Goal: Task Accomplishment & Management: Manage account settings

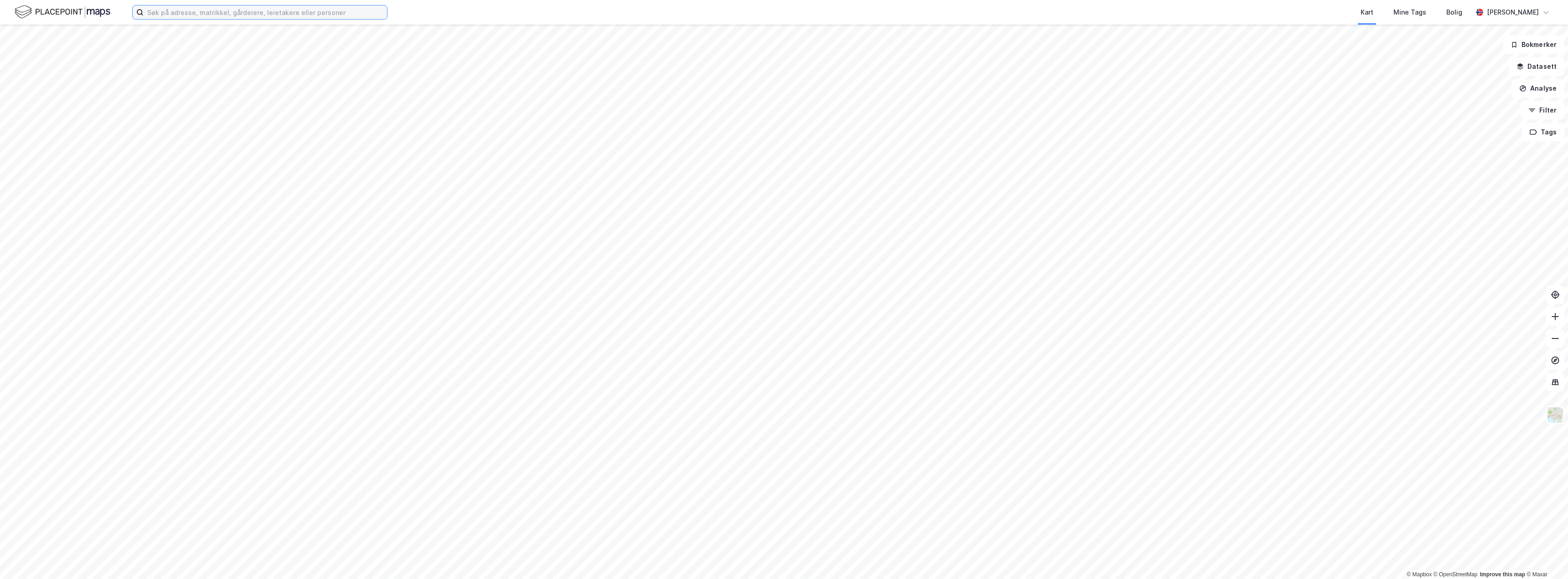
click at [228, 14] on input at bounding box center [265, 12] width 243 height 14
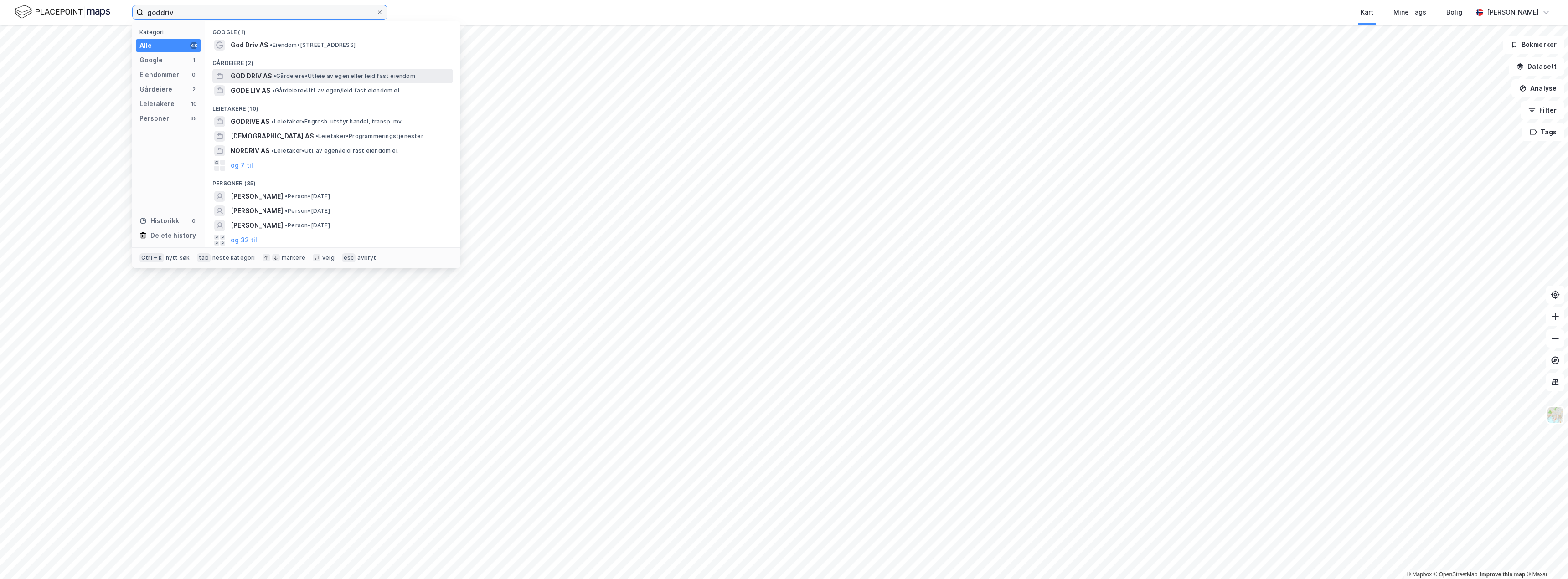
type input "goddriv"
click at [256, 76] on span "GOD DRIV AS" at bounding box center [251, 76] width 41 height 11
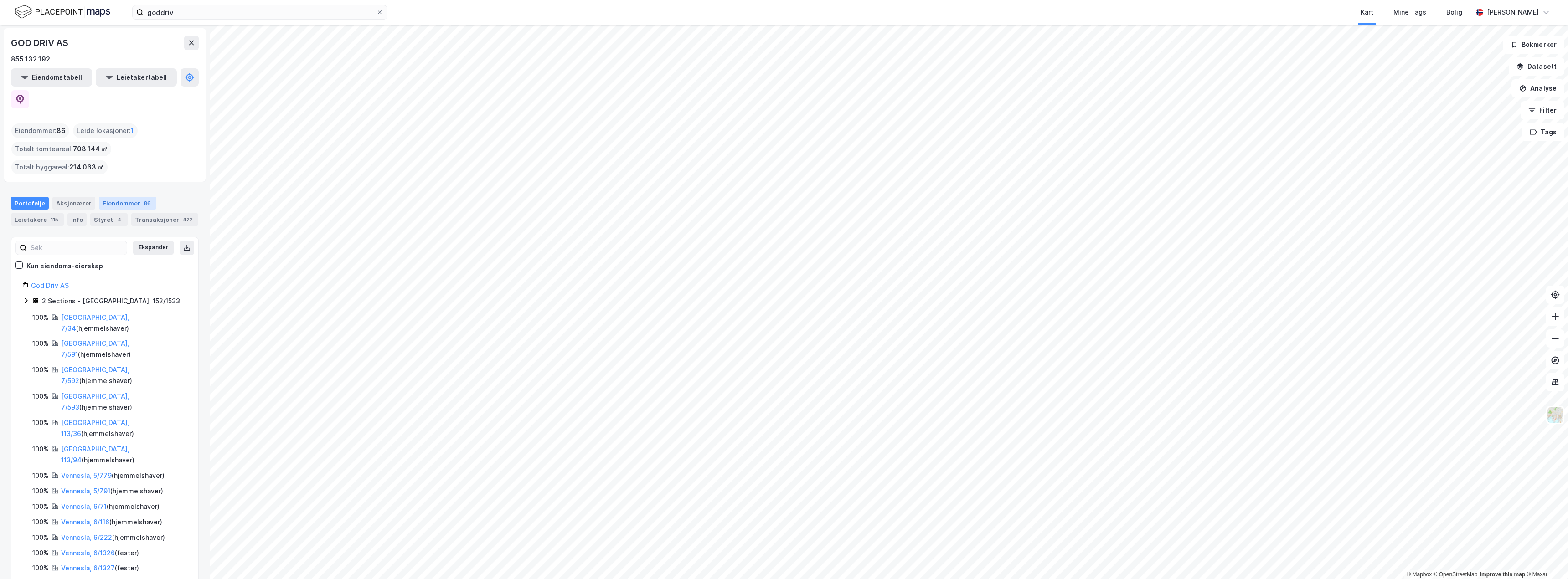
click at [128, 197] on div "Eiendommer 86" at bounding box center [127, 203] width 57 height 13
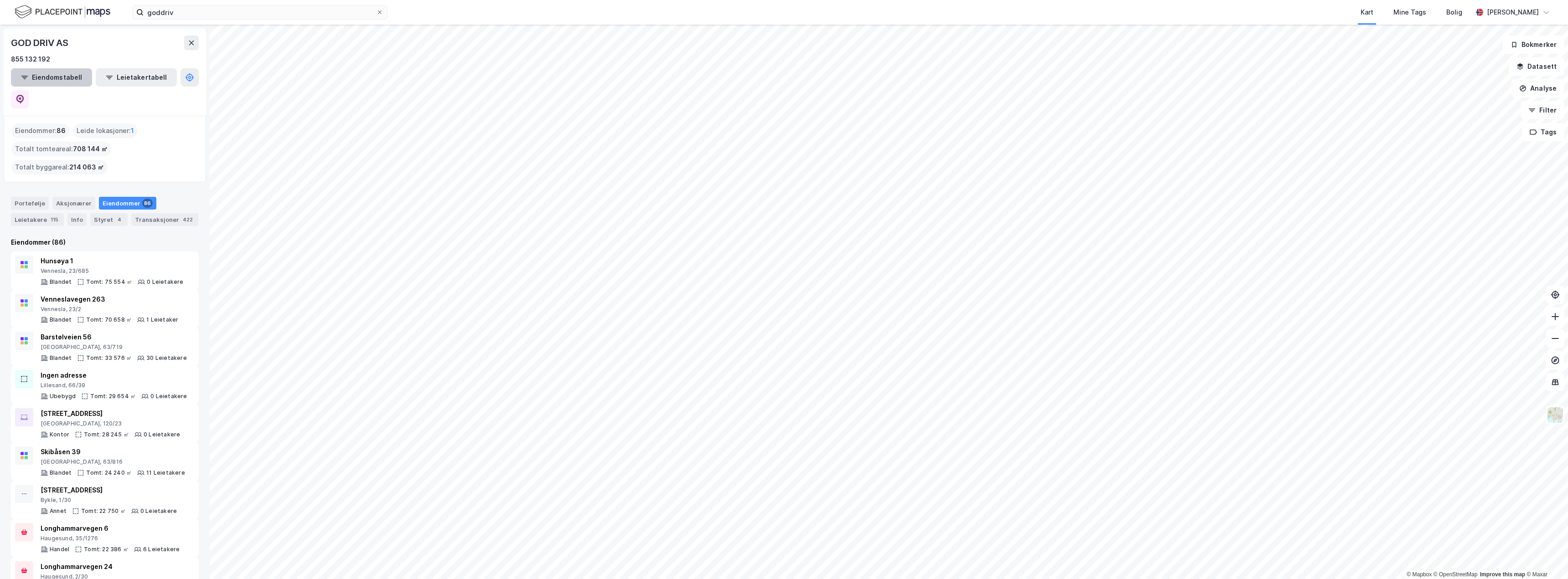
click at [35, 80] on button "Eiendomstabell" at bounding box center [52, 77] width 81 height 18
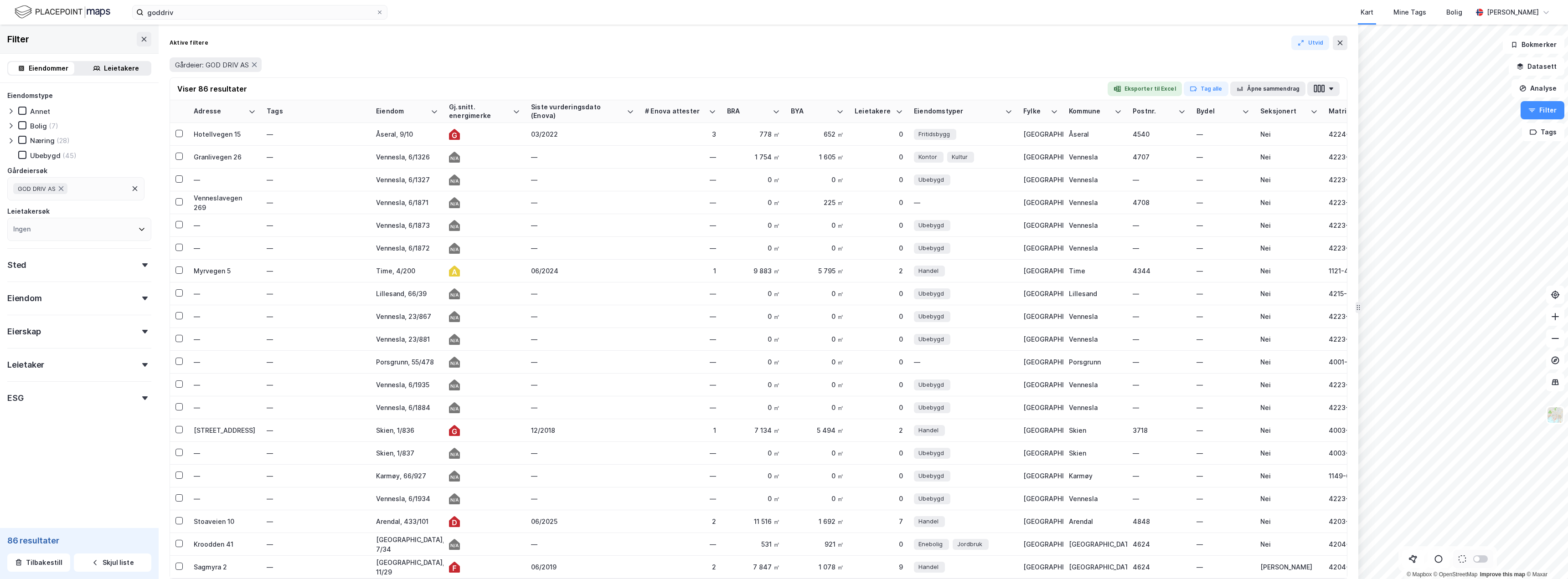
click at [142, 300] on icon at bounding box center [144, 298] width 5 height 4
type input "Inkluder (86)"
click at [38, 349] on input "number" at bounding box center [43, 348] width 69 height 14
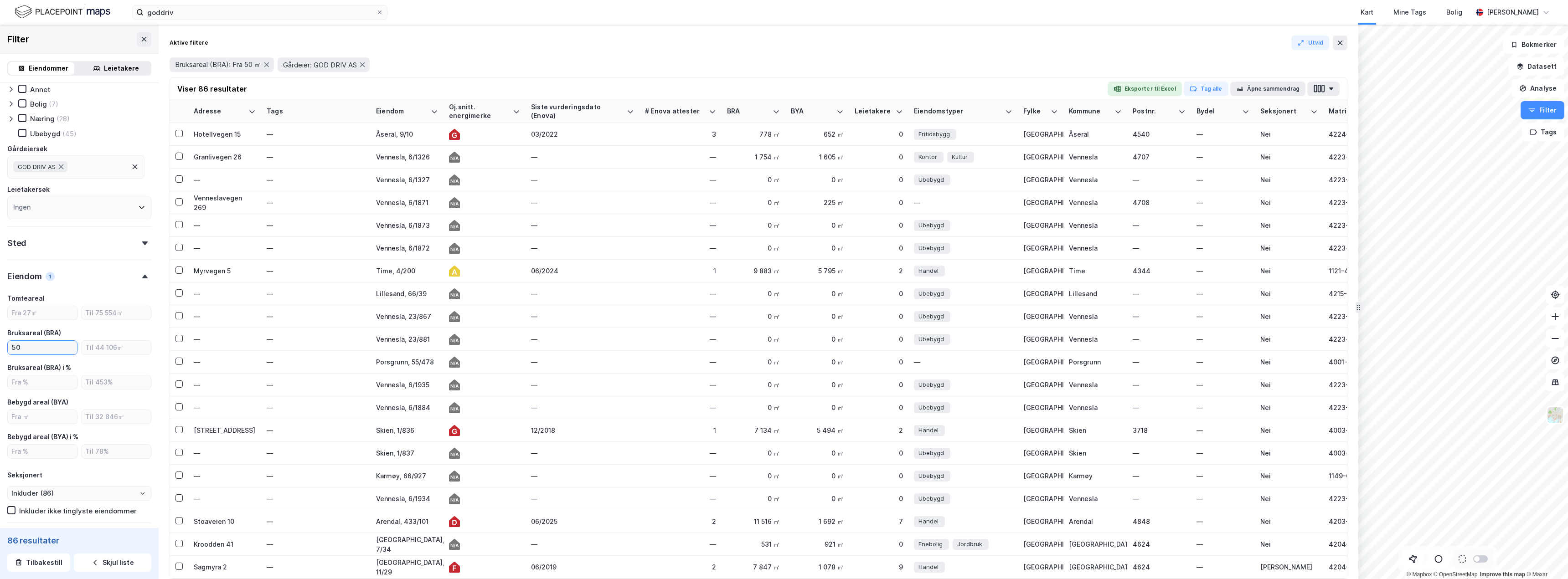
type input "500"
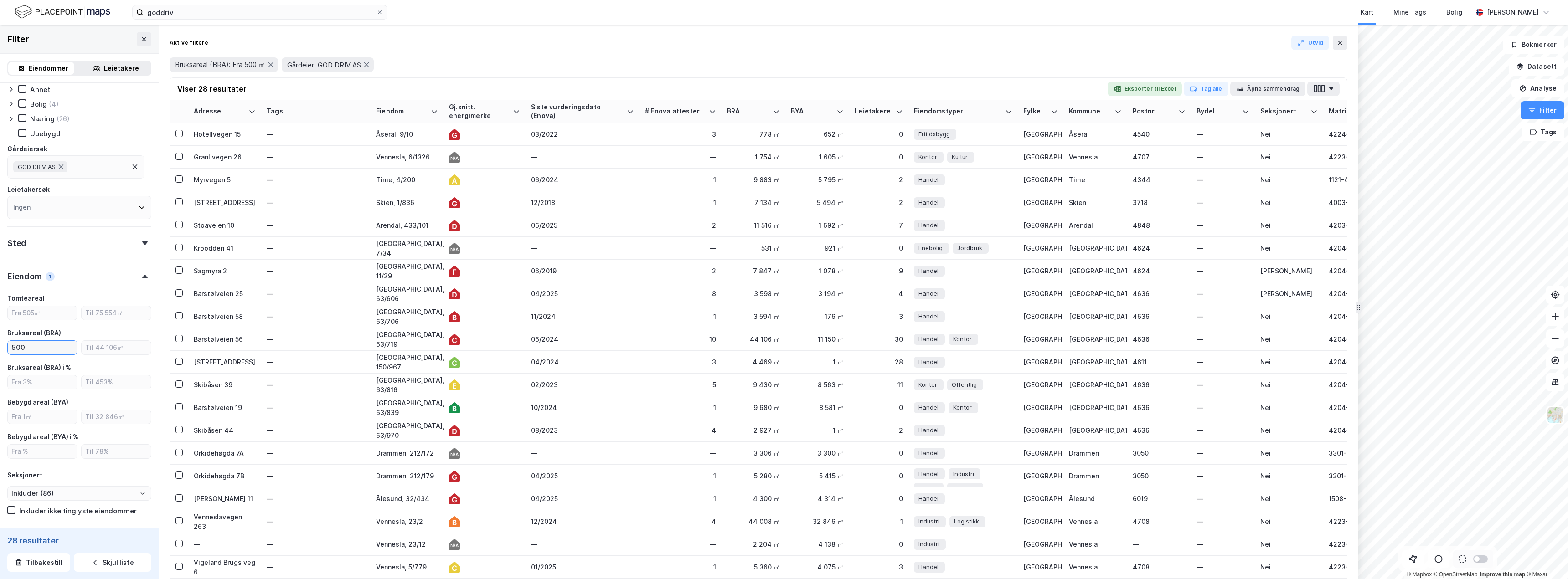
type input "Inkluder (28)"
type input "500"
click at [711, 113] on icon at bounding box center [712, 112] width 7 height 7
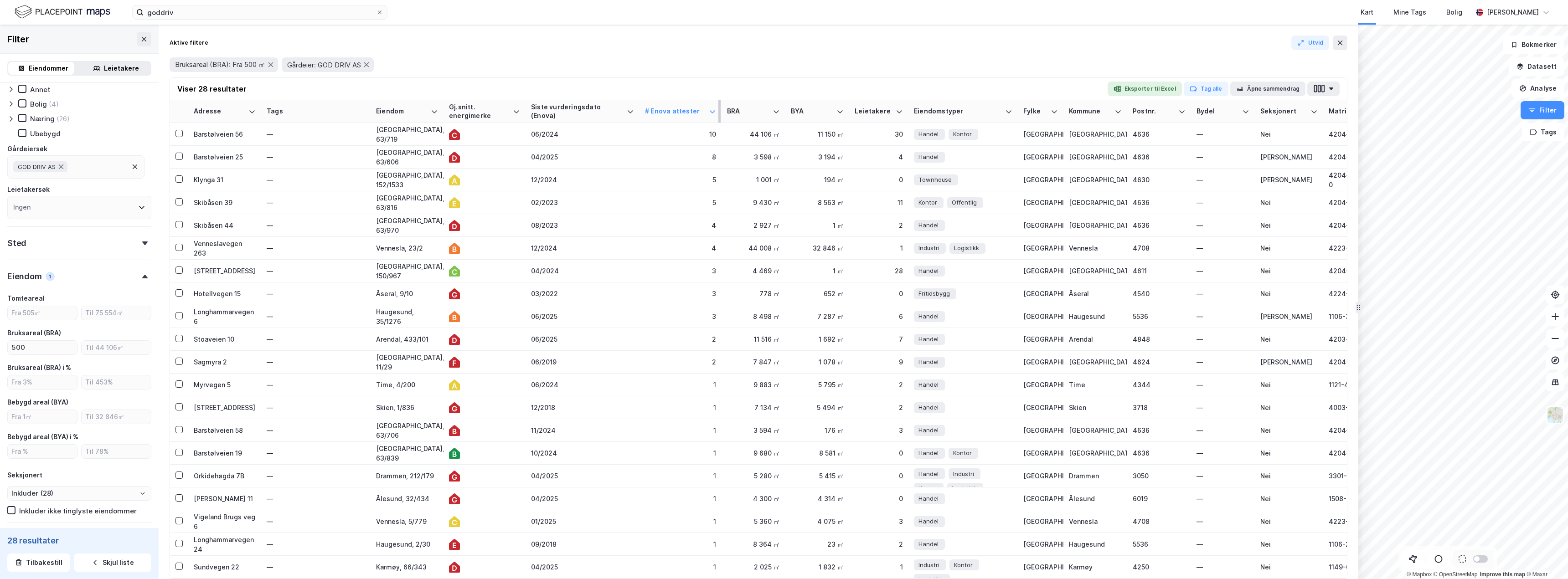
click at [711, 114] on icon at bounding box center [712, 112] width 7 height 7
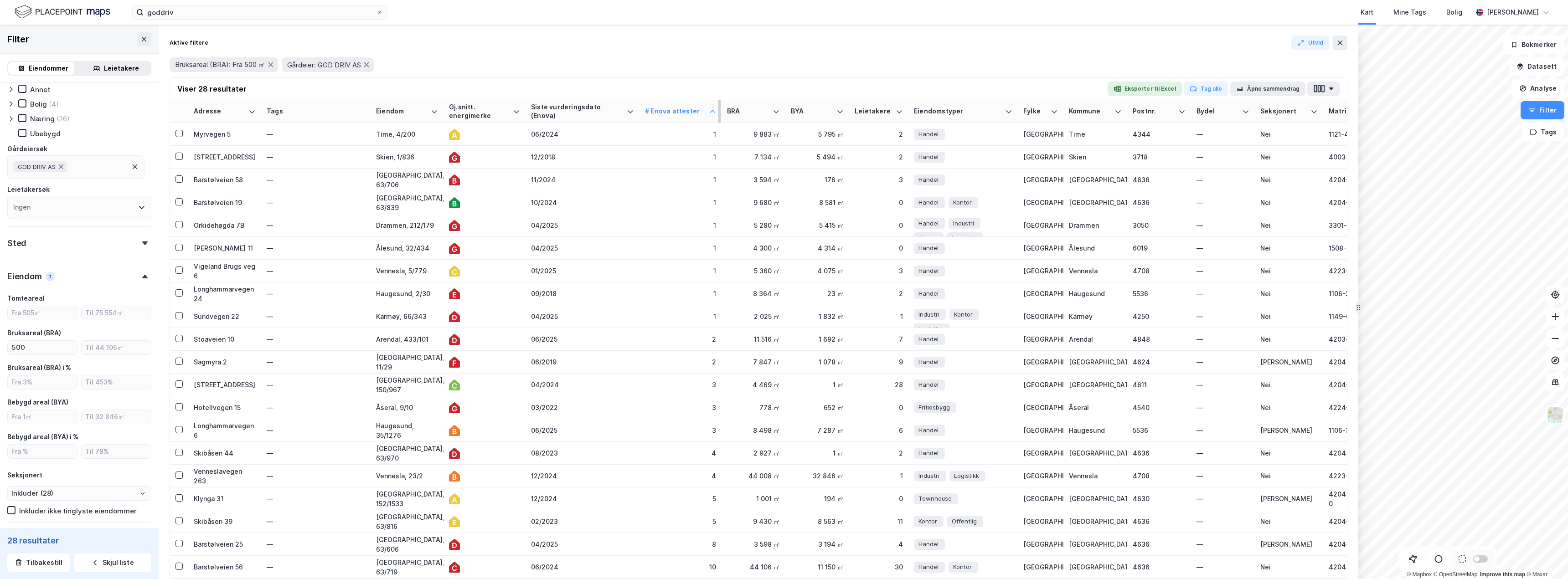
click at [711, 114] on icon at bounding box center [712, 112] width 7 height 7
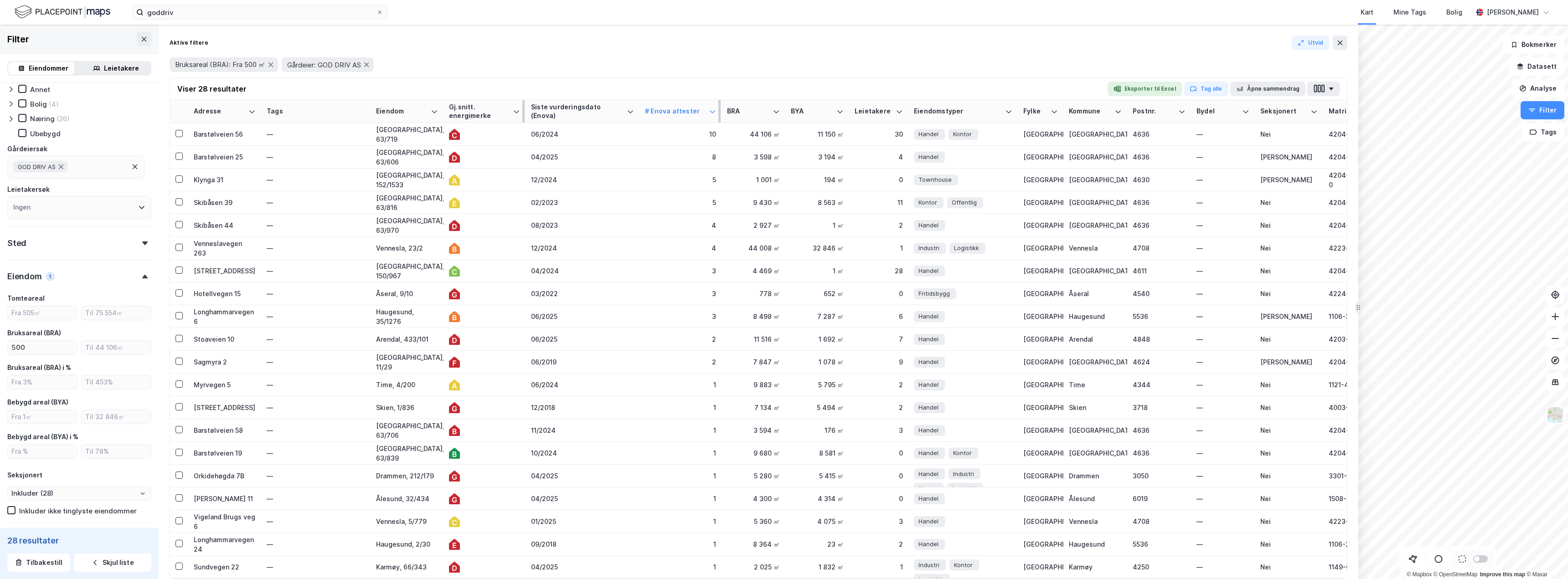
click at [471, 110] on div "Gj.snitt. energimerke" at bounding box center [479, 111] width 60 height 17
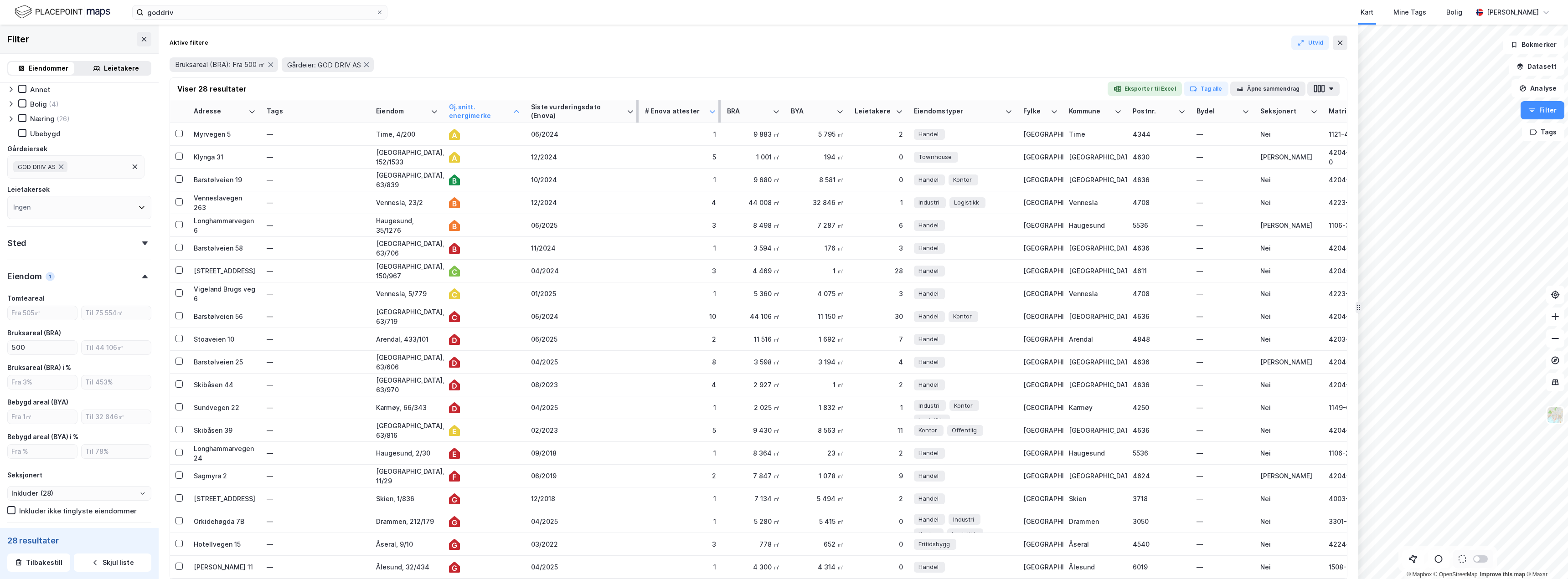
click at [554, 110] on div "Siste vurderingsdato (Enova)" at bounding box center [577, 111] width 92 height 17
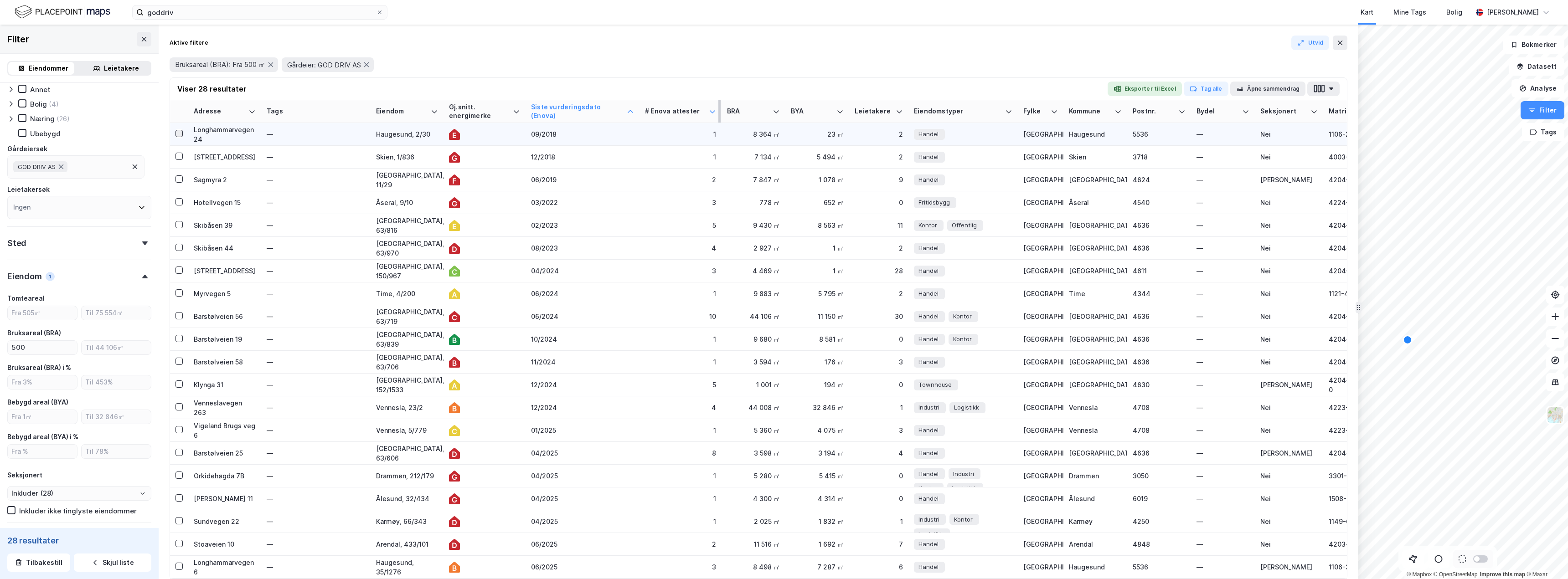
click at [177, 133] on icon at bounding box center [179, 133] width 7 height 7
click at [1197, 88] on icon "button" at bounding box center [1193, 89] width 7 height 7
click at [1286, 144] on icon at bounding box center [1284, 141] width 7 height 7
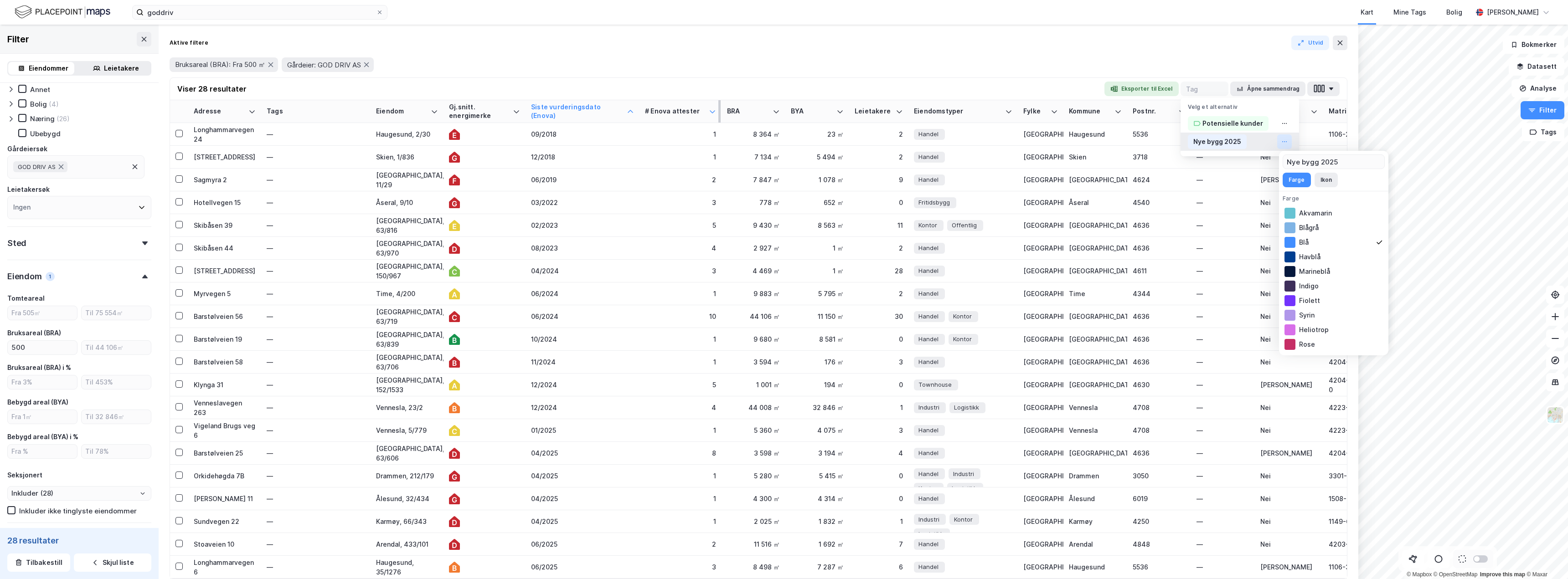
click at [1286, 144] on icon at bounding box center [1284, 141] width 7 height 7
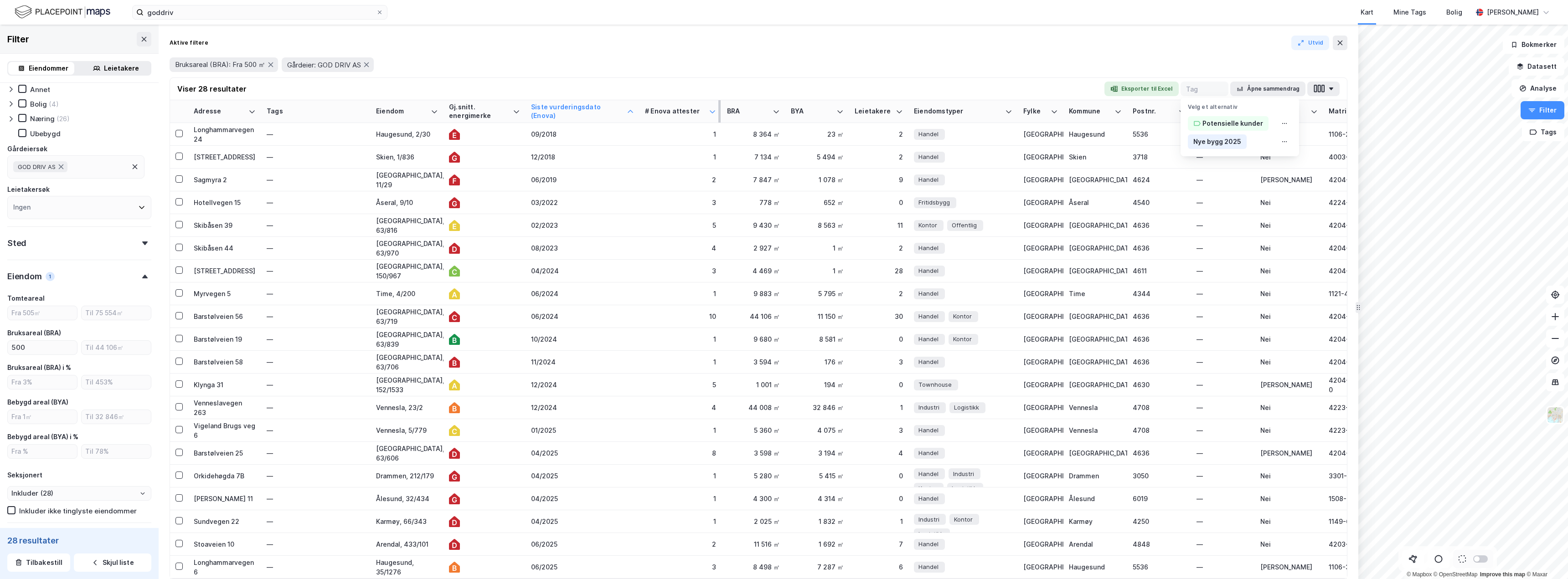
click at [1215, 59] on div "Bruksareal (BRA): Fra 500 ㎡ Gårdeier: GOD DRIV AS" at bounding box center [758, 65] width 1178 height 15
click at [1276, 84] on button "Åpne sammendrag" at bounding box center [1268, 89] width 76 height 15
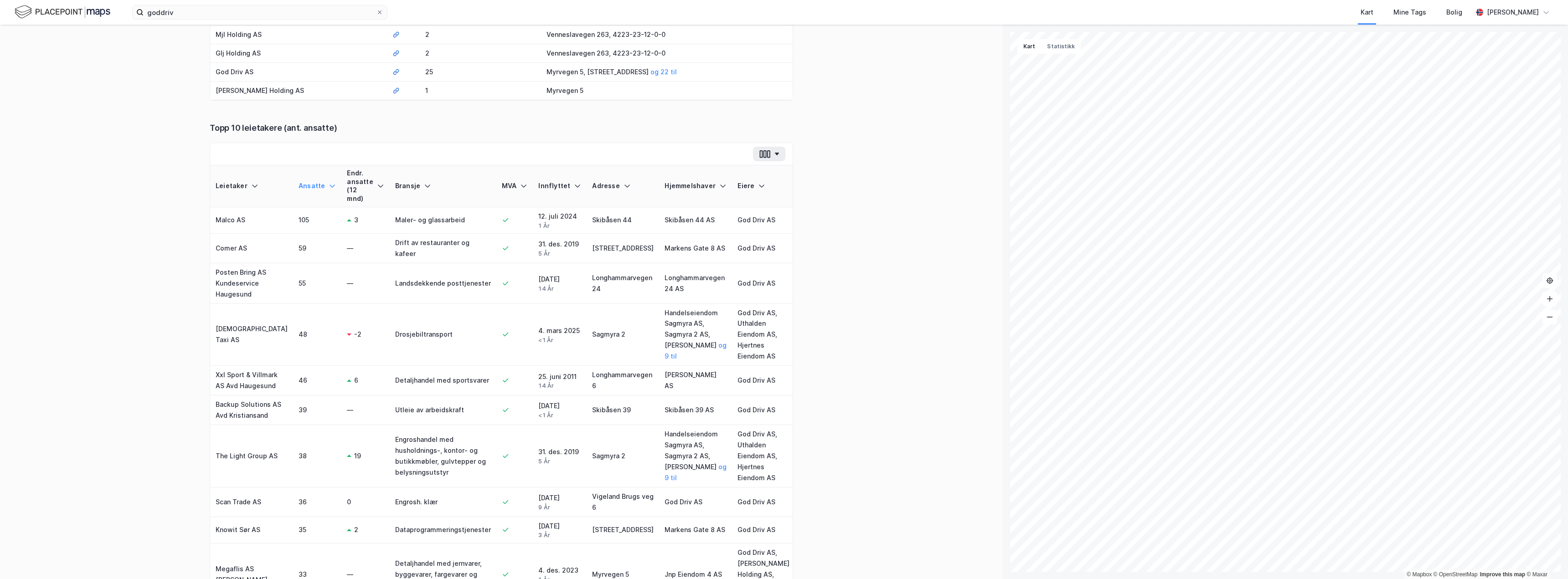
scroll to position [442, 0]
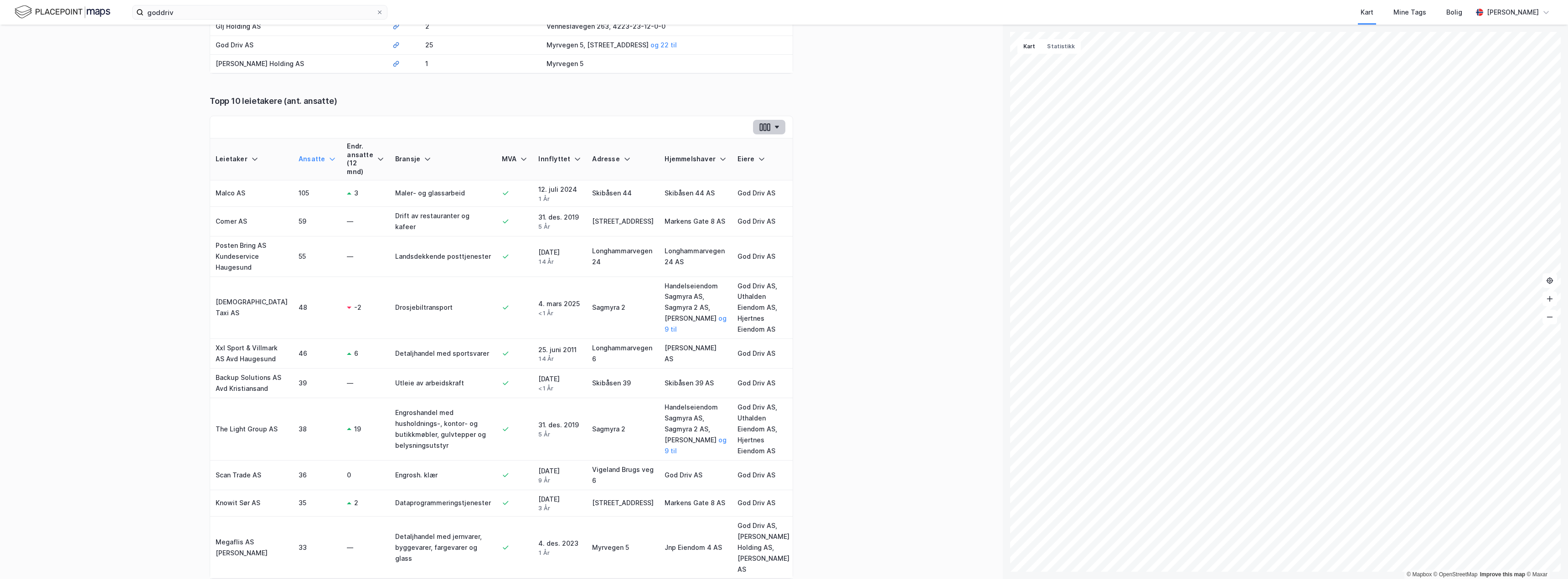
click at [772, 120] on button "button" at bounding box center [769, 127] width 32 height 15
click at [803, 157] on div "Tilbake 28 eiendommer: Sammendrag Sammendrag Leietaker Eiere Eiendommer Eiendom…" at bounding box center [501, 301] width 1002 height 555
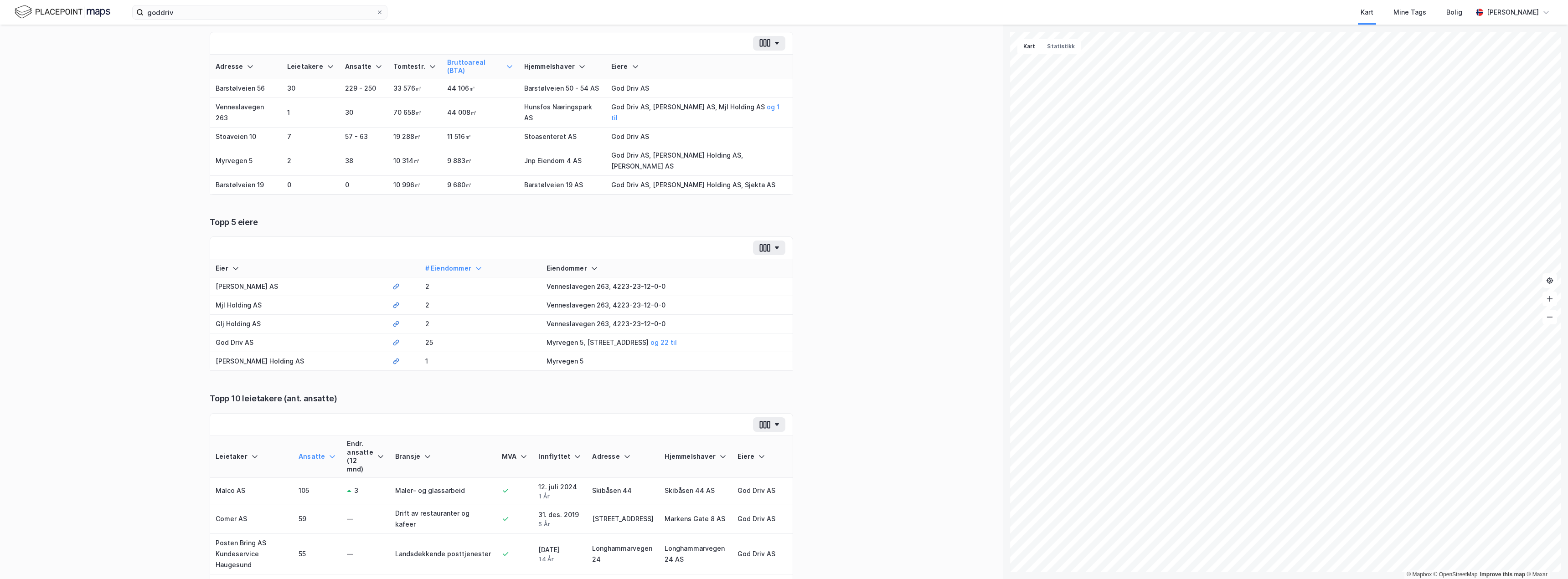
scroll to position [0, 0]
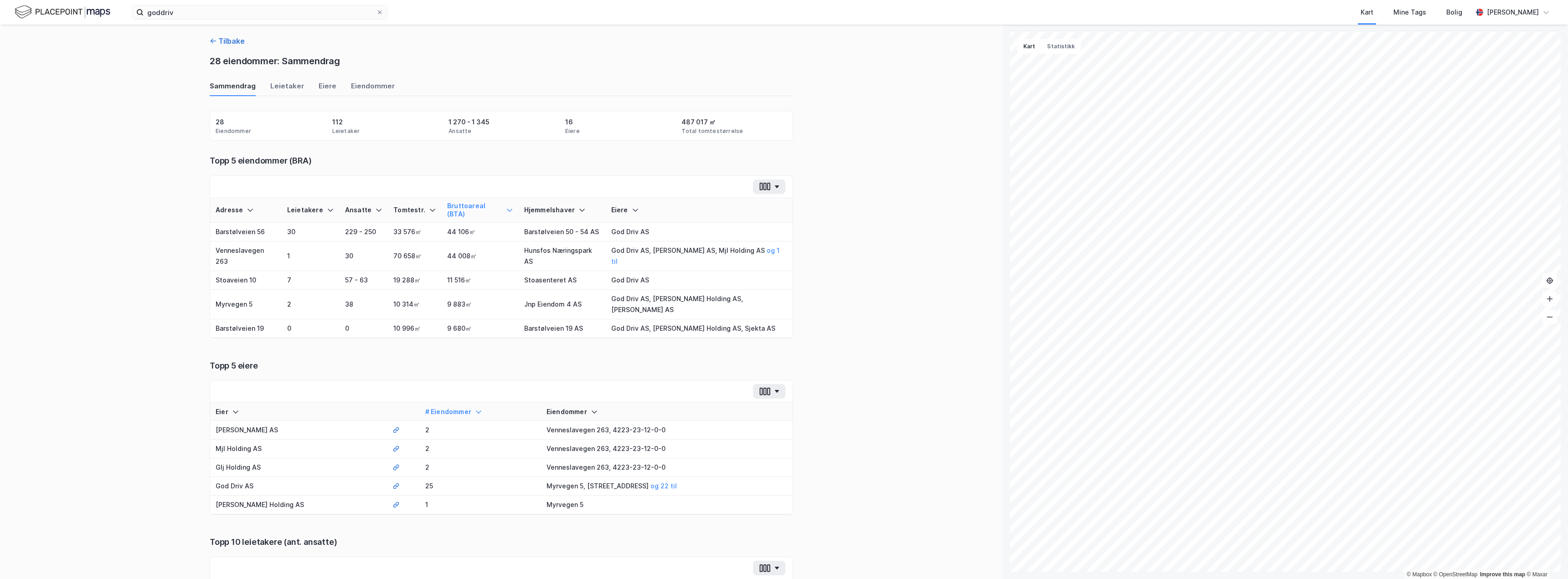
click at [227, 41] on button "Tilbake" at bounding box center [228, 41] width 35 height 11
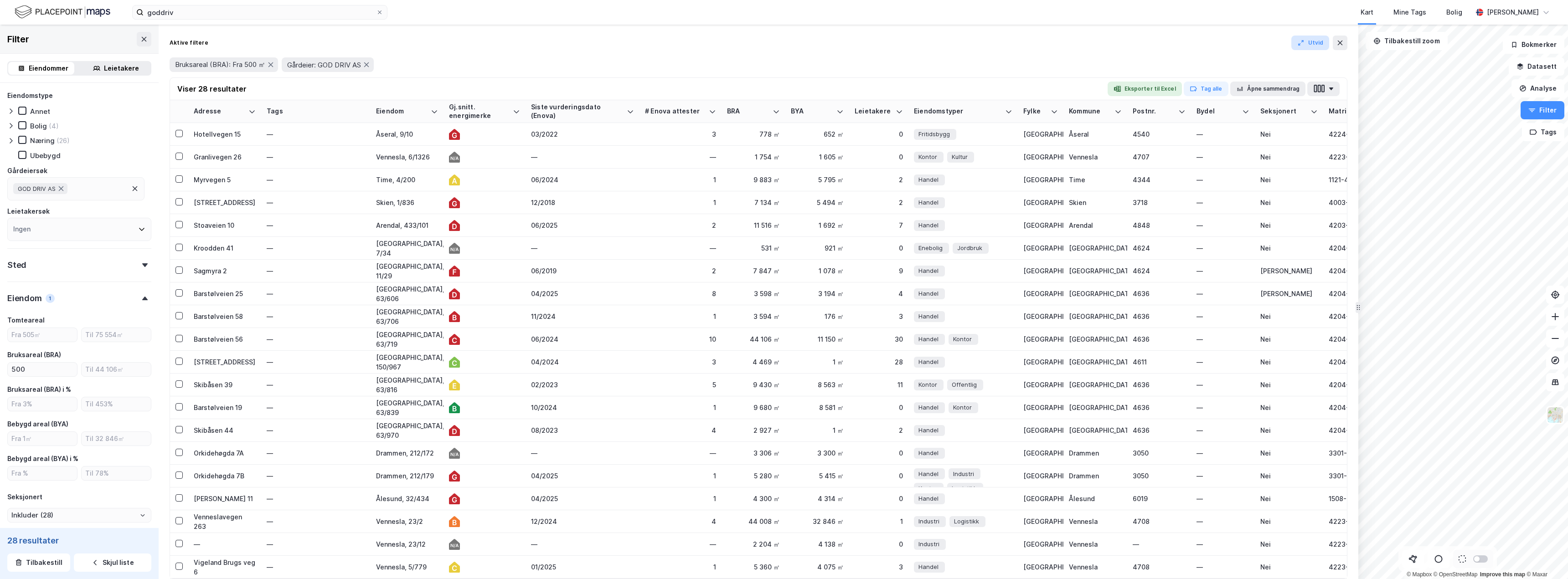
click at [1316, 43] on button "Utvid" at bounding box center [1310, 43] width 38 height 15
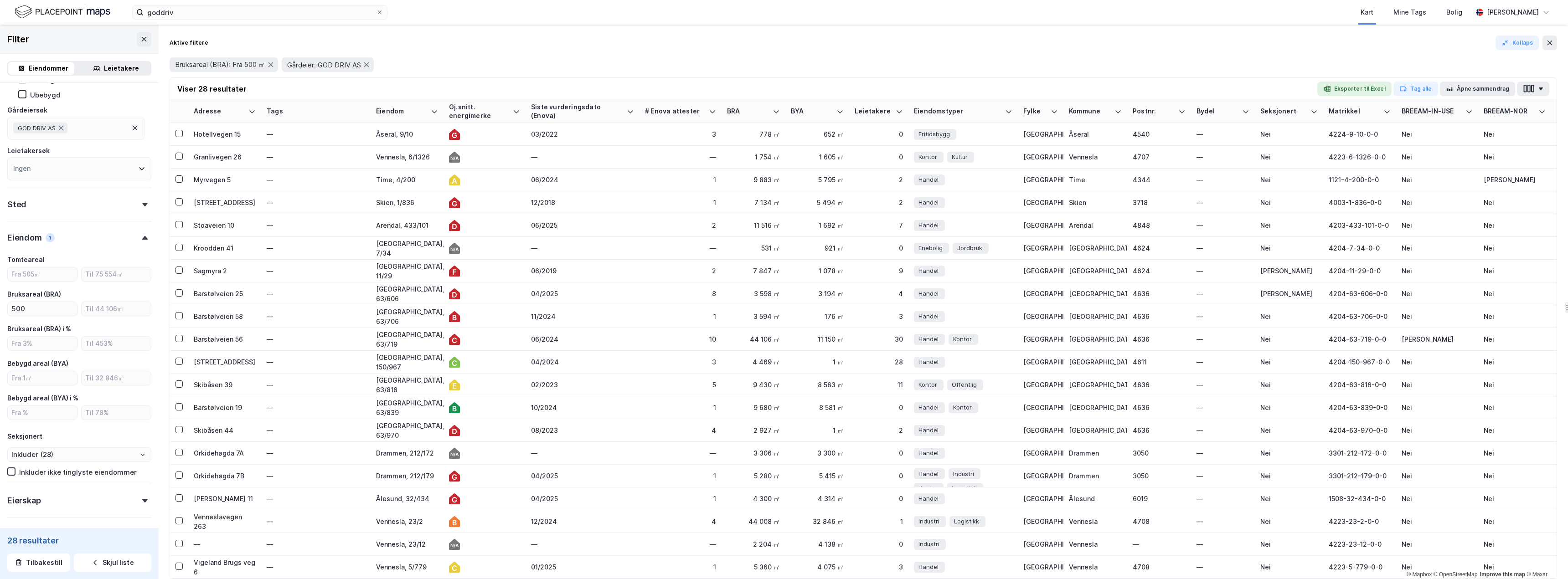
scroll to position [61, 0]
click at [45, 379] on input "number" at bounding box center [43, 378] width 69 height 14
type input "500"
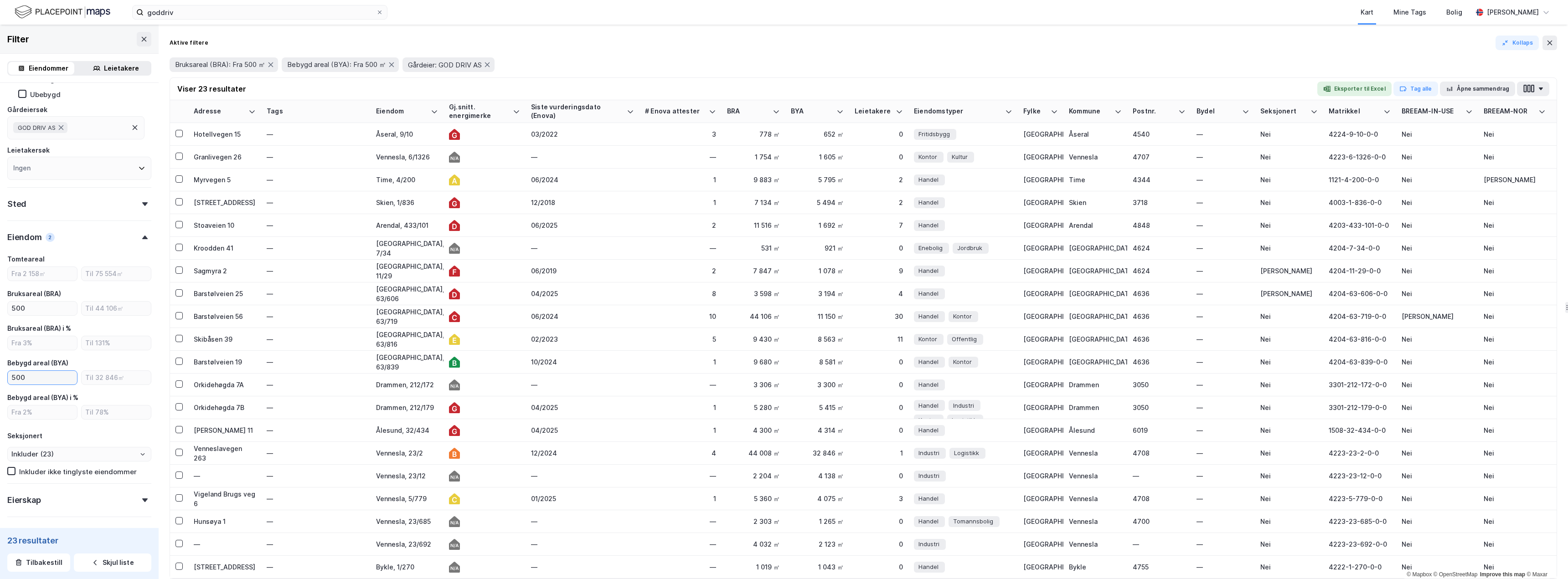
type input "Inkluder (23)"
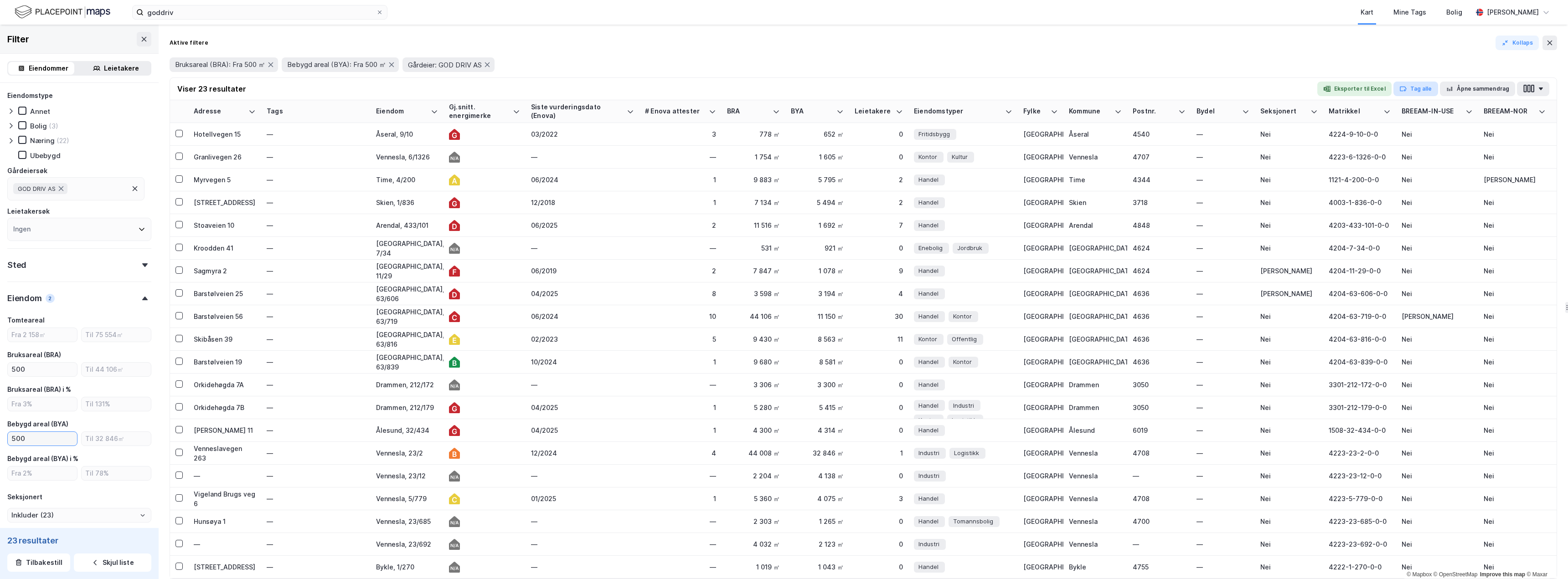
type input "500"
click at [1412, 88] on button "Tag alle" at bounding box center [1416, 89] width 45 height 15
click at [1419, 143] on div "God Driv" at bounding box center [1425, 141] width 27 height 11
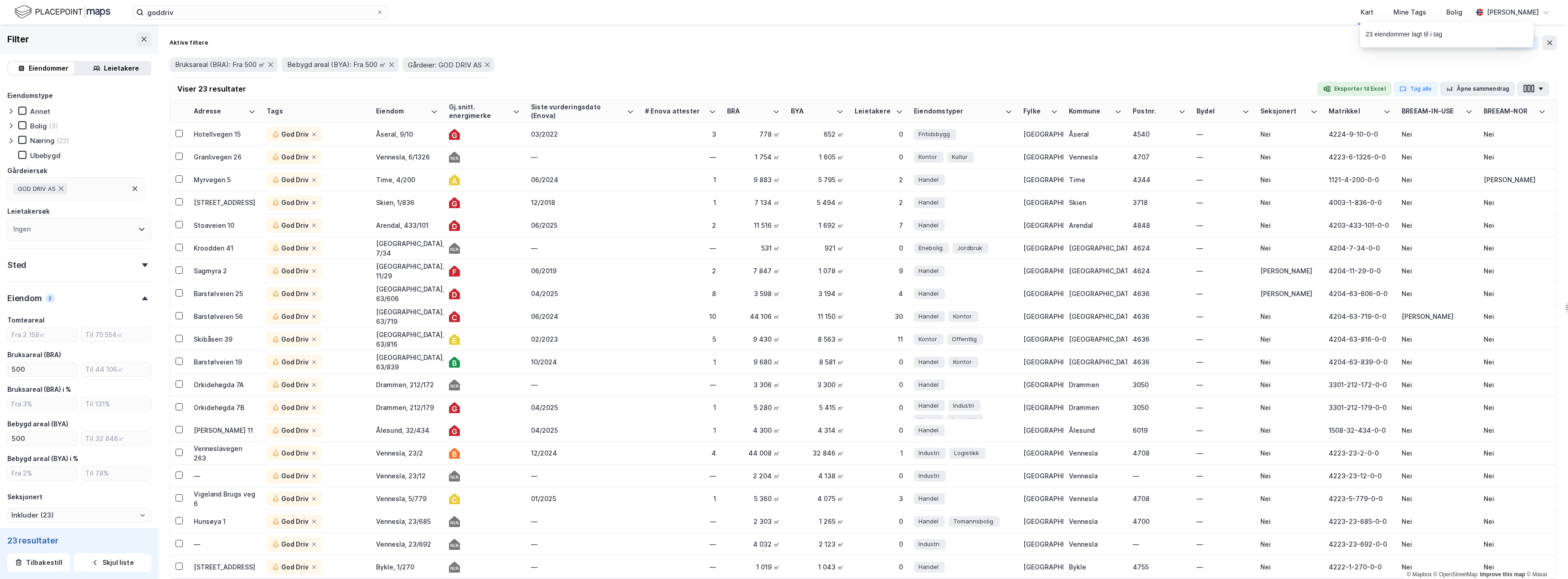
click at [974, 44] on div "Aktive filtere Kollaps" at bounding box center [863, 43] width 1388 height 15
click at [1409, 13] on div "Mine Tags" at bounding box center [1410, 12] width 33 height 11
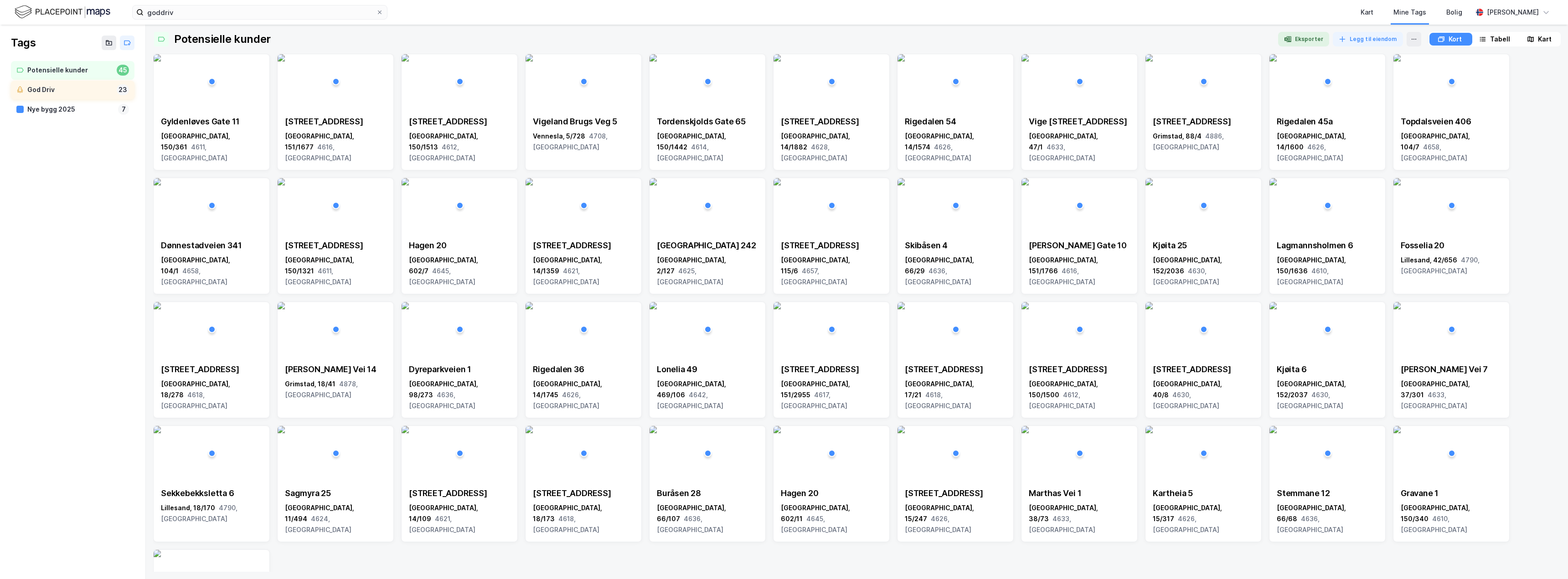
click at [46, 92] on div "God Driv" at bounding box center [70, 89] width 85 height 11
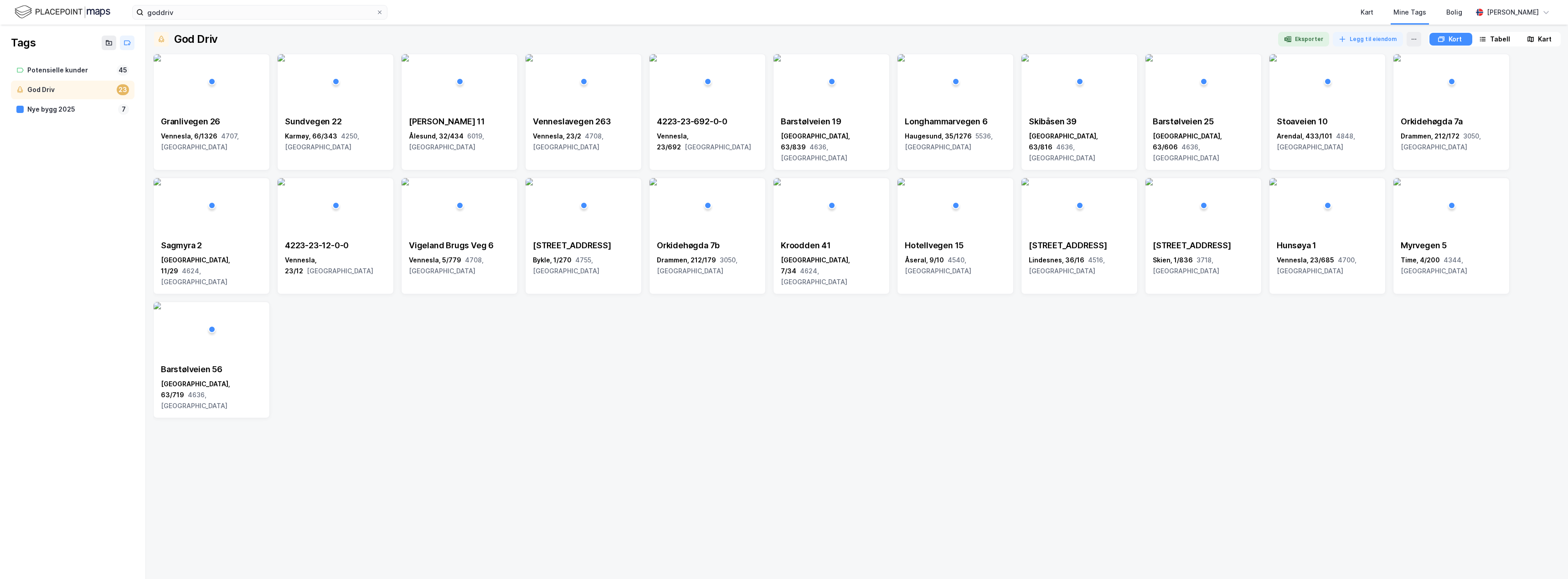
click at [1491, 38] on div "Tabell" at bounding box center [1500, 39] width 20 height 11
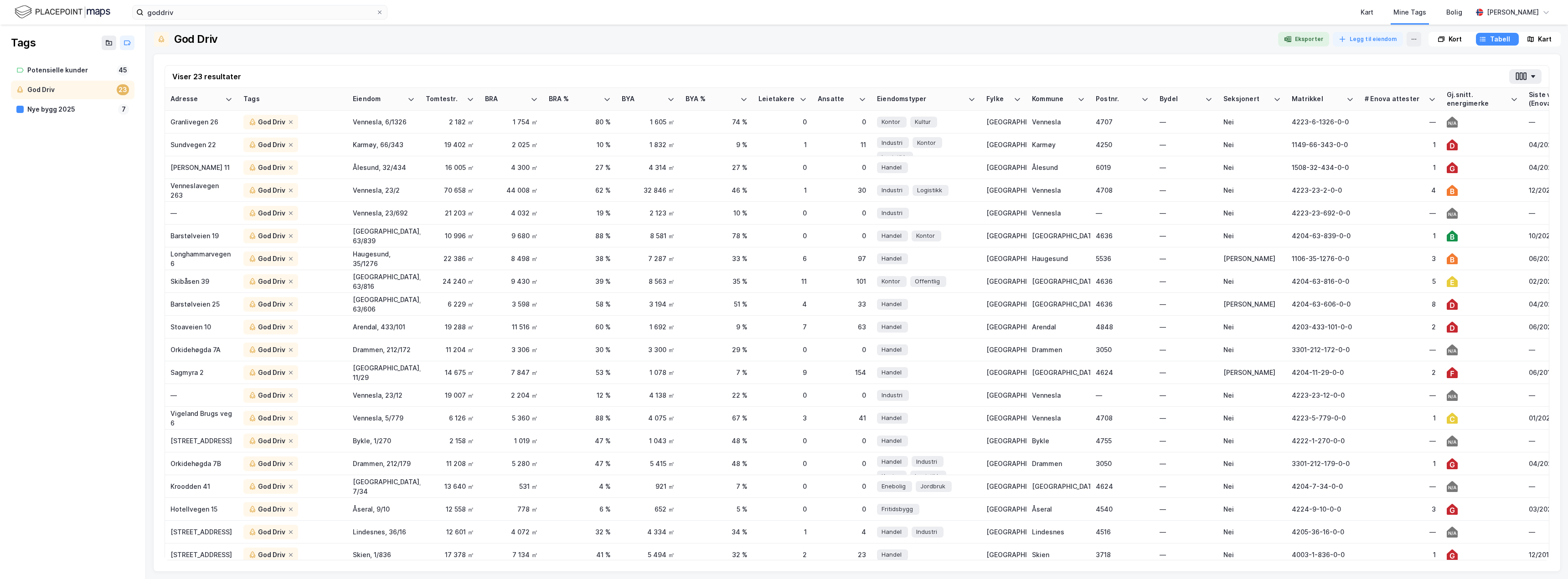
click at [1541, 37] on div "Kart" at bounding box center [1544, 39] width 14 height 11
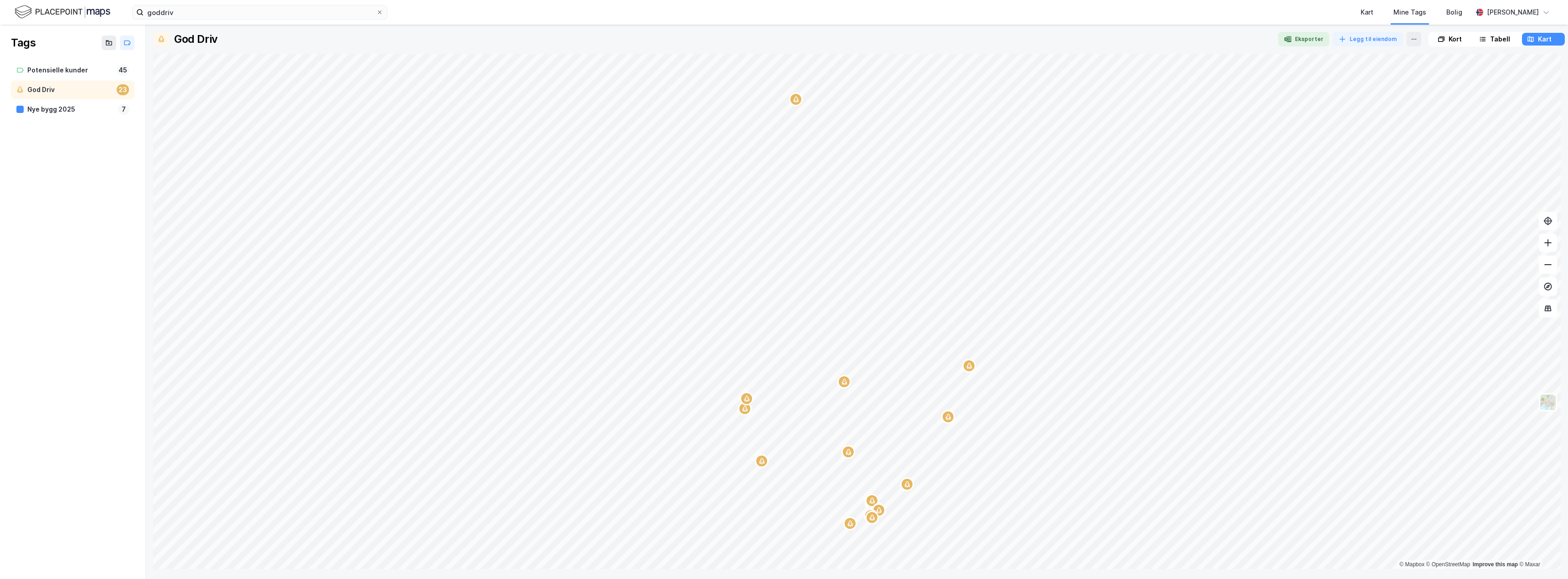
click at [796, 102] on icon "Map marker" at bounding box center [795, 99] width 7 height 7
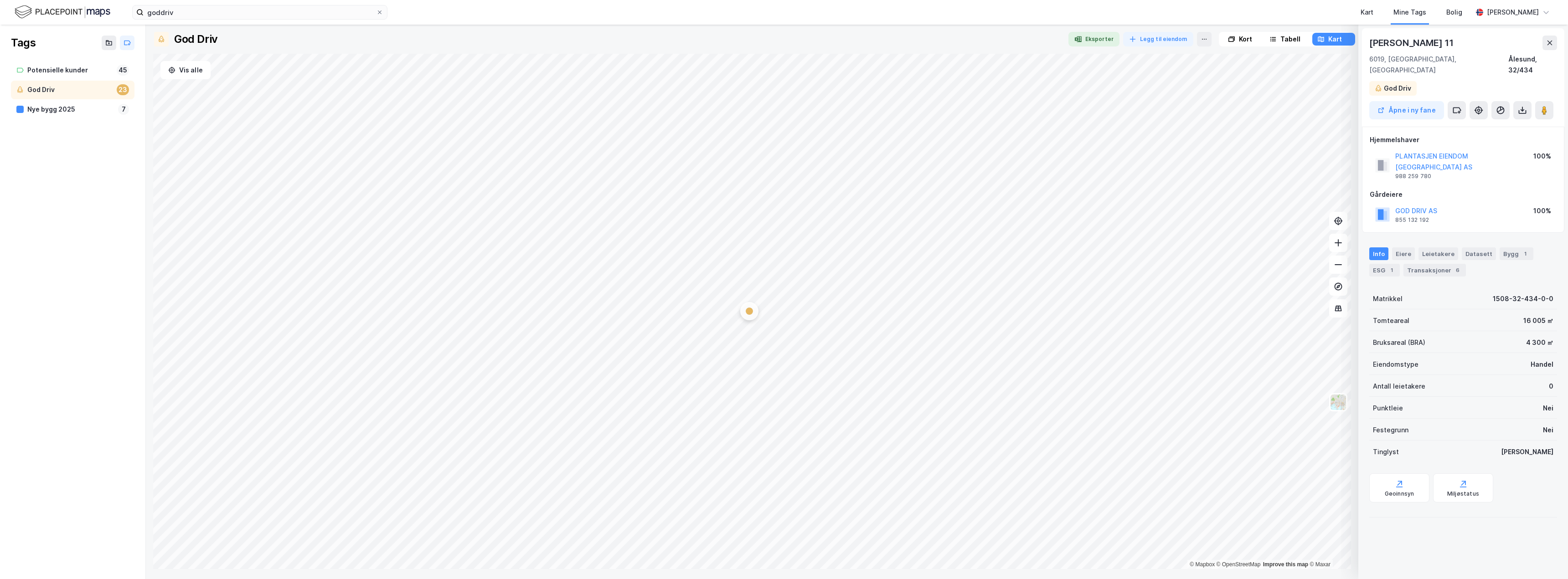
click at [1287, 38] on div "Tabell" at bounding box center [1290, 39] width 20 height 11
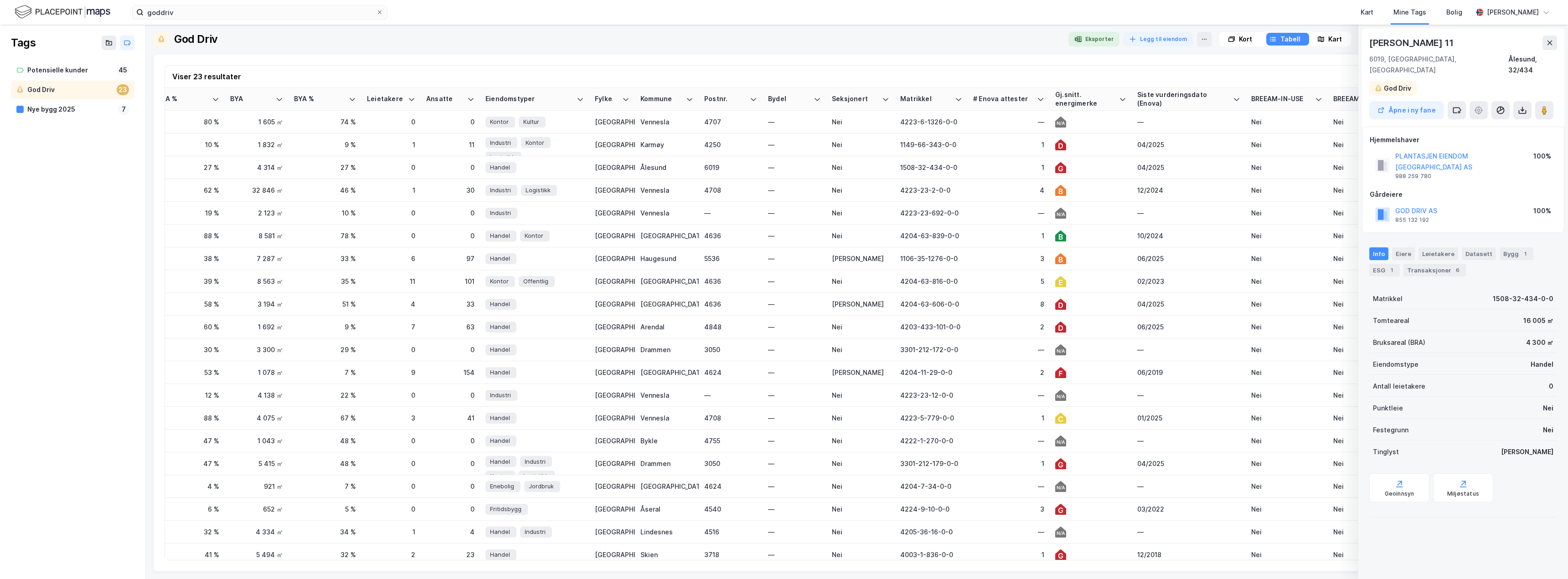
scroll to position [0, 396]
click at [1553, 46] on icon at bounding box center [1550, 43] width 7 height 7
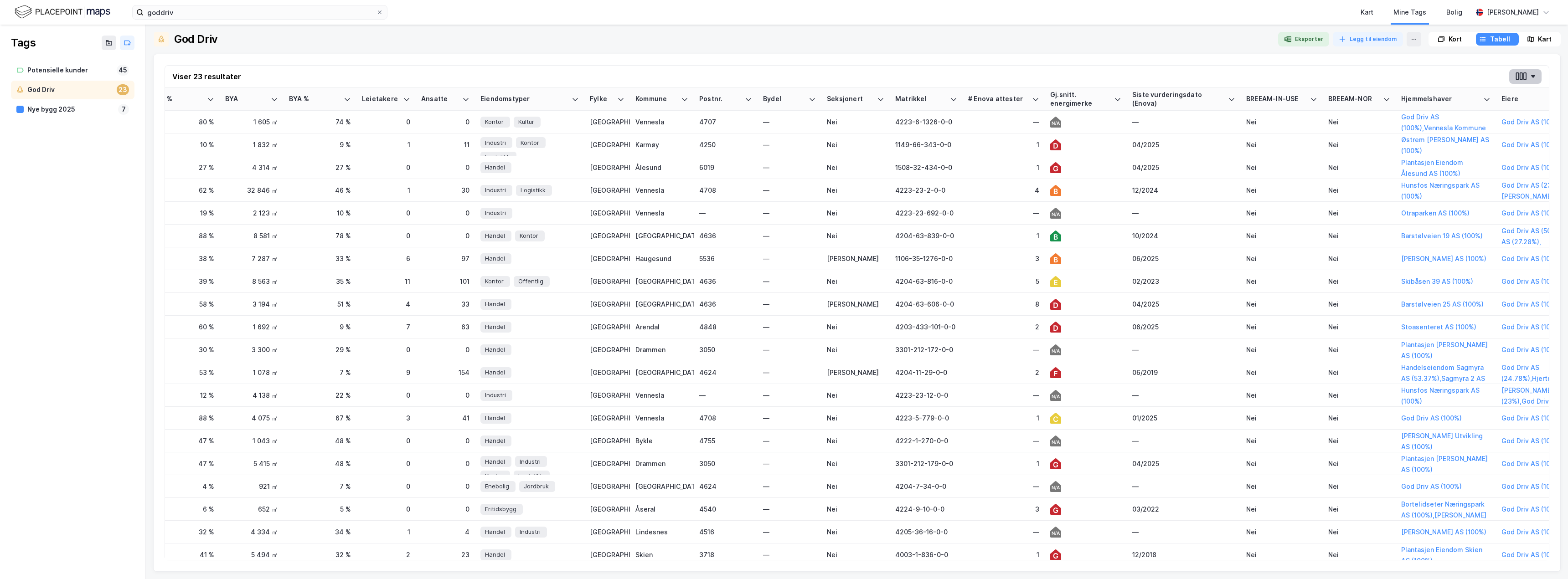
click at [1537, 74] on button "button" at bounding box center [1525, 77] width 32 height 15
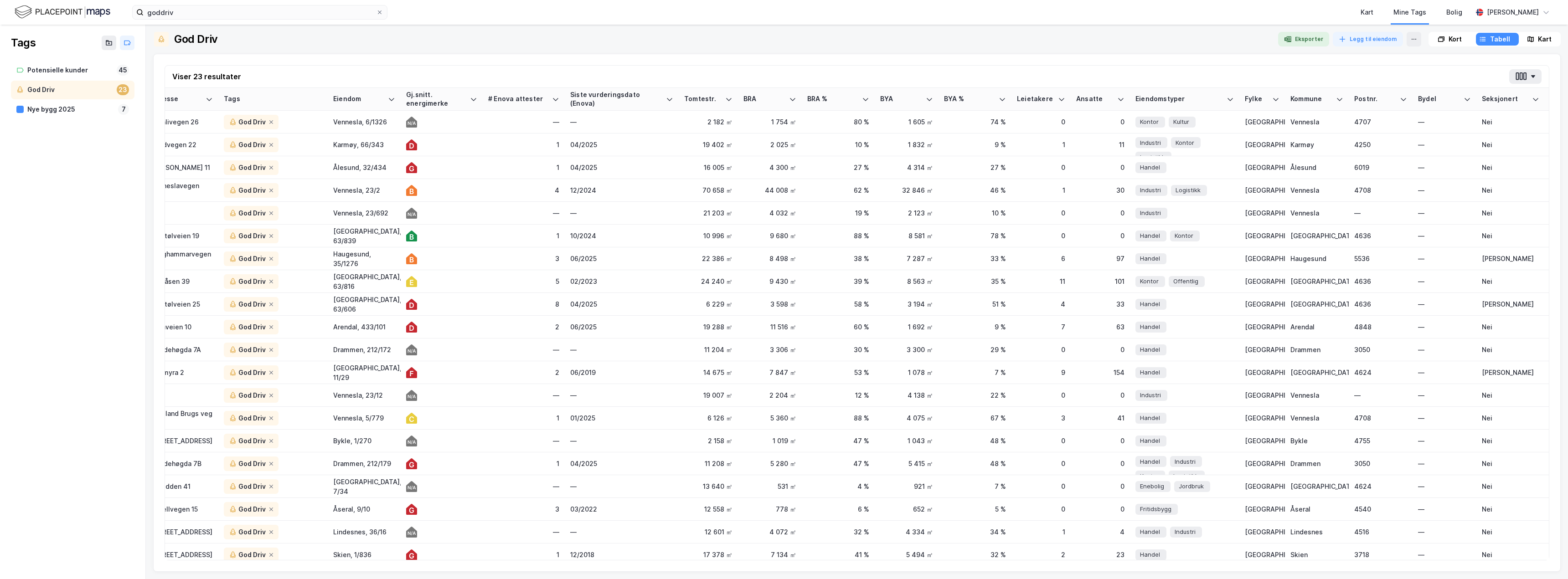
scroll to position [0, 0]
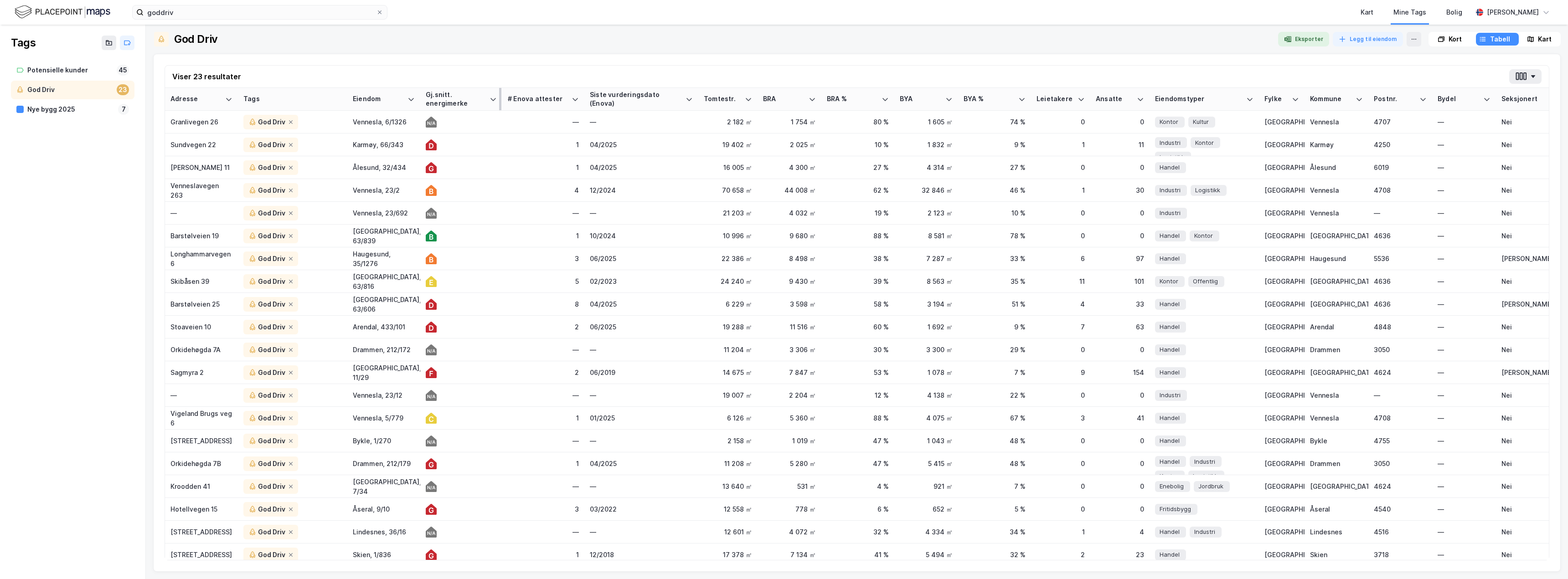
click at [433, 99] on div "Gj.snitt. energimerke" at bounding box center [456, 99] width 60 height 17
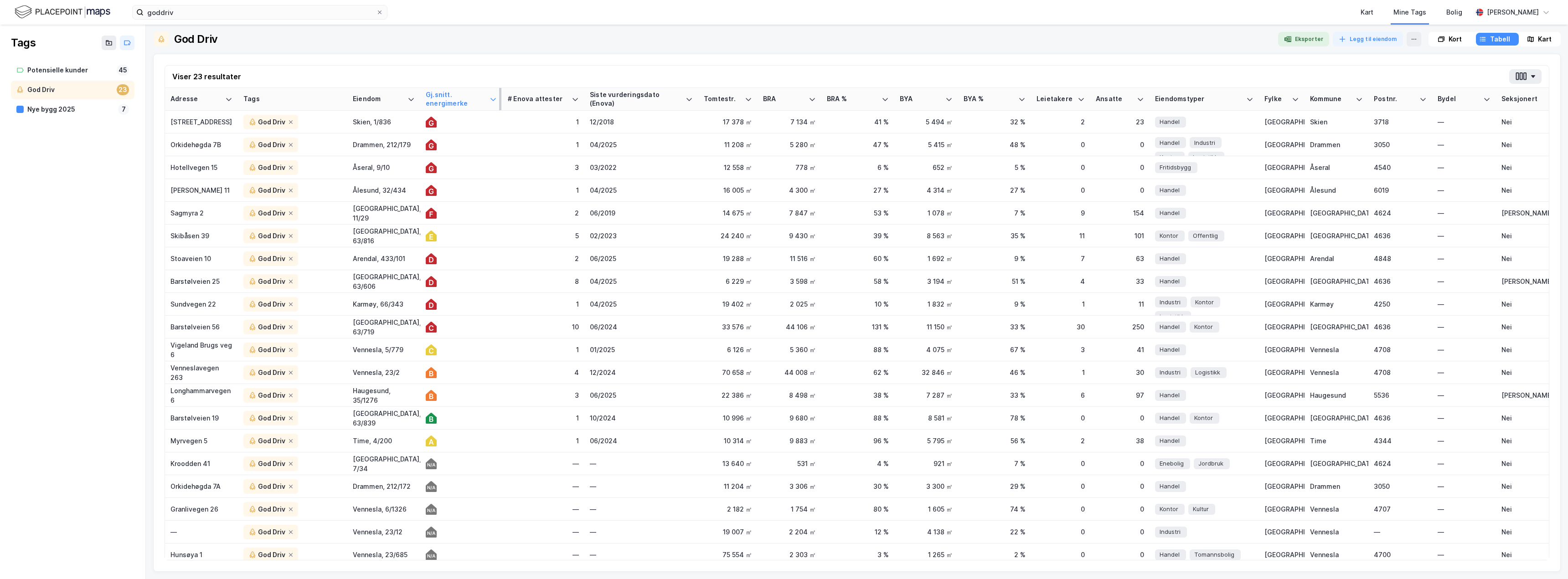
click at [433, 99] on div "Gj.snitt. energimerke" at bounding box center [456, 99] width 60 height 17
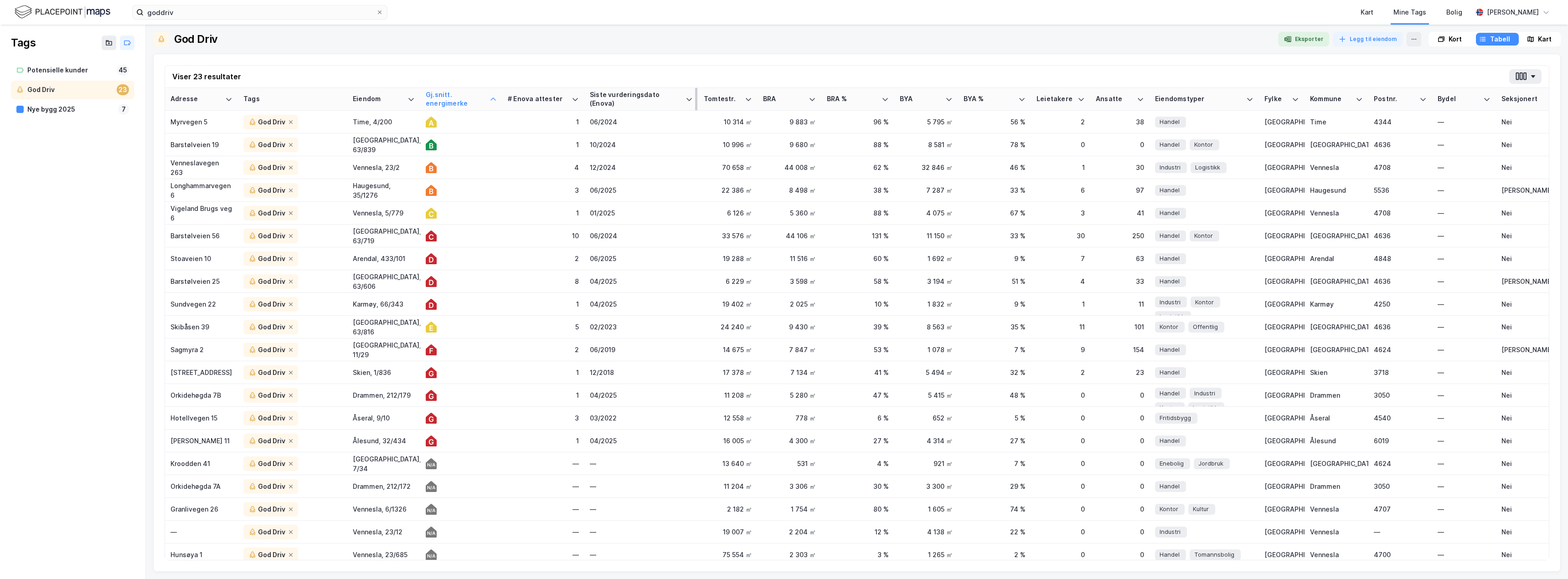
click at [616, 94] on div "Siste vurderingsdato (Enova)" at bounding box center [636, 99] width 92 height 17
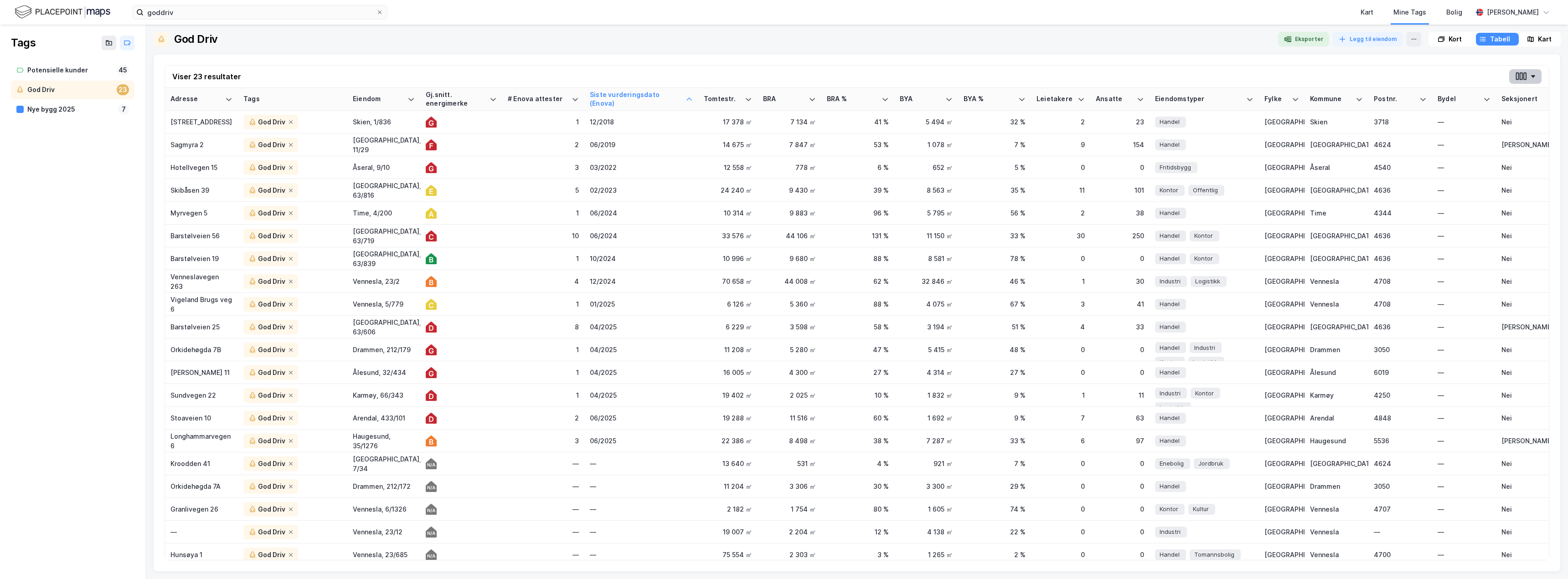
click at [1535, 73] on button "button" at bounding box center [1525, 77] width 32 height 15
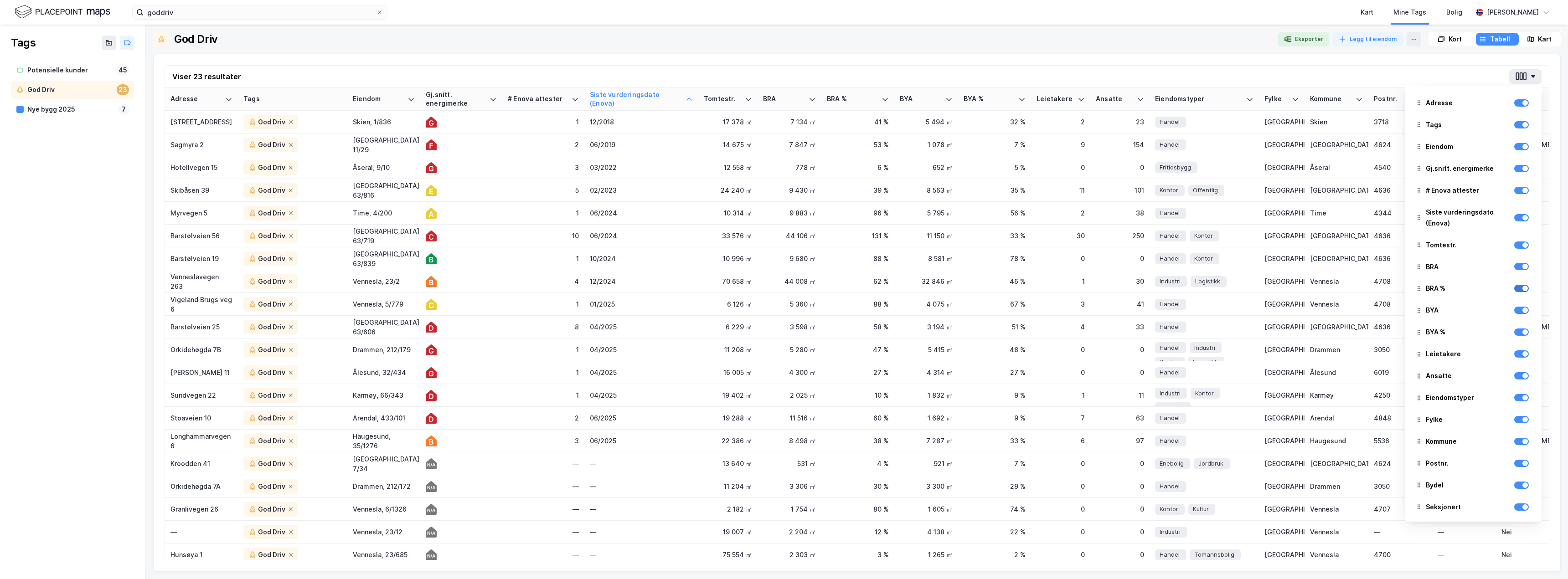
click at [1522, 287] on div at bounding box center [1525, 288] width 5 height 5
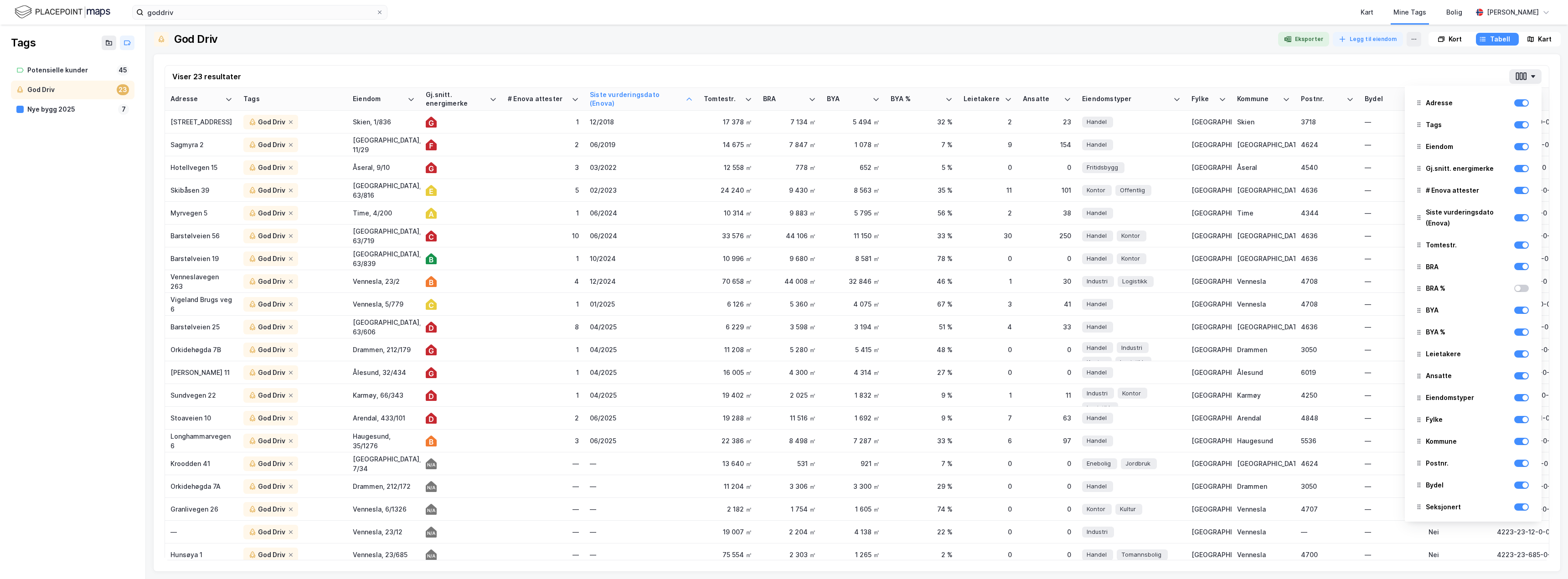
click at [1516, 337] on div at bounding box center [1522, 332] width 15 height 11
click at [1522, 331] on div at bounding box center [1525, 331] width 5 height 5
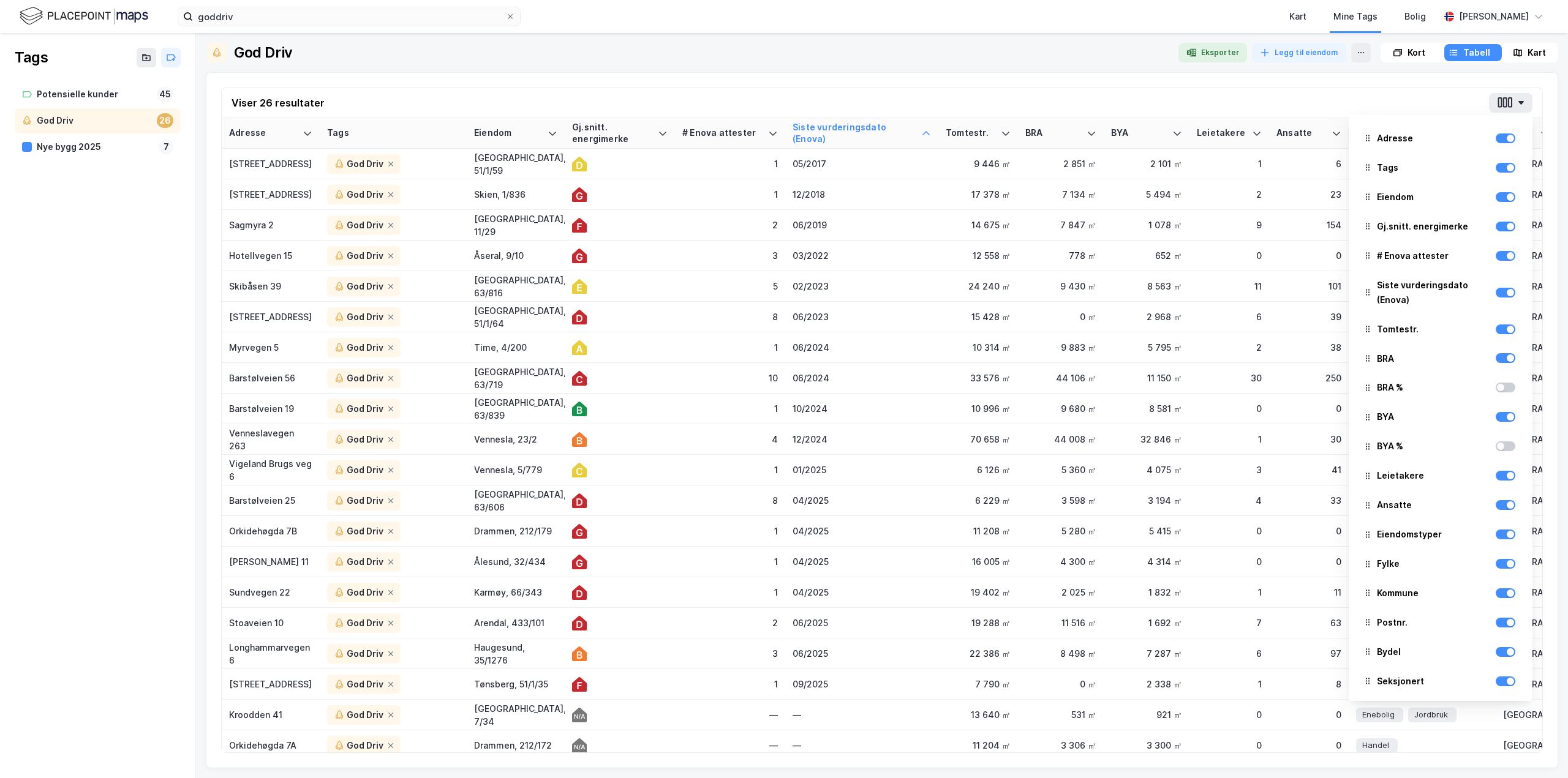
click at [52, 8] on img at bounding box center [84, 17] width 129 height 22
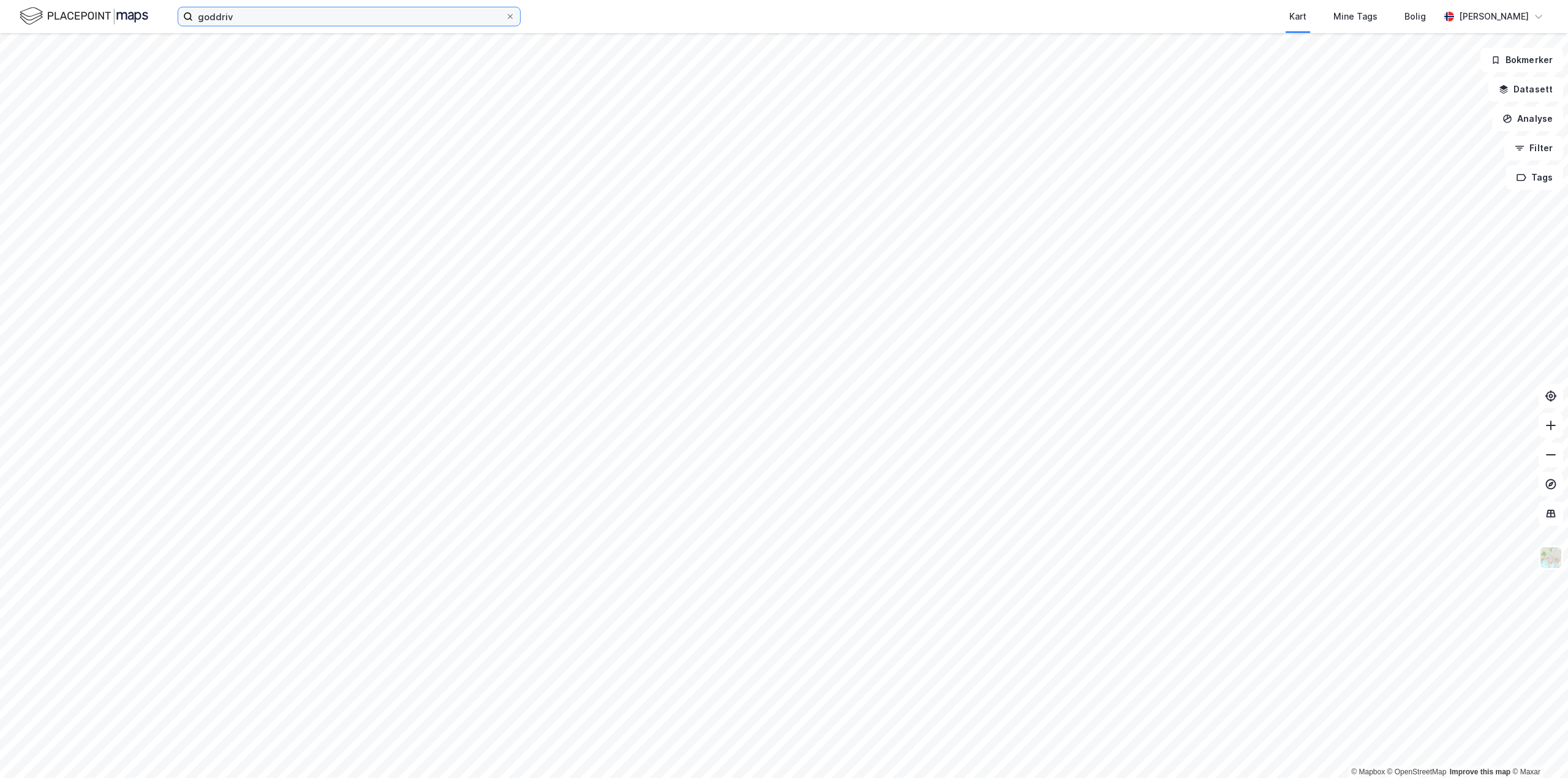
click at [293, 19] on input "goddriv" at bounding box center [349, 16] width 313 height 19
type input "g"
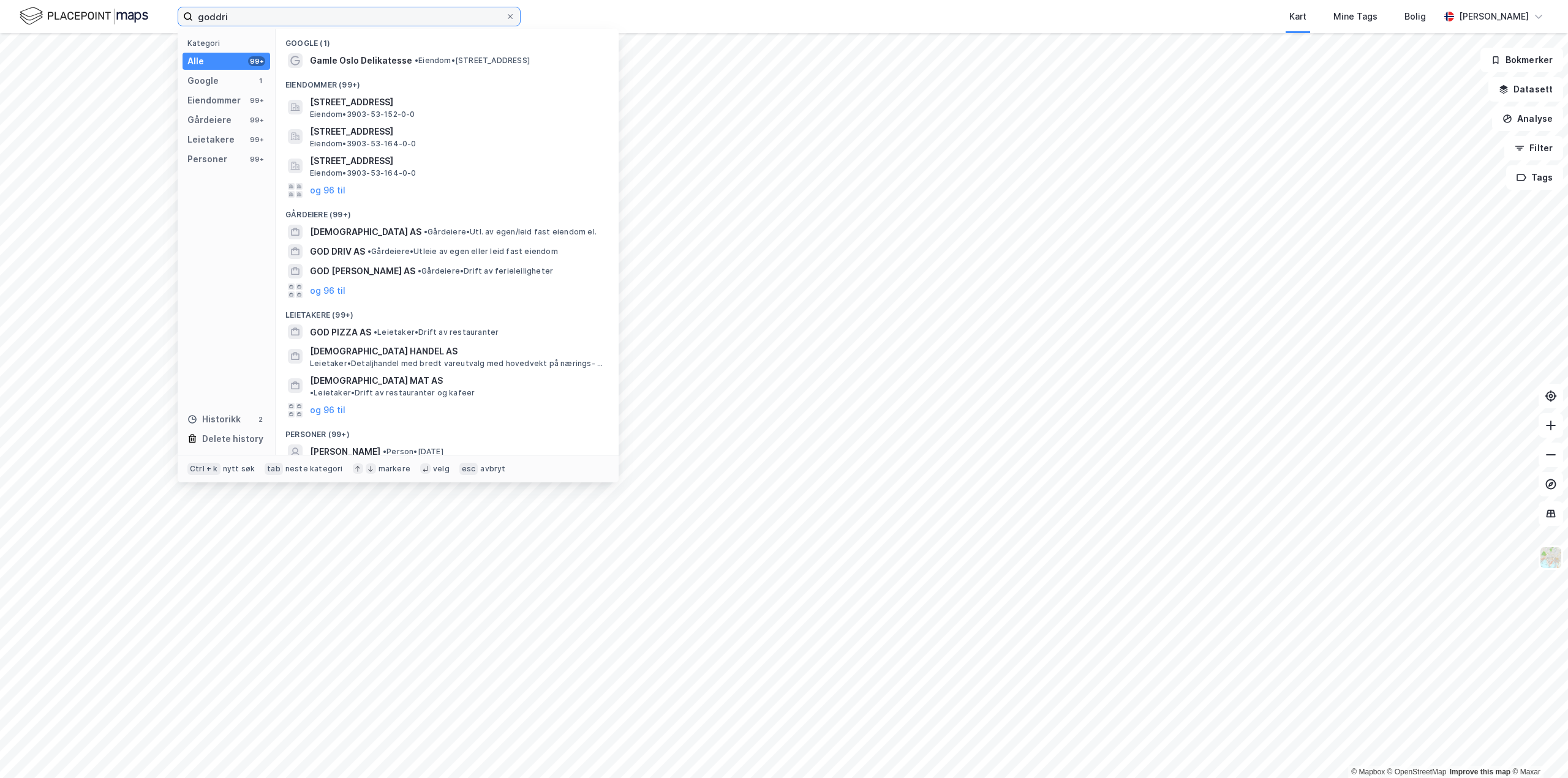
type input "goddriv"
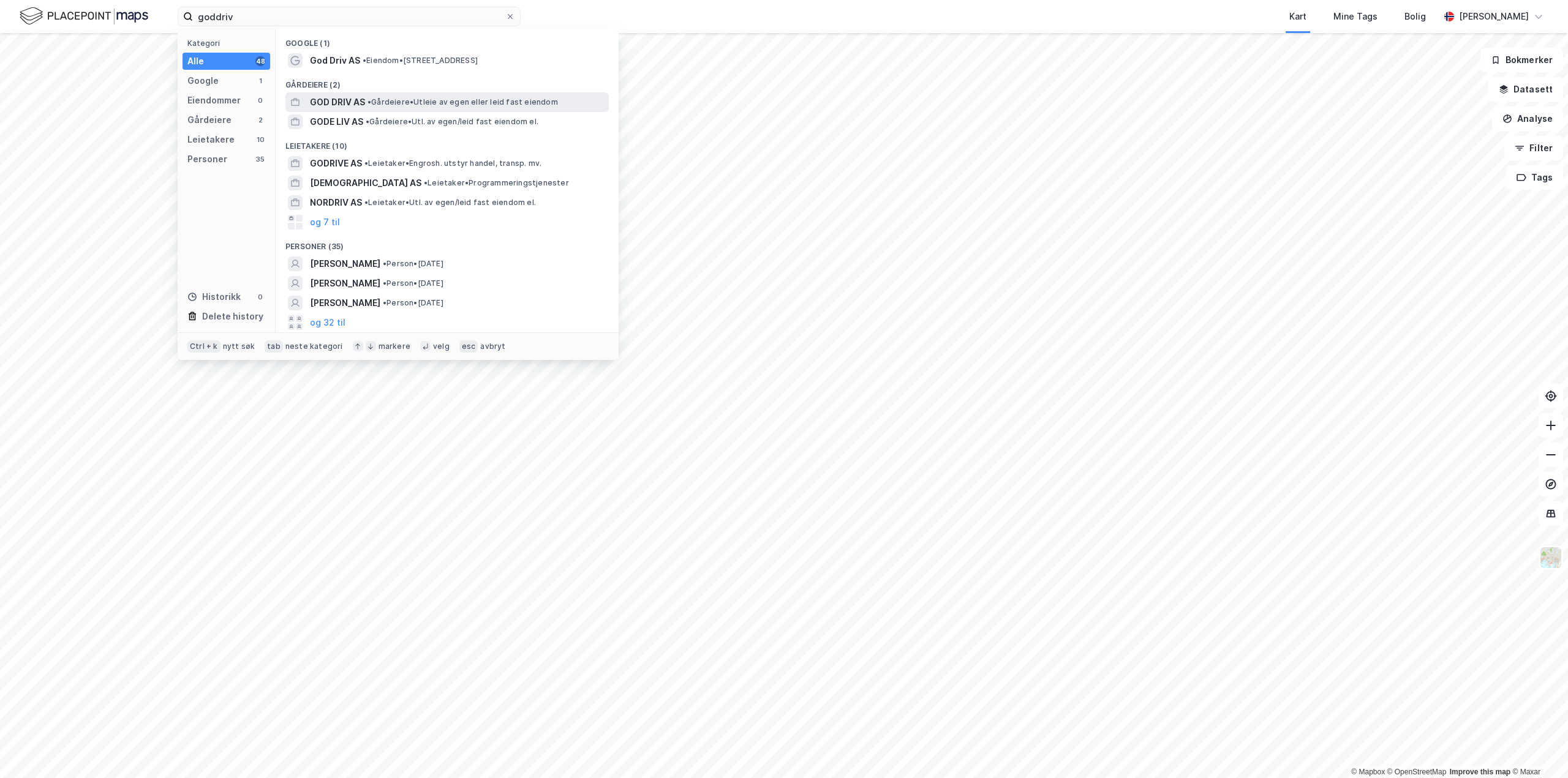
click at [342, 104] on span "GOD DRIV AS" at bounding box center [338, 102] width 55 height 15
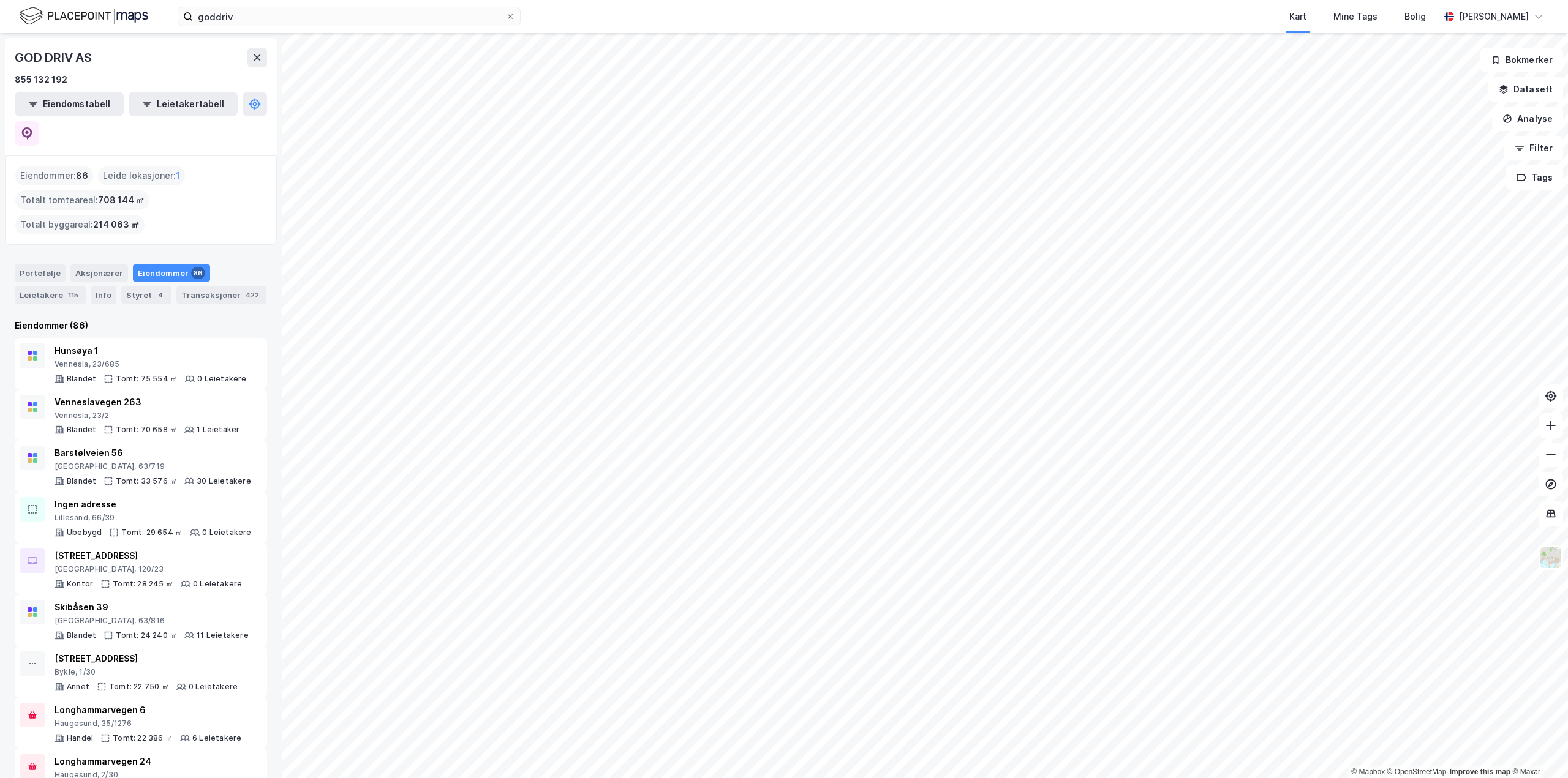
scroll to position [2, 0]
click at [1551, 428] on icon at bounding box center [1550, 426] width 1 height 10
click at [1551, 432] on icon at bounding box center [1551, 426] width 12 height 12
click at [1554, 455] on icon at bounding box center [1551, 455] width 12 height 12
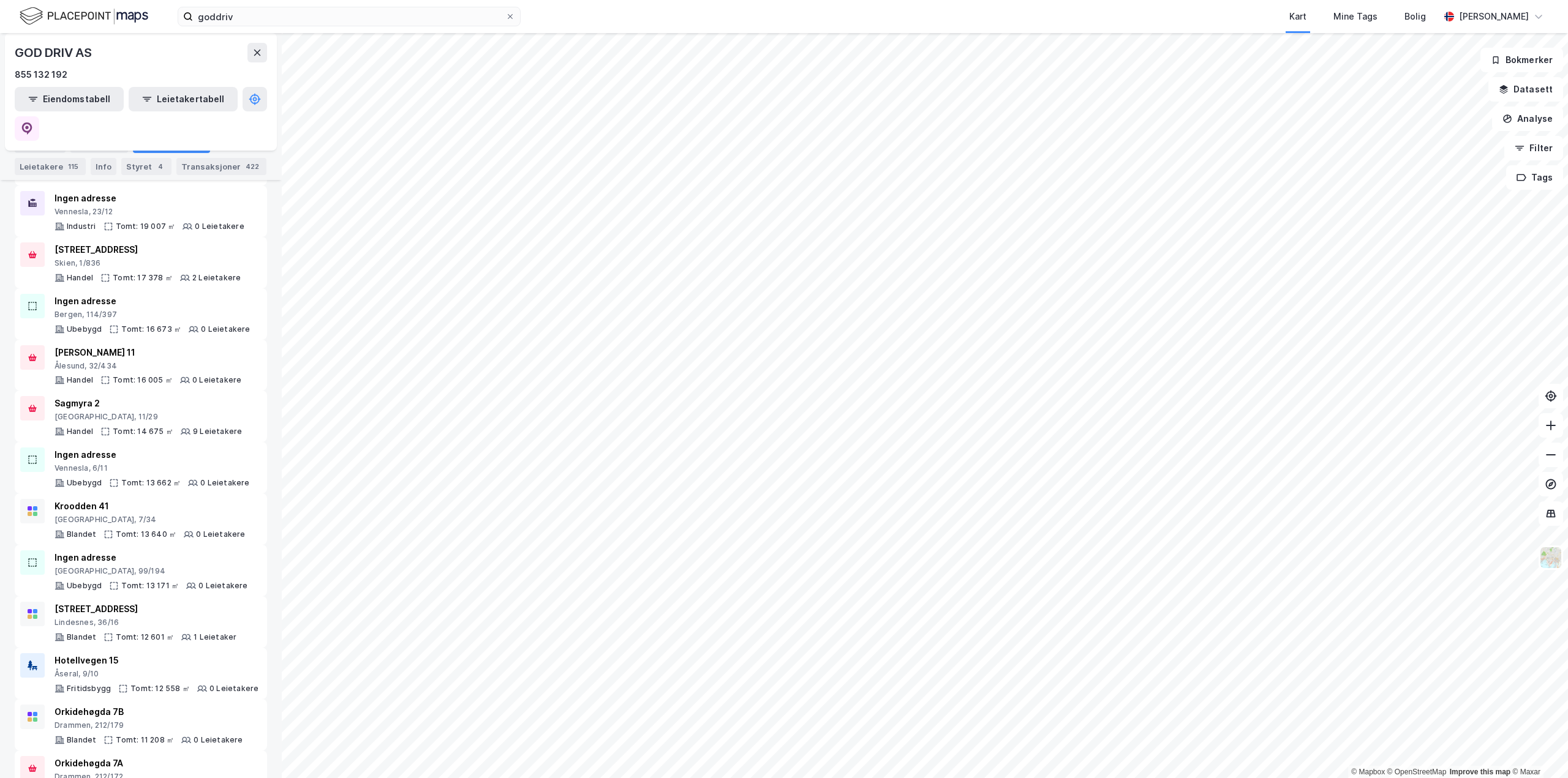
scroll to position [761, 0]
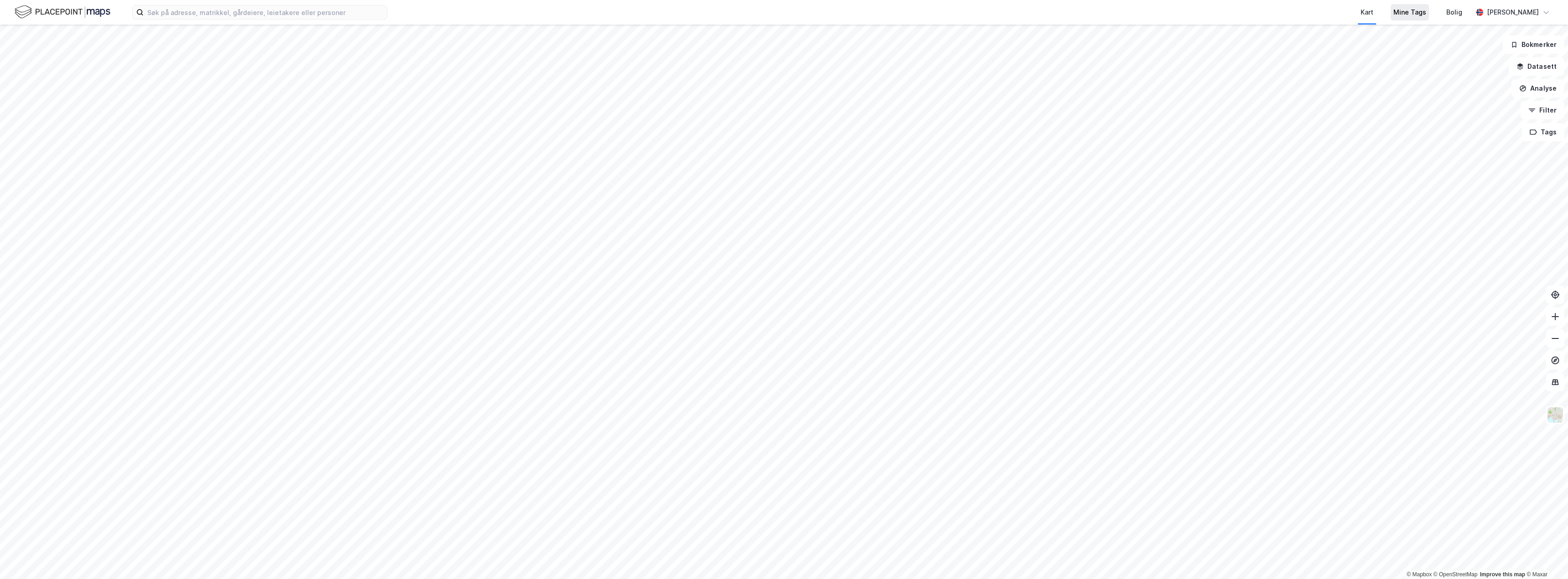
click at [1405, 16] on div "Mine Tags" at bounding box center [1410, 12] width 33 height 11
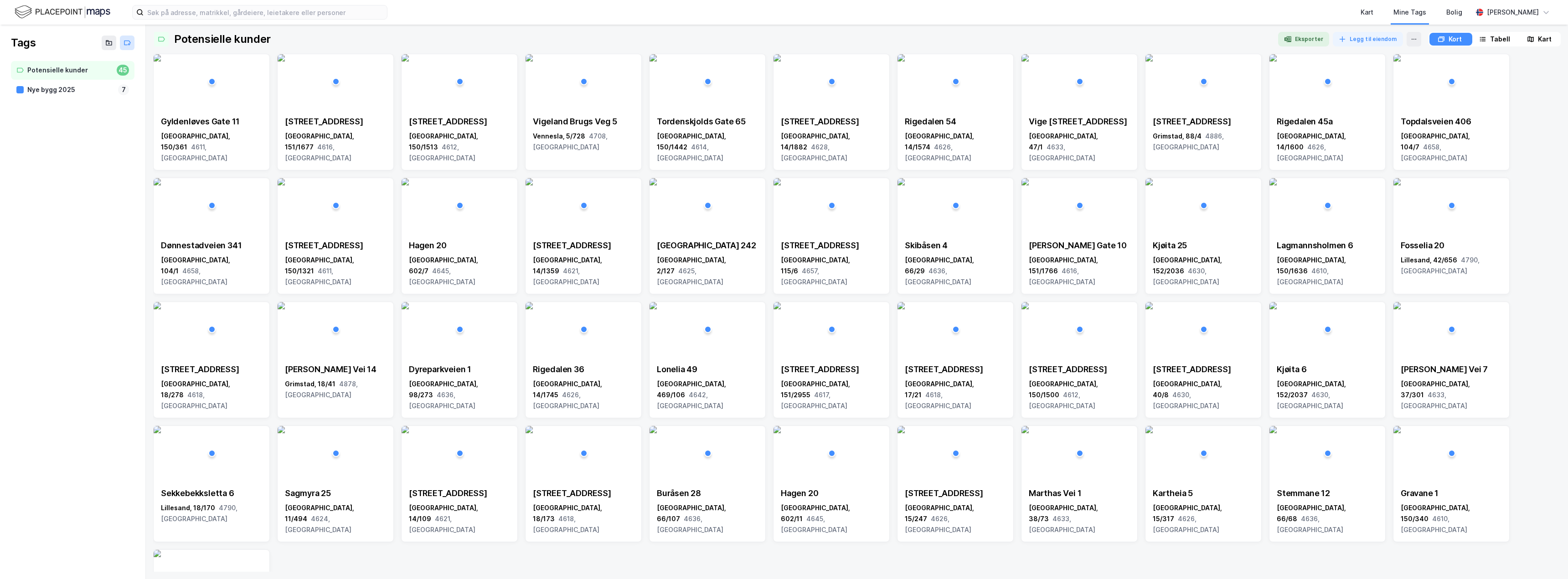
click at [130, 40] on icon at bounding box center [127, 43] width 7 height 7
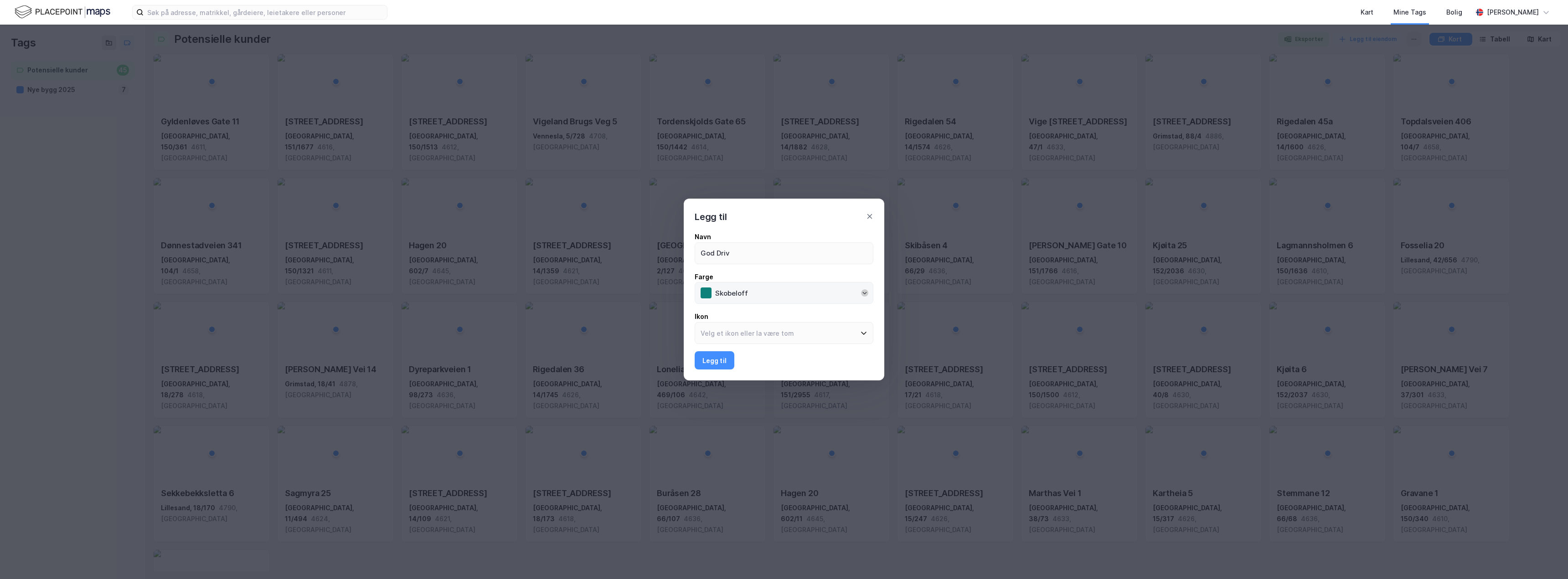
click at [864, 292] on icon "Open" at bounding box center [864, 292] width 5 height 5
type input "God Driv"
click at [744, 335] on div "Sateng gull" at bounding box center [725, 331] width 51 height 11
type input "Sateng gull"
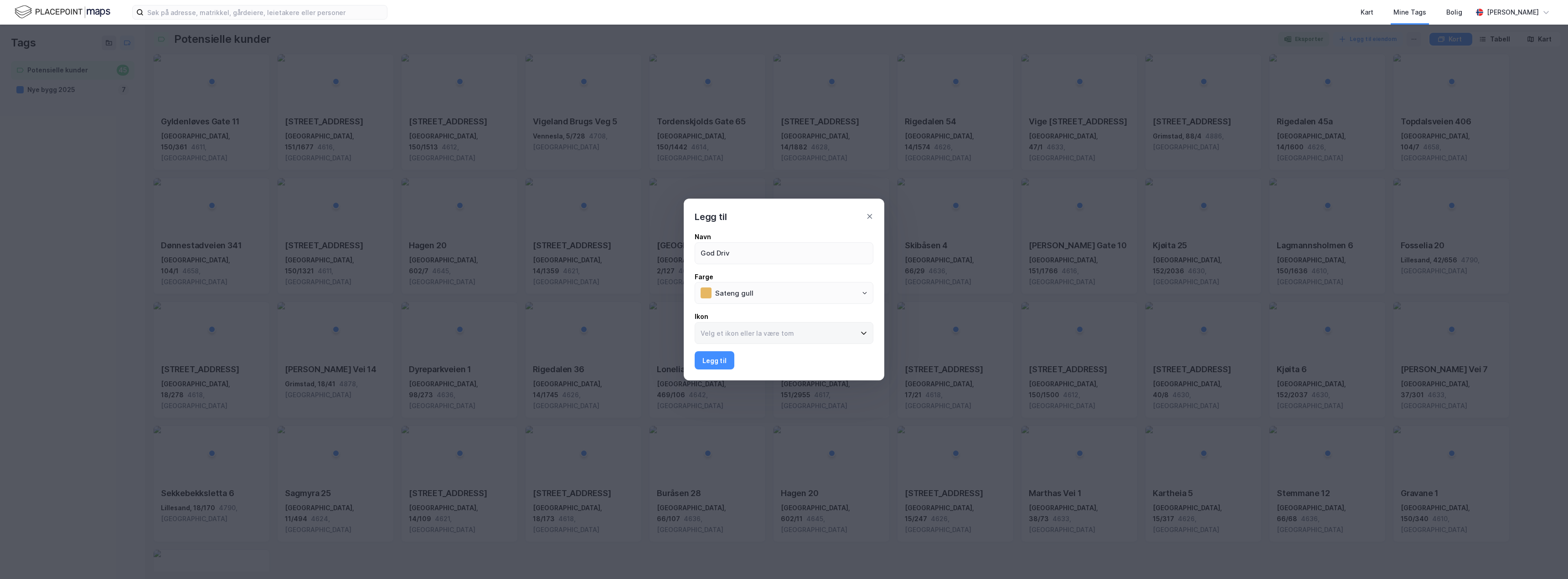
click at [865, 329] on label at bounding box center [784, 333] width 179 height 22
click at [862, 329] on input at bounding box center [778, 333] width 166 height 21
click at [864, 329] on label at bounding box center [784, 333] width 179 height 22
click at [862, 329] on input at bounding box center [778, 333] width 166 height 21
click at [708, 360] on icon at bounding box center [710, 363] width 7 height 7
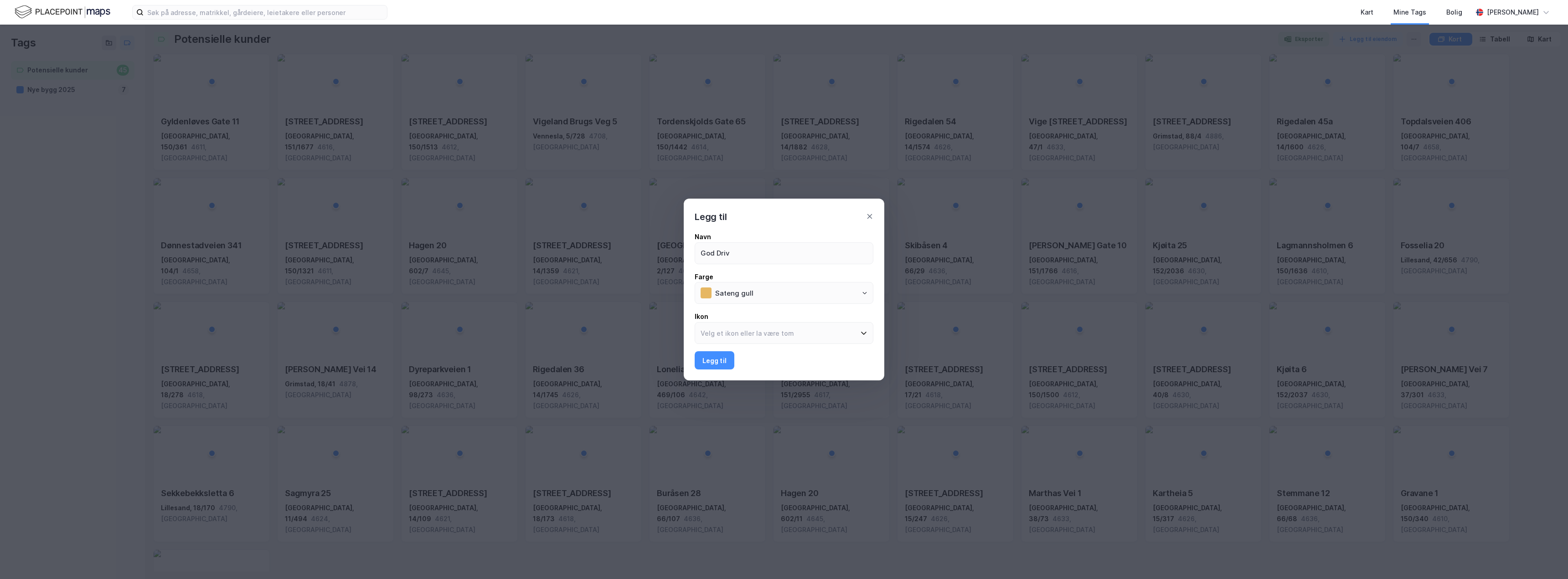
click at [711, 360] on input at bounding box center [790, 363] width 156 height 21
click at [713, 360] on input at bounding box center [790, 363] width 156 height 21
click at [717, 335] on input at bounding box center [778, 333] width 166 height 21
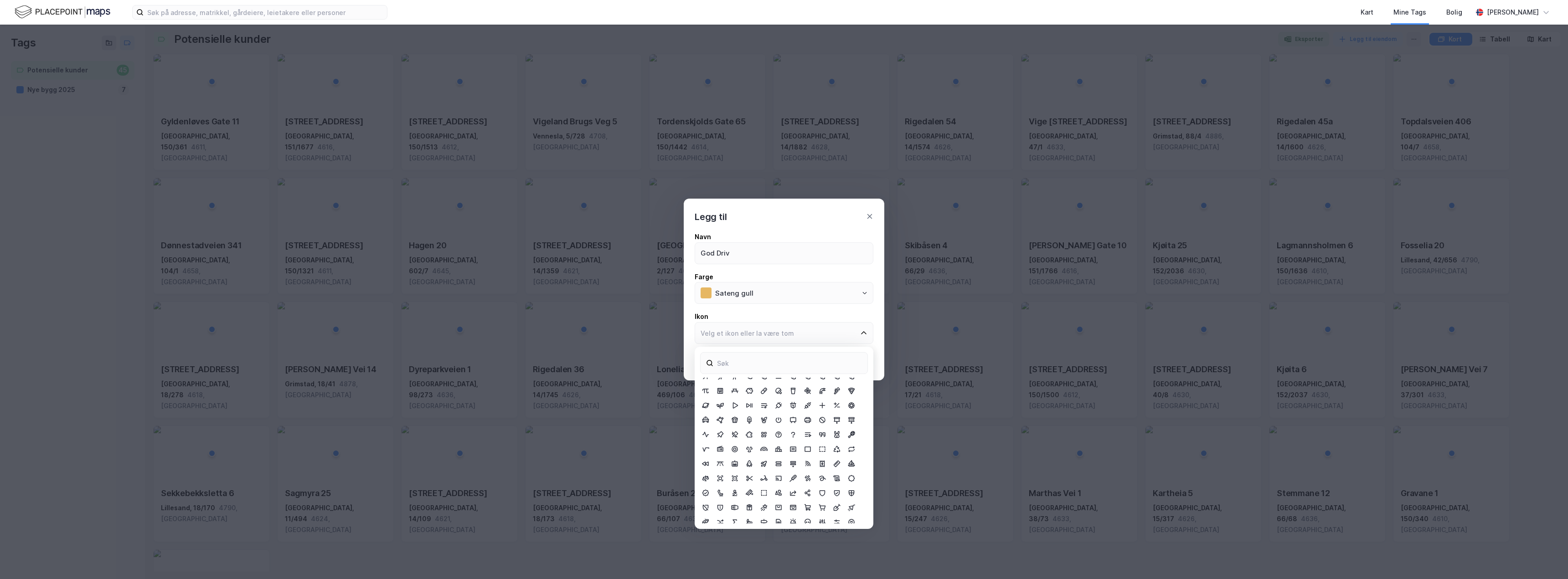
scroll to position [757, 0]
click at [750, 427] on icon at bounding box center [749, 428] width 5 height 7
type input "Rocket"
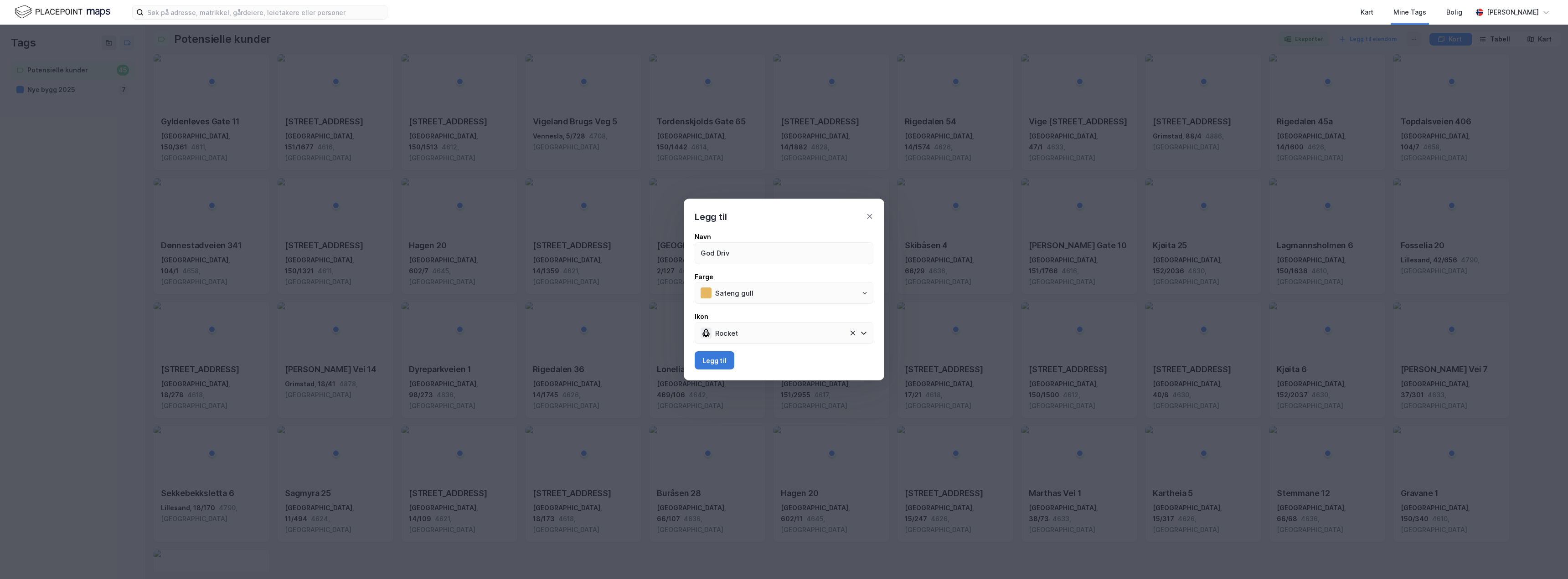
click at [717, 364] on button "Legg til" at bounding box center [714, 360] width 40 height 18
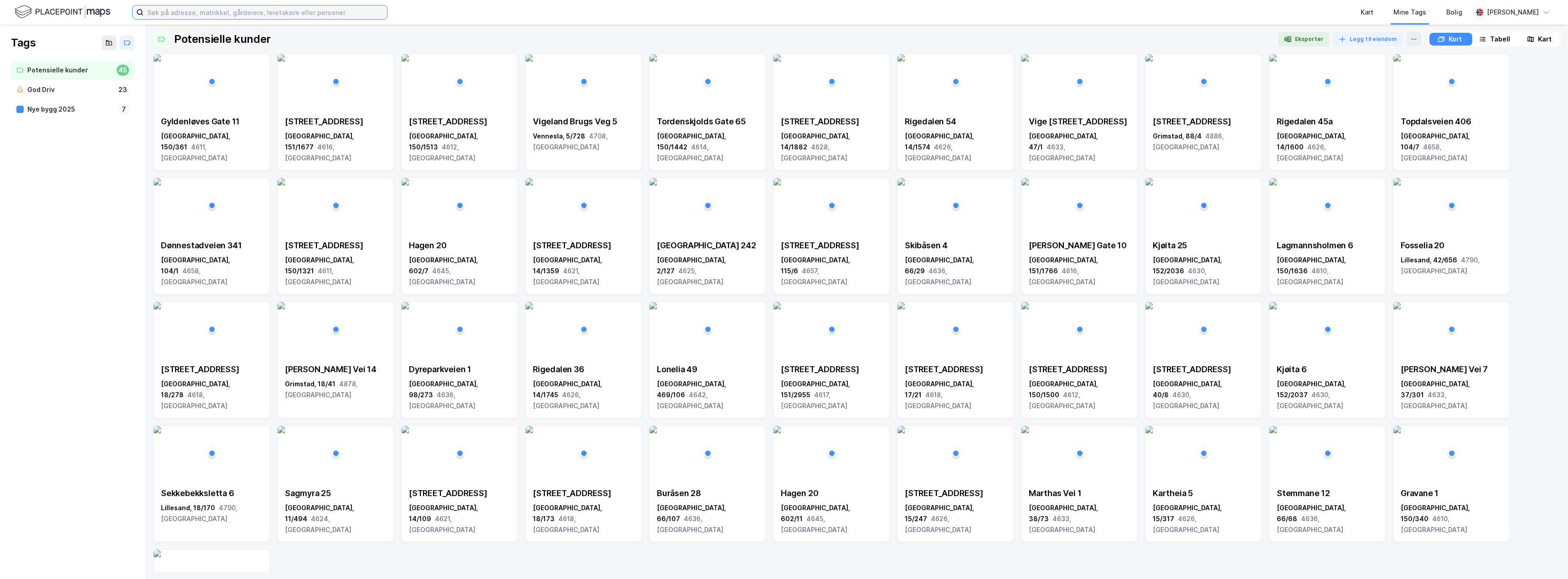
click at [337, 10] on input at bounding box center [265, 12] width 243 height 14
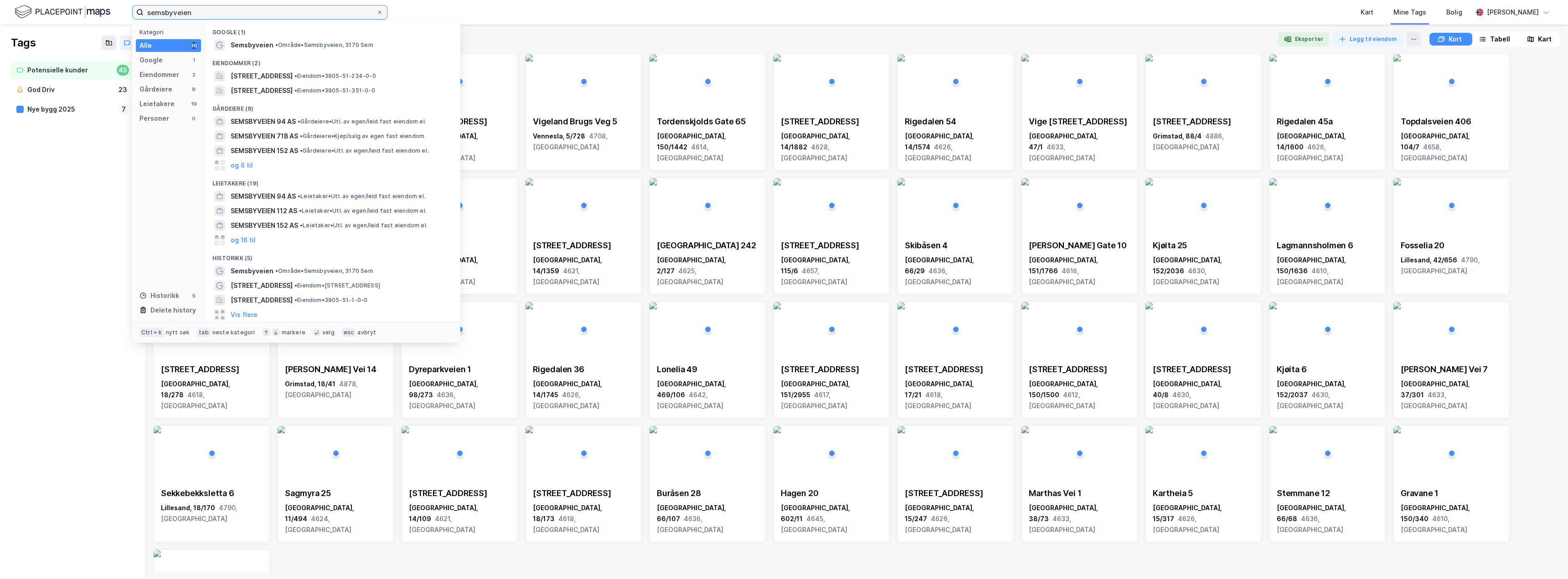
click at [224, 13] on input "semsbyveien" at bounding box center [260, 12] width 233 height 14
click at [267, 74] on span "[STREET_ADDRESS]" at bounding box center [261, 76] width 62 height 11
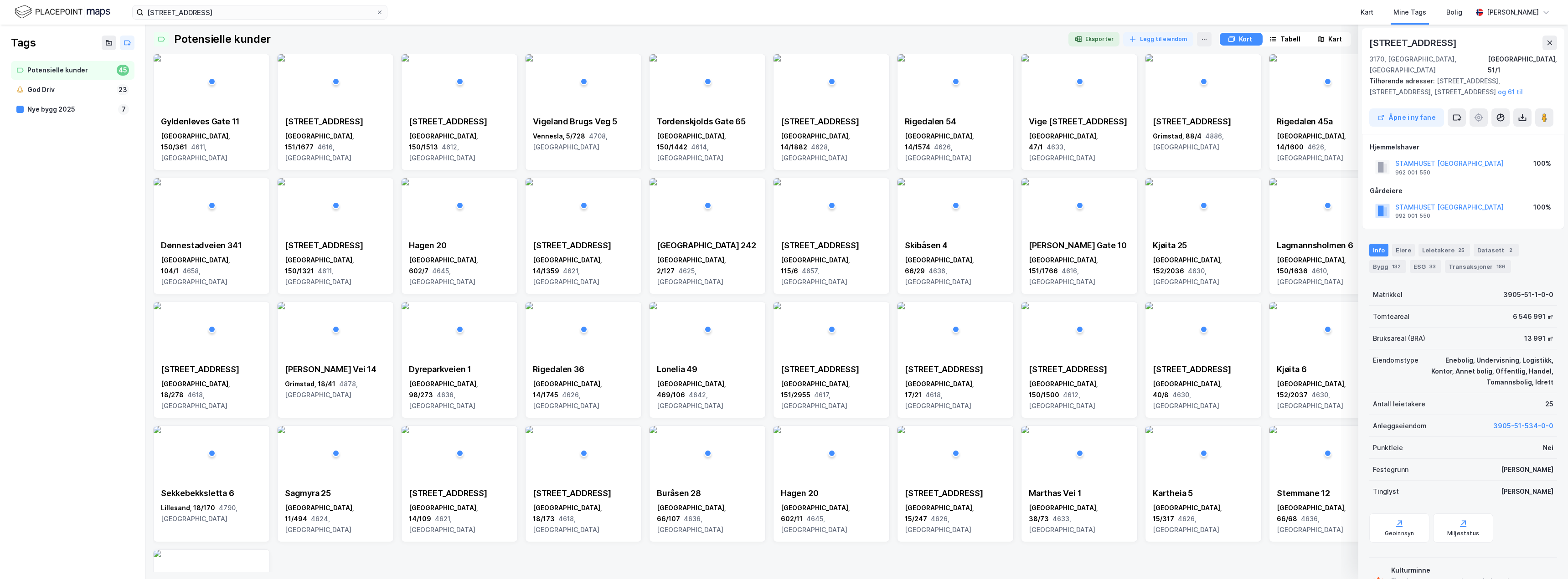
click at [67, 11] on img at bounding box center [63, 13] width 96 height 16
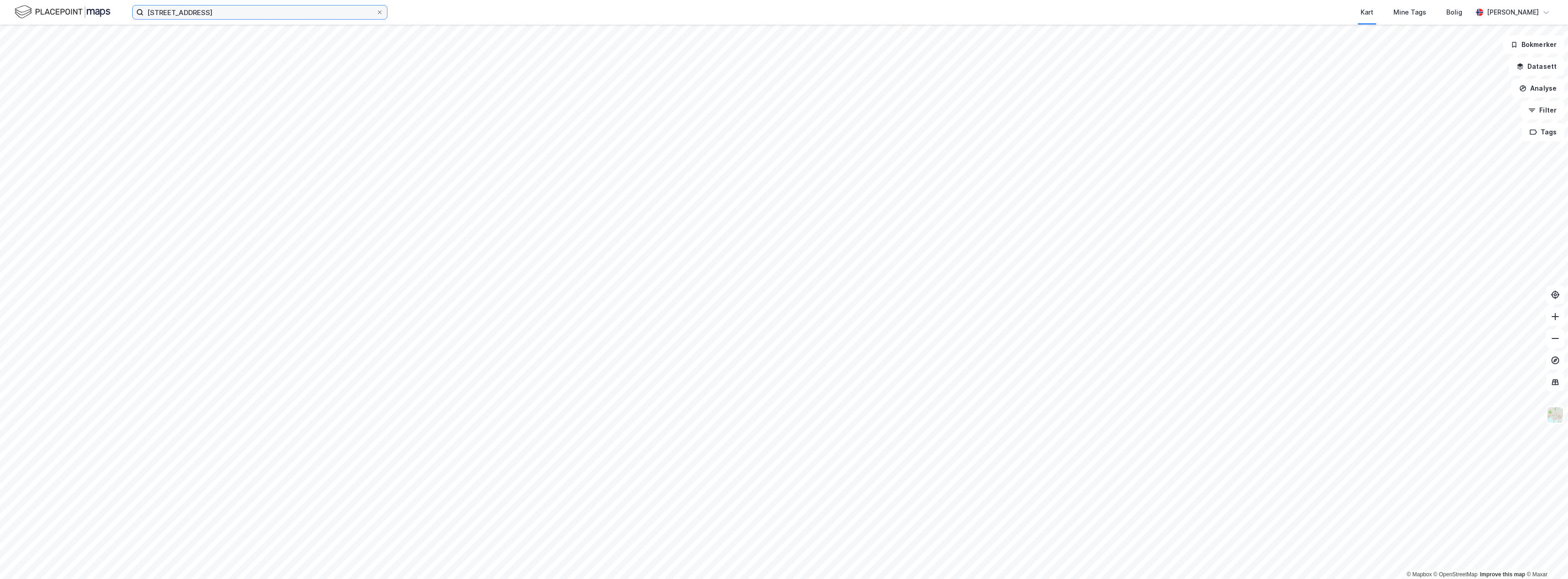
click at [212, 11] on input "semsbyveien 112" at bounding box center [260, 12] width 233 height 14
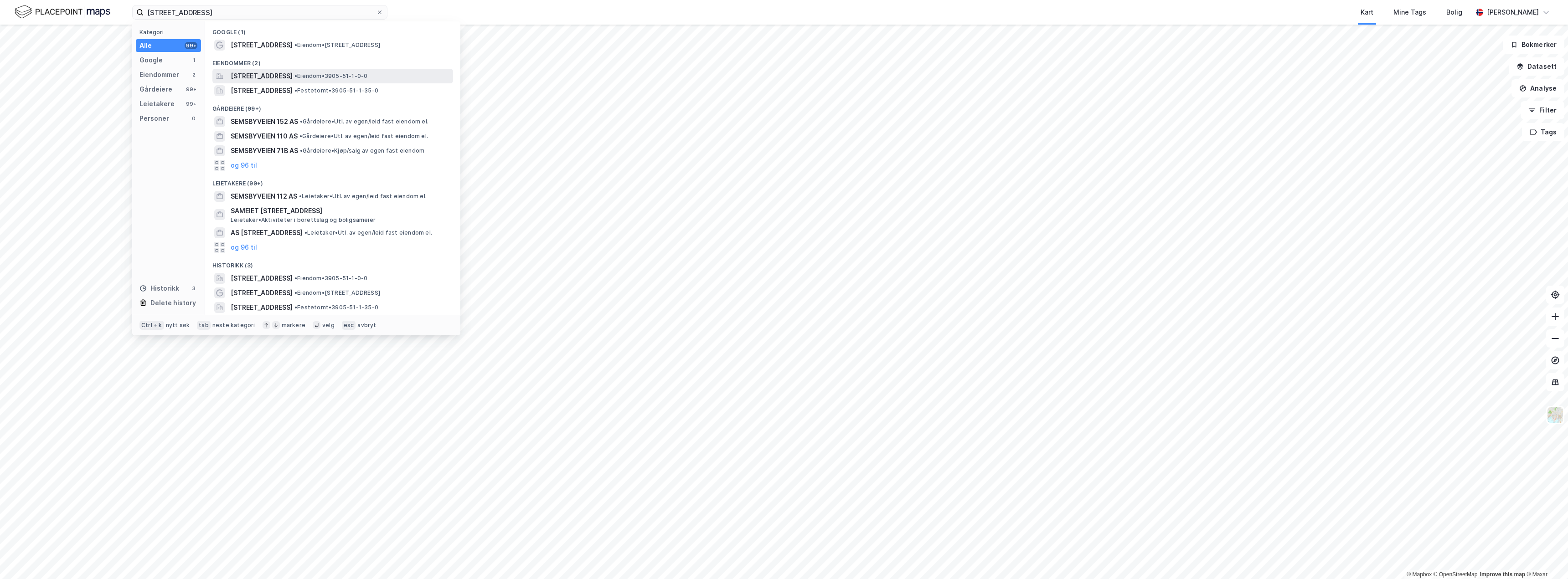
click at [249, 76] on span "[STREET_ADDRESS]" at bounding box center [261, 76] width 62 height 11
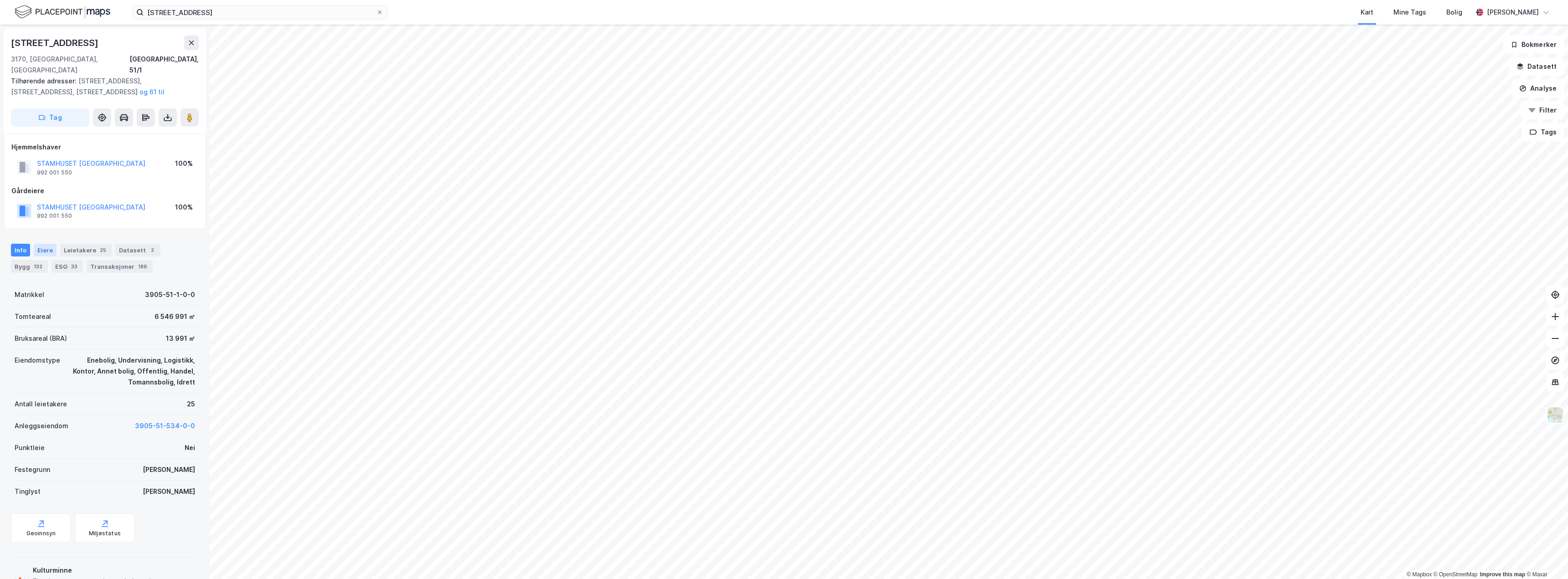
click at [43, 244] on div "Eiere" at bounding box center [45, 250] width 23 height 13
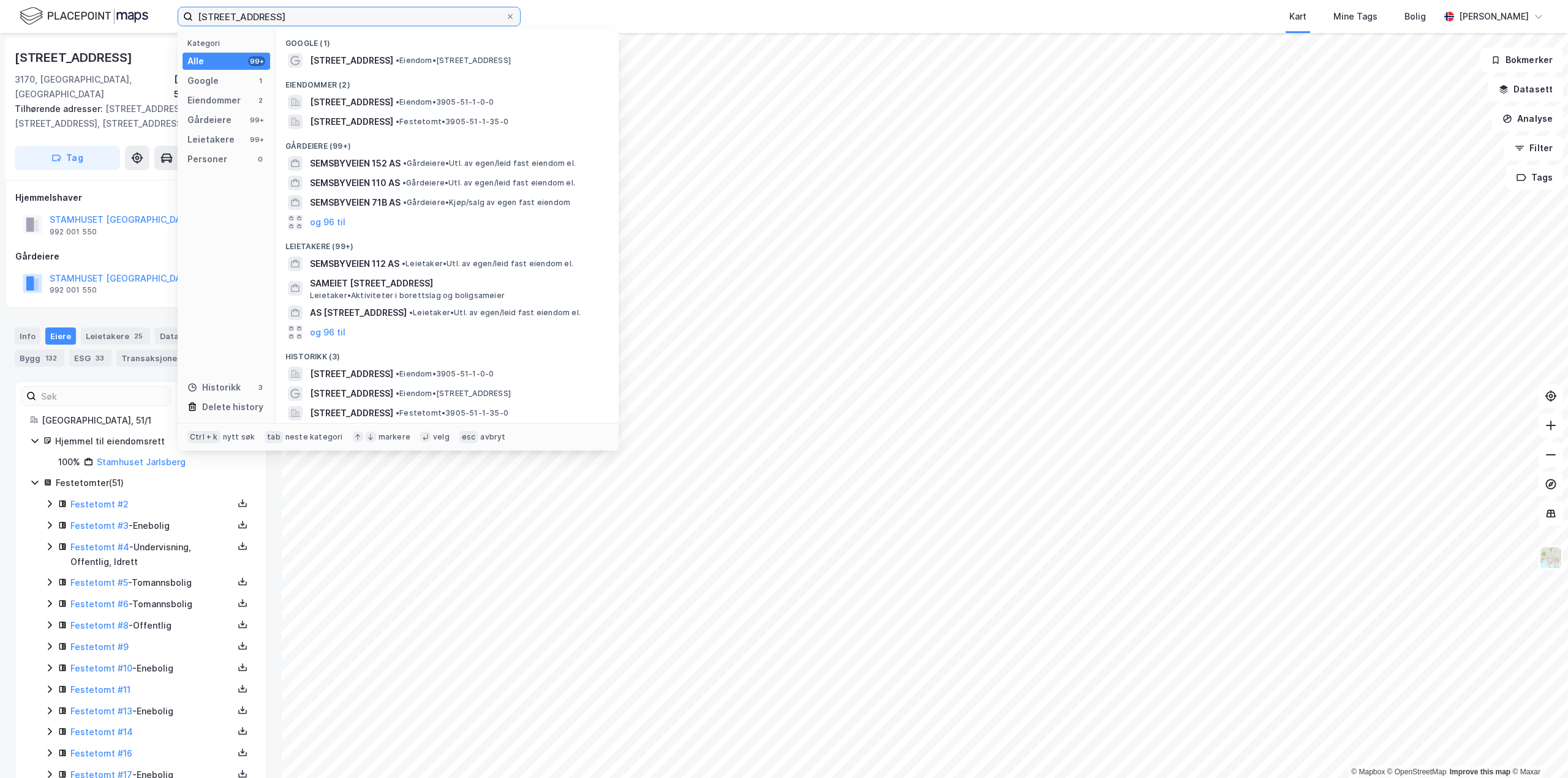
click at [309, 17] on input "semsbyveien 112" at bounding box center [349, 16] width 313 height 19
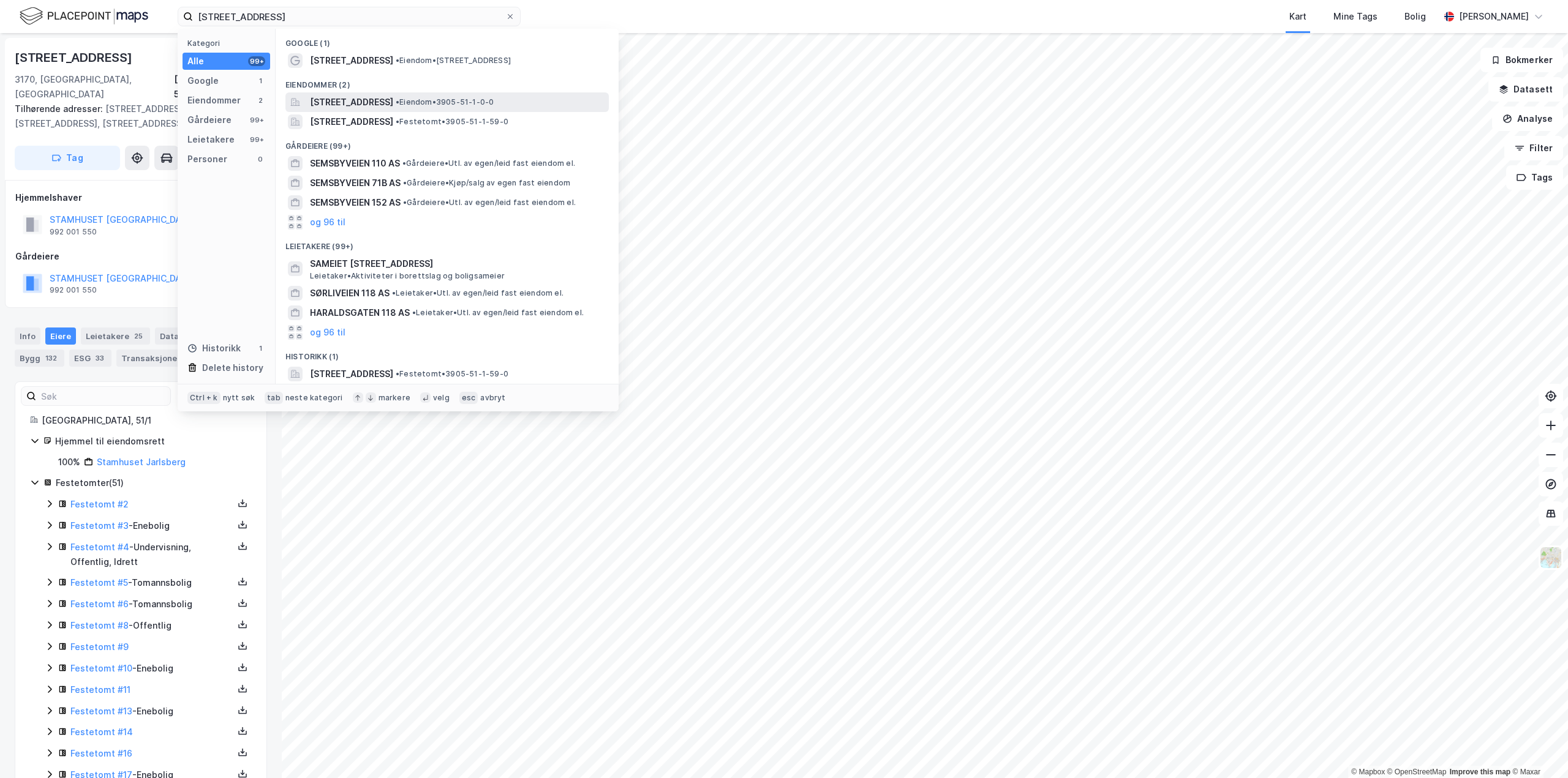
click at [364, 105] on span "Semsbyveien 118, 3170, SEM, TØNSBERG" at bounding box center [351, 102] width 83 height 15
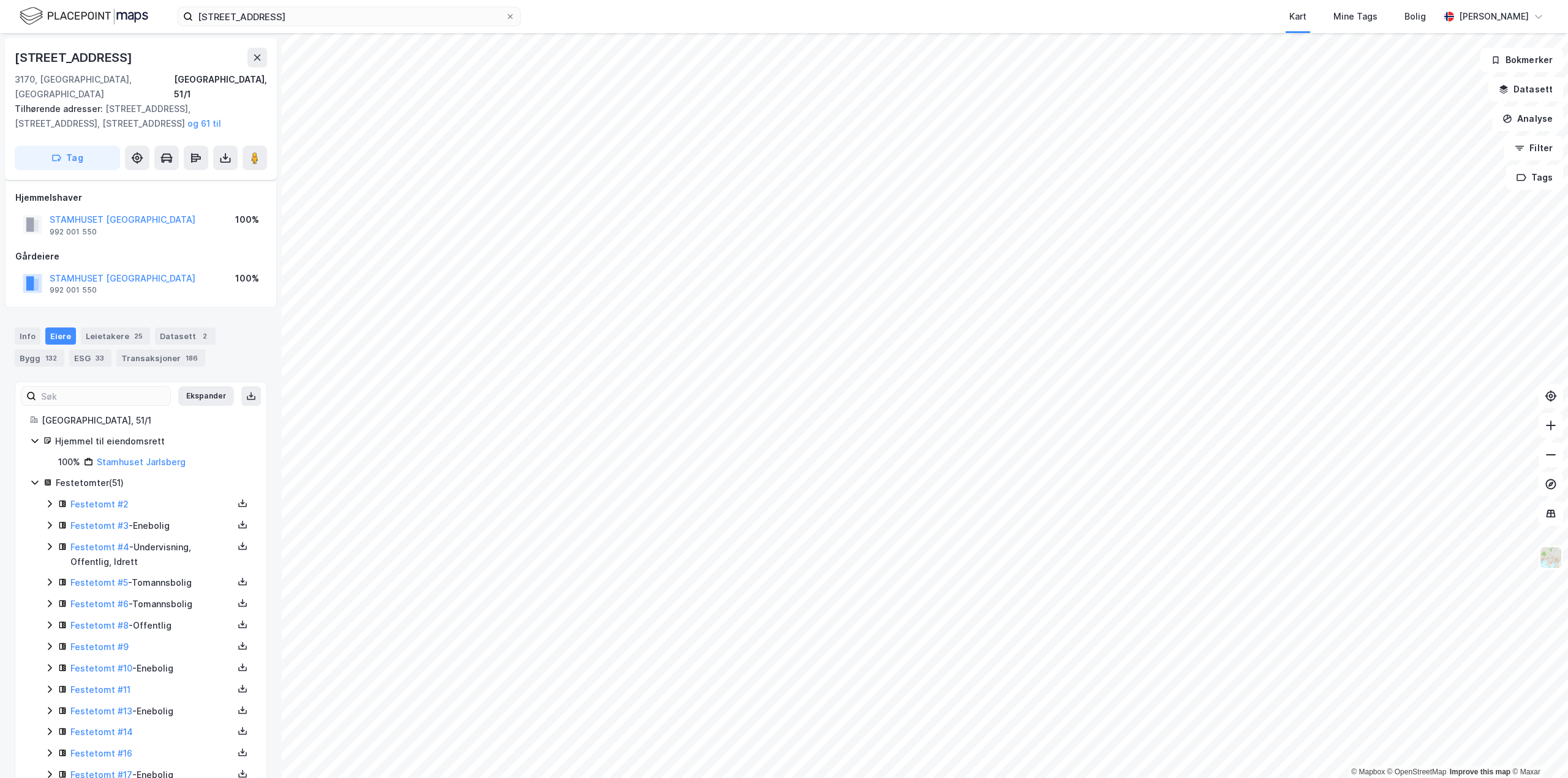
scroll to position [68, 0]
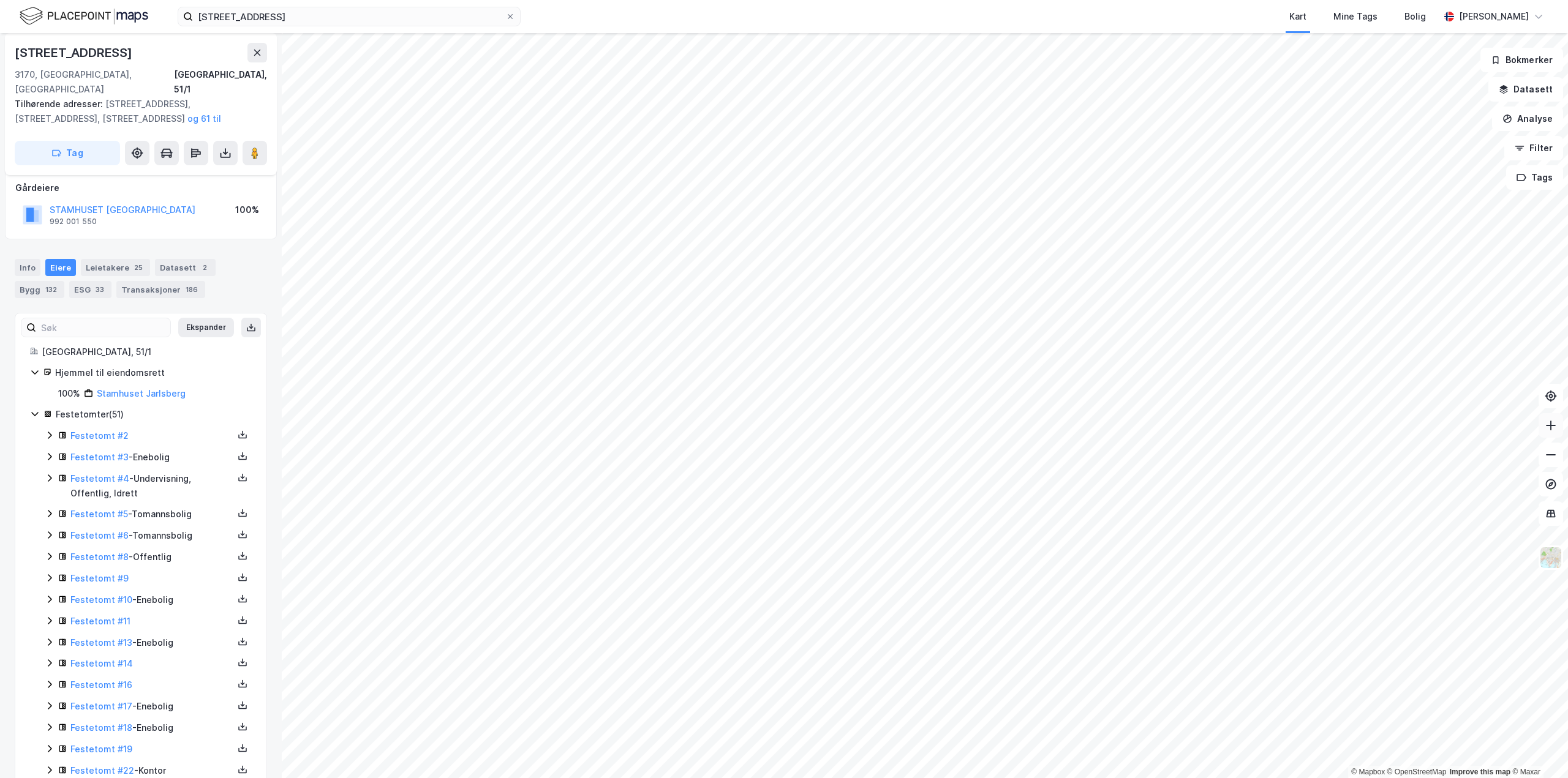
click at [1556, 429] on icon at bounding box center [1551, 426] width 12 height 12
click at [1553, 425] on icon at bounding box center [1551, 425] width 10 height 1
click at [1554, 433] on button at bounding box center [1550, 426] width 25 height 25
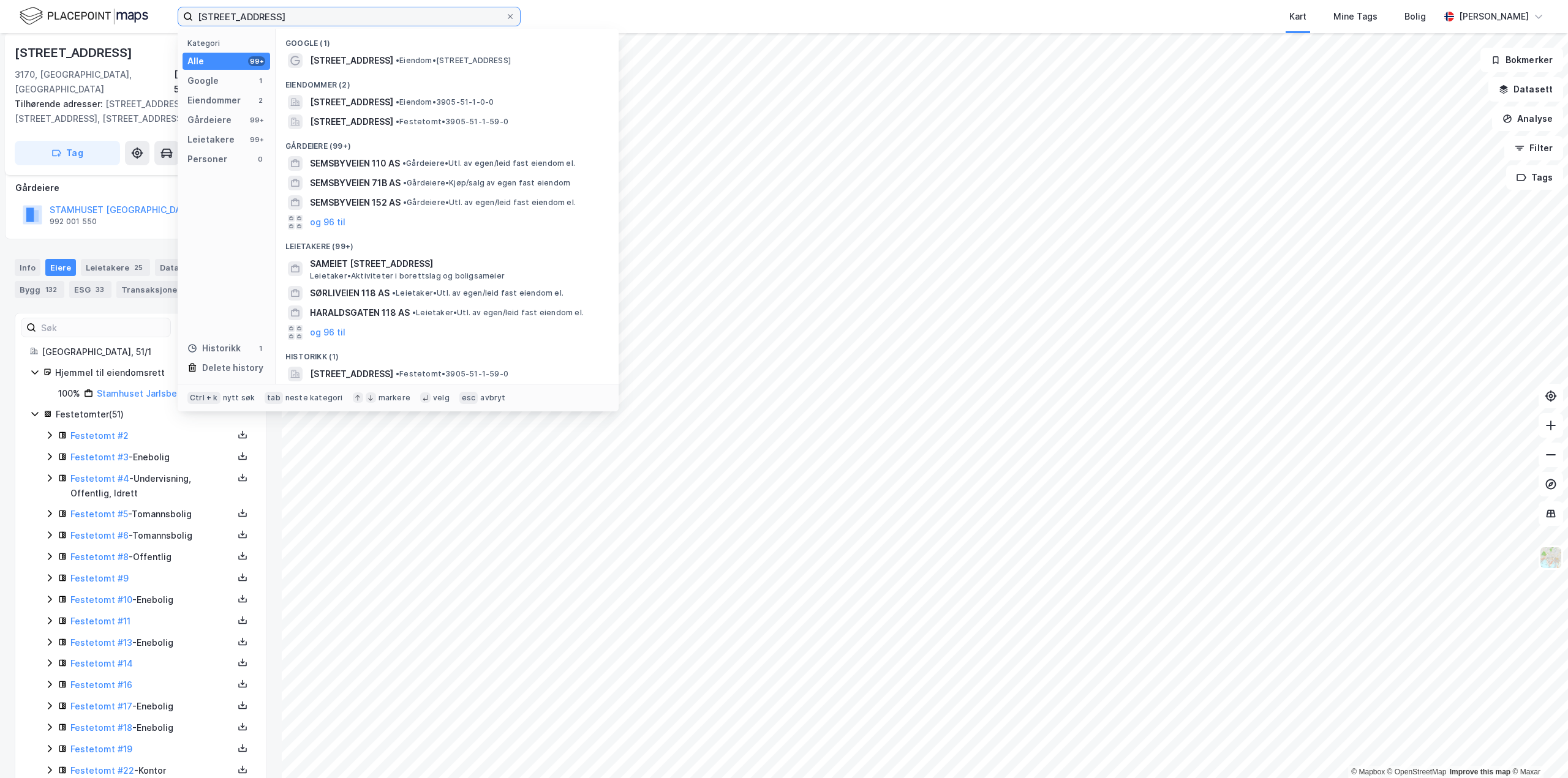
click at [316, 12] on input "semsbyveien 118" at bounding box center [349, 16] width 313 height 19
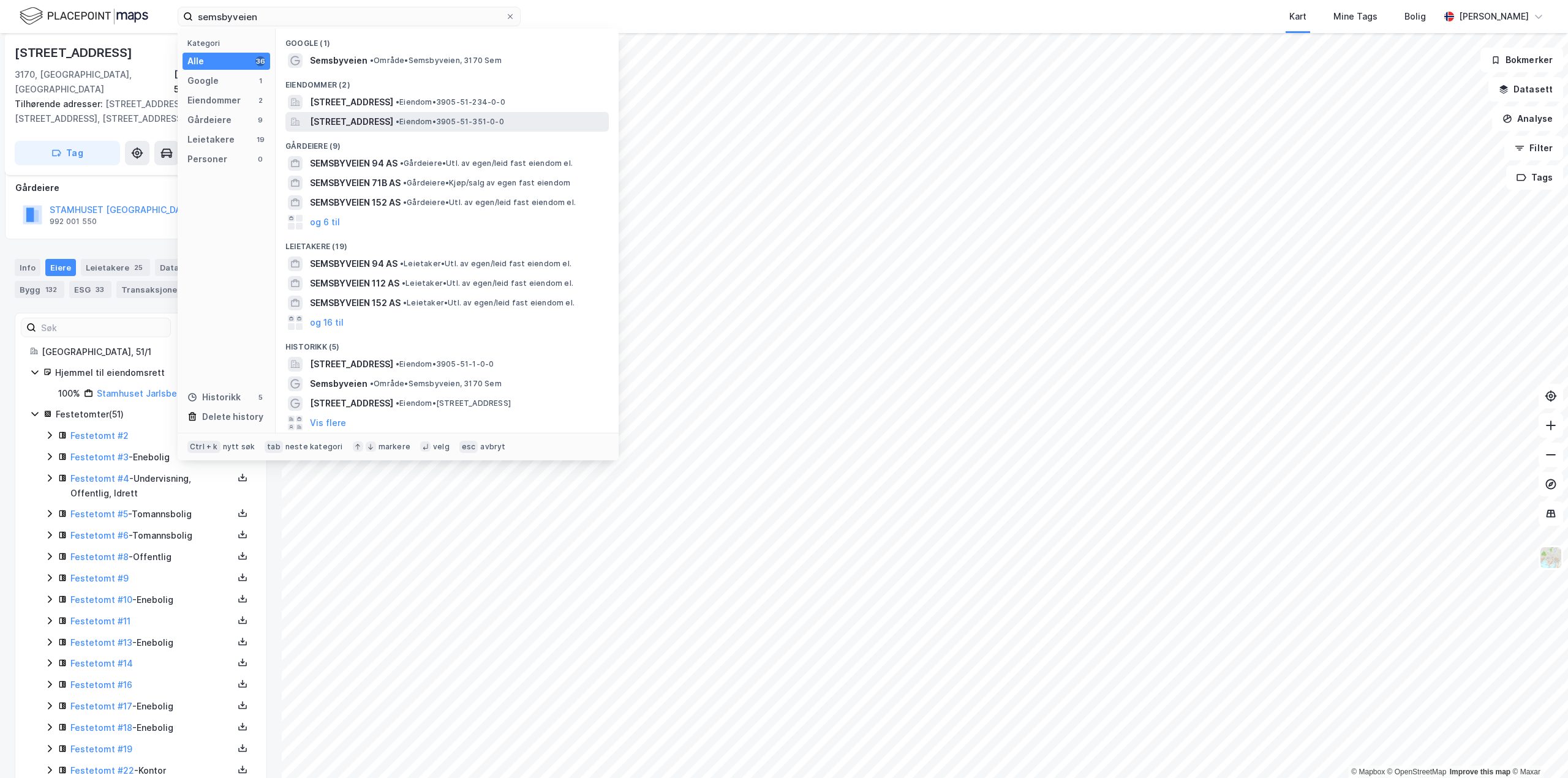
click at [391, 123] on span "[STREET_ADDRESS]" at bounding box center [351, 122] width 83 height 15
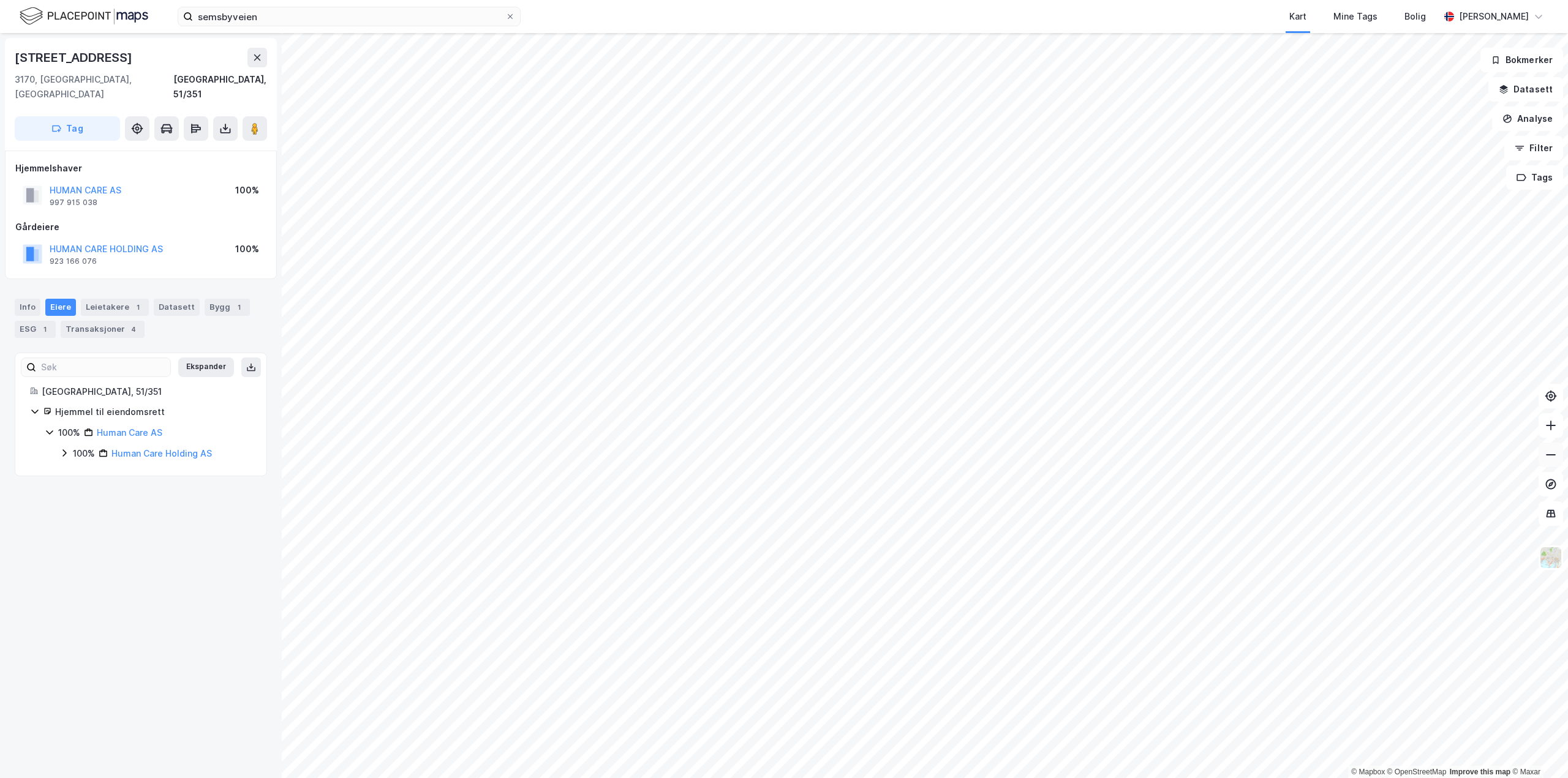
click at [1554, 459] on icon at bounding box center [1551, 455] width 12 height 12
click at [1553, 431] on icon at bounding box center [1551, 426] width 12 height 12
click at [1554, 429] on icon at bounding box center [1551, 426] width 12 height 12
click at [1550, 429] on icon at bounding box center [1551, 426] width 12 height 12
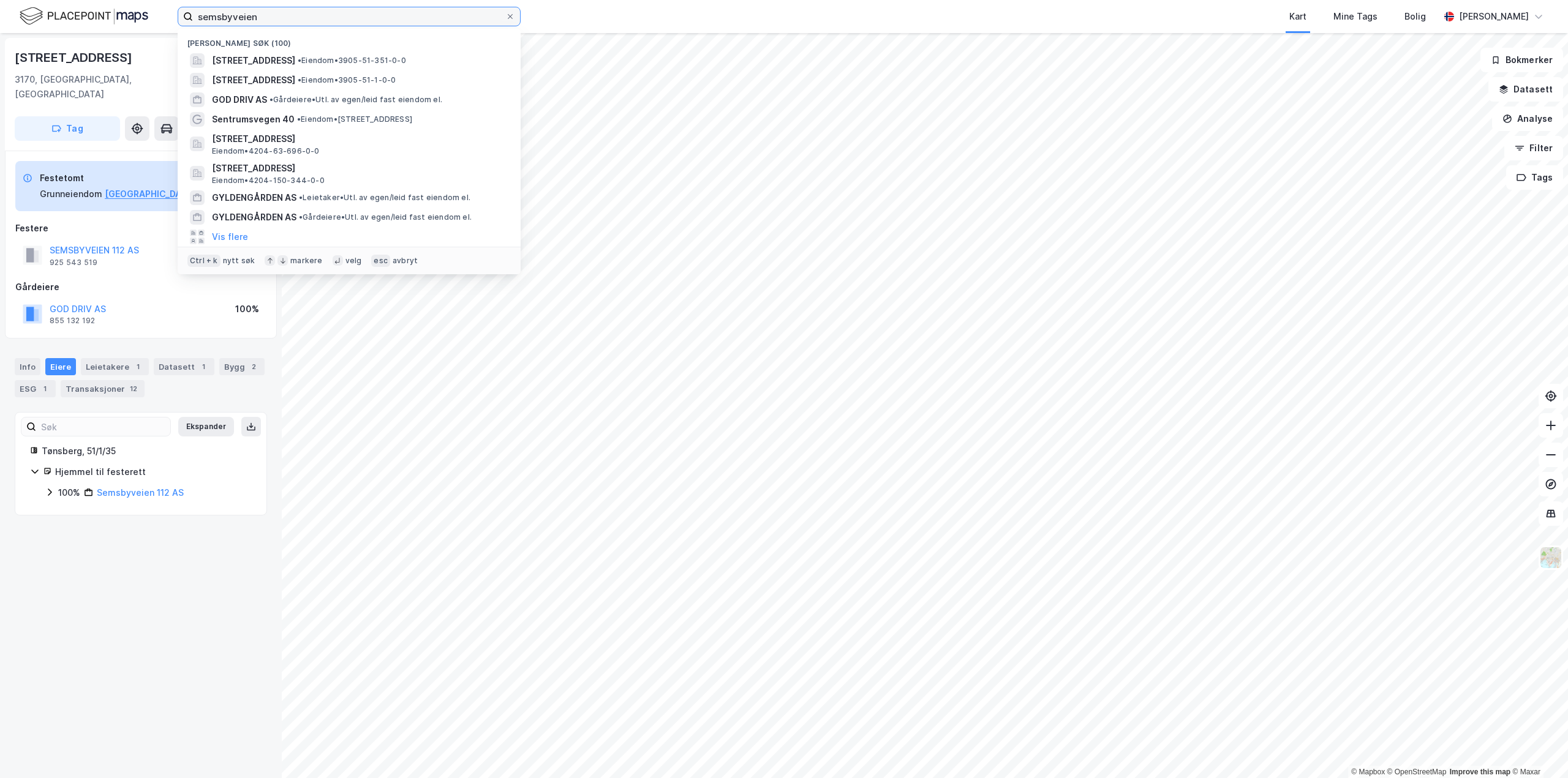
click at [226, 19] on input "semsbyveien" at bounding box center [349, 16] width 313 height 19
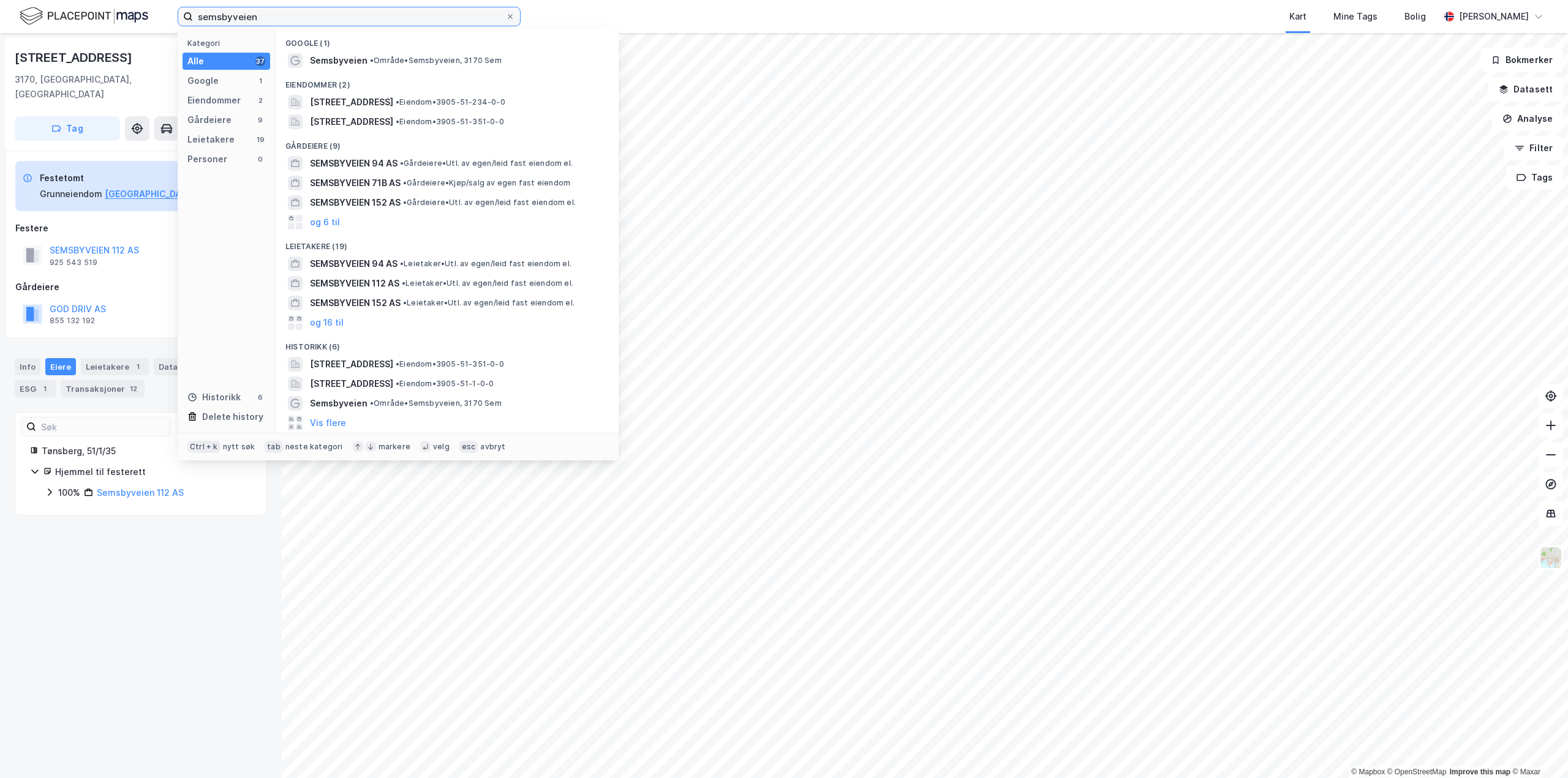
click at [268, 20] on input "semsbyveien" at bounding box center [349, 16] width 313 height 19
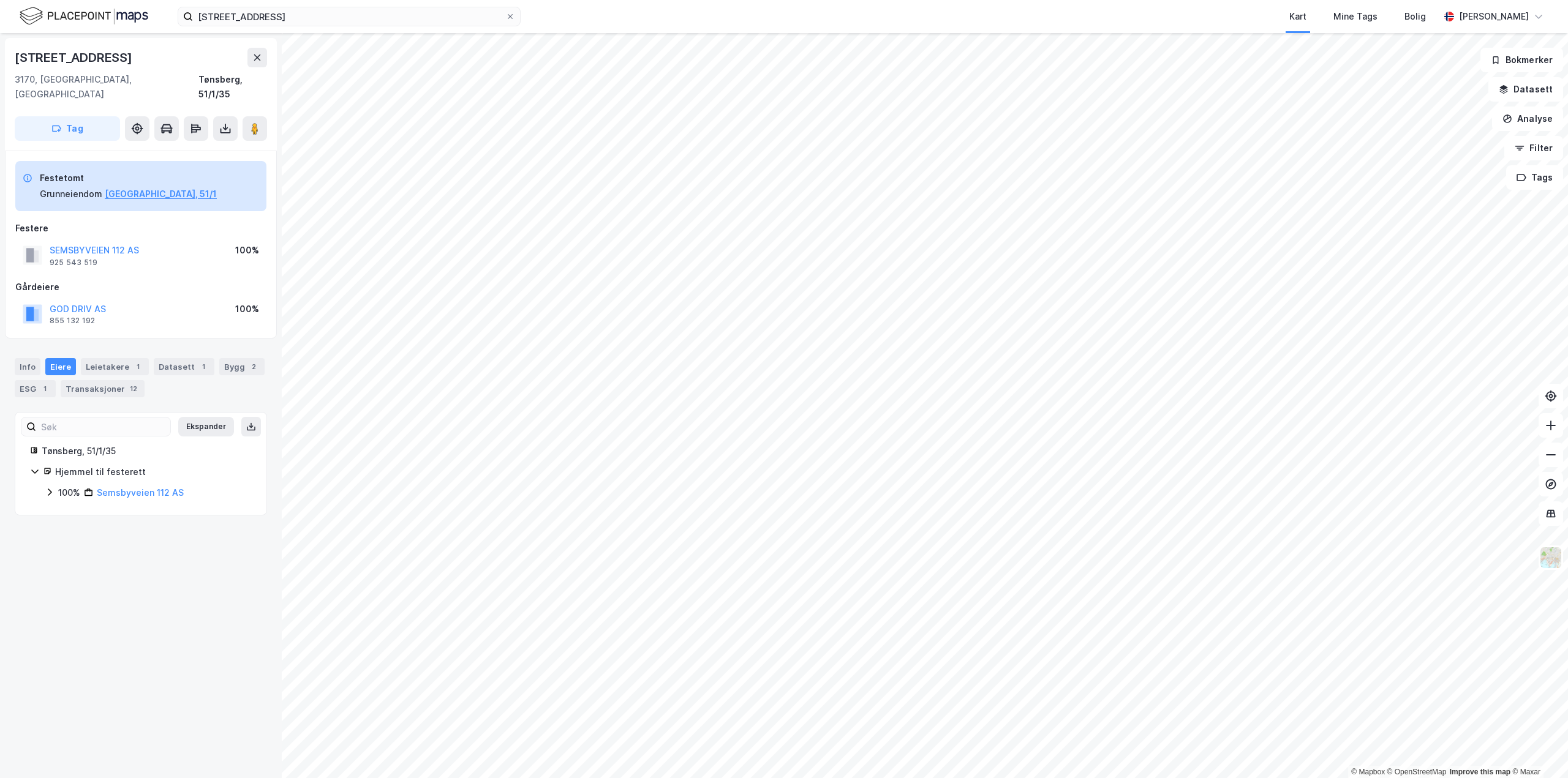
click at [184, 606] on div "Semsbyveien 112 3170, Sem, Vestfold Tønsberg, 51/1/35 Tag Festetomt Grunneiendo…" at bounding box center [141, 405] width 282 height 745
click at [48, 488] on icon at bounding box center [49, 493] width 10 height 10
click at [65, 509] on icon at bounding box center [64, 514] width 10 height 10
click at [98, 16] on img at bounding box center [84, 17] width 129 height 22
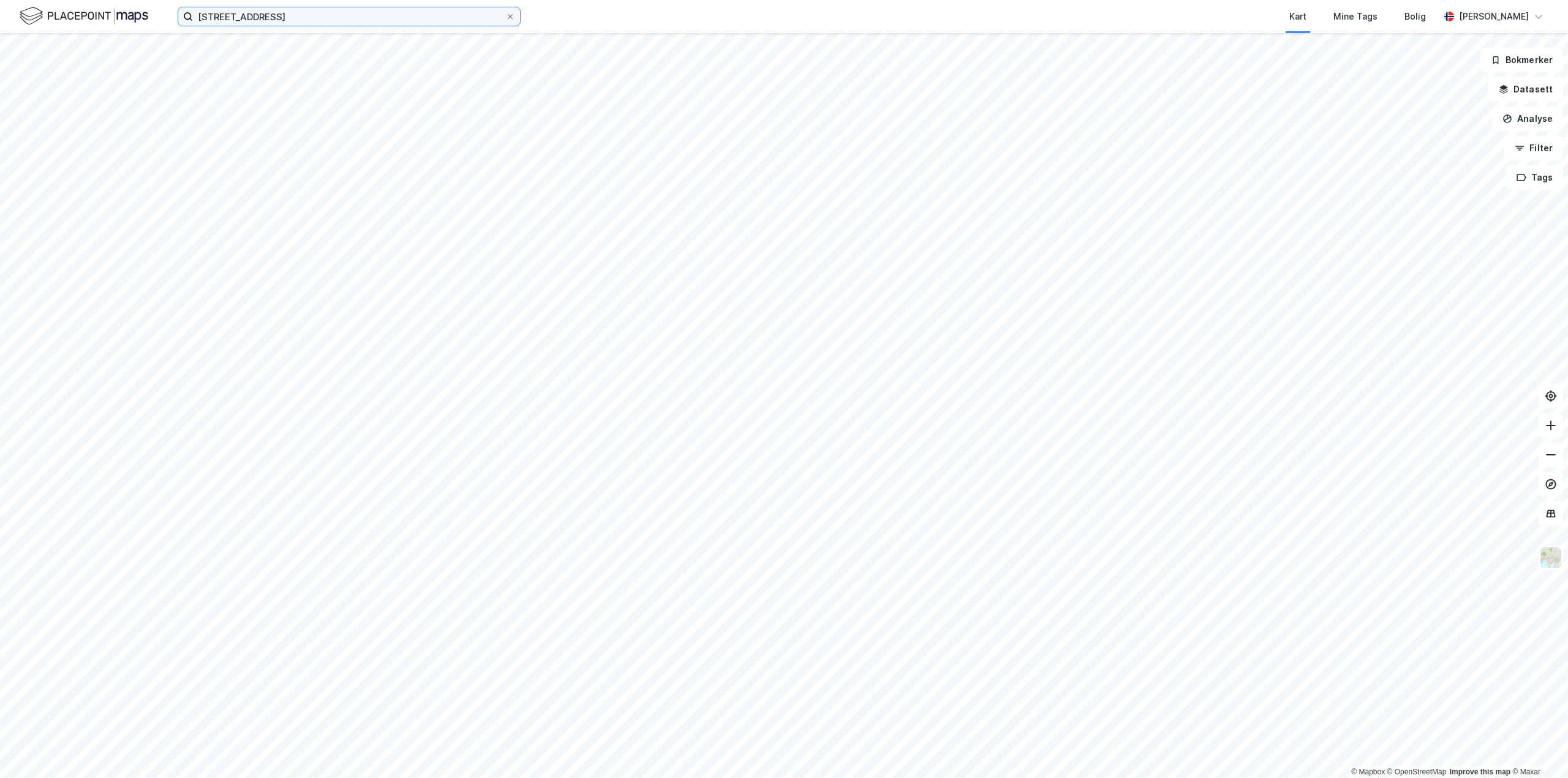
click at [303, 19] on input "semsbyveien 112" at bounding box center [349, 16] width 313 height 19
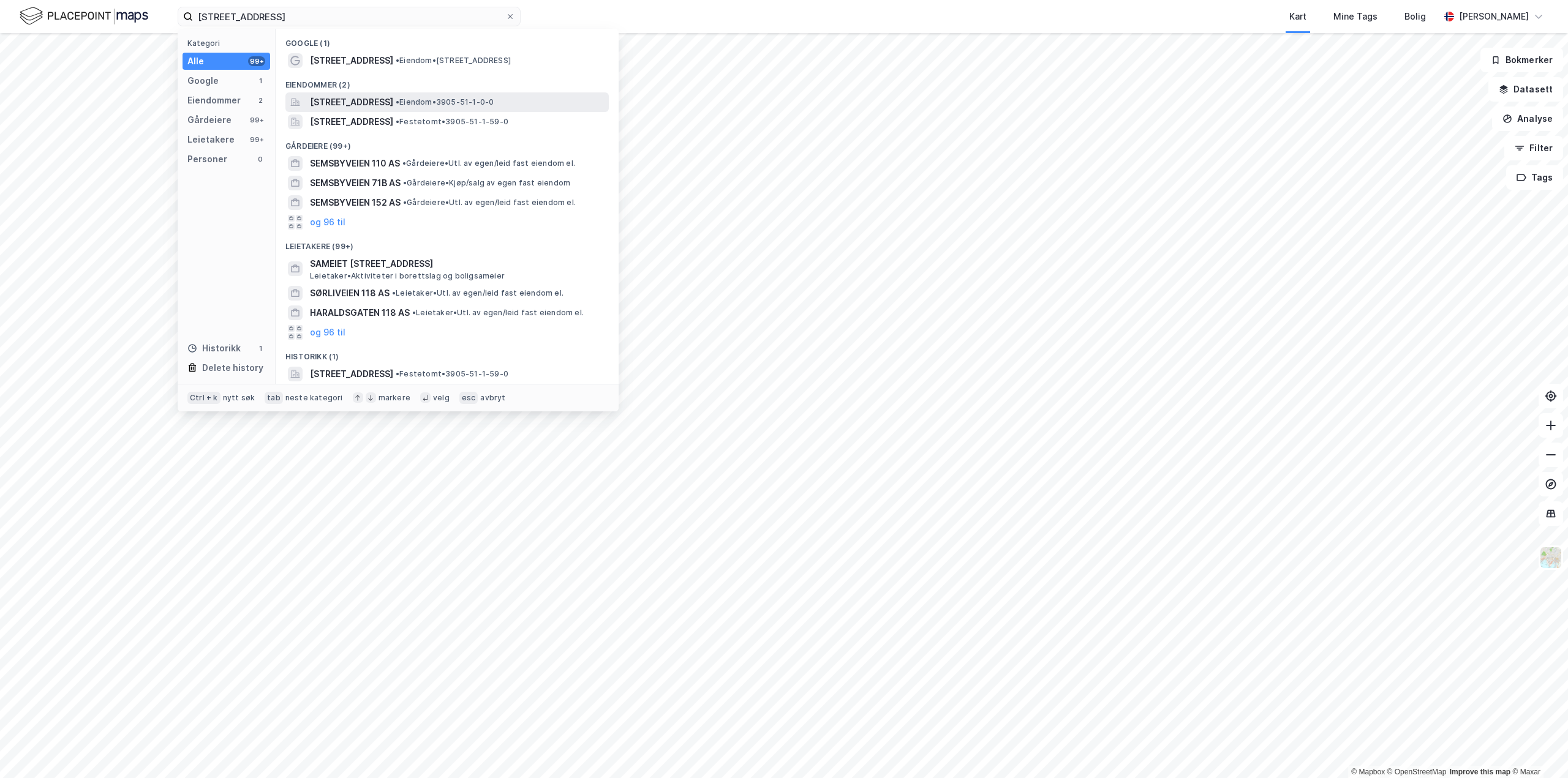
click at [336, 104] on span "Semsbyveien 118, 3170, SEM, TØNSBERG" at bounding box center [351, 102] width 83 height 15
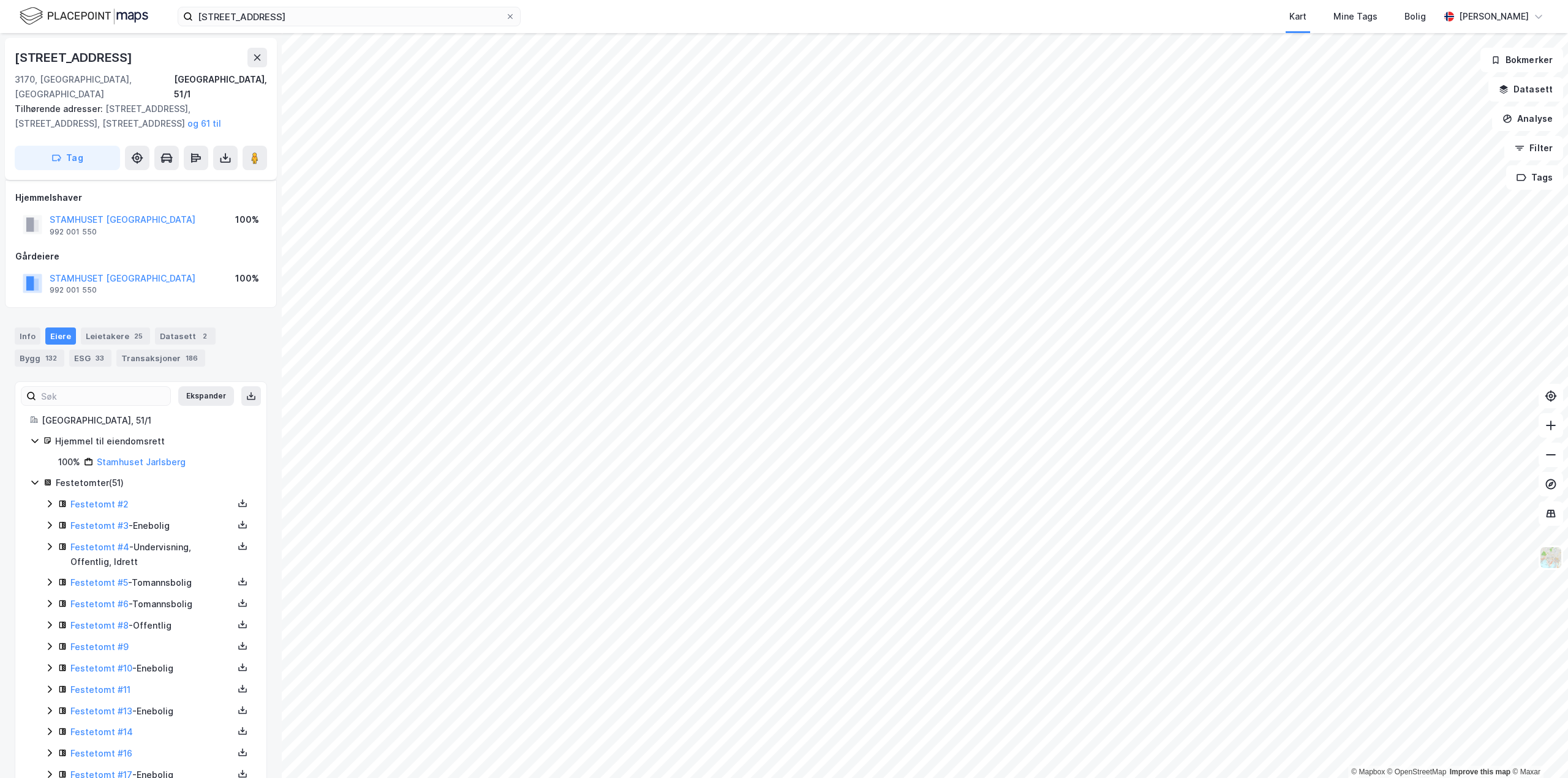
scroll to position [68, 0]
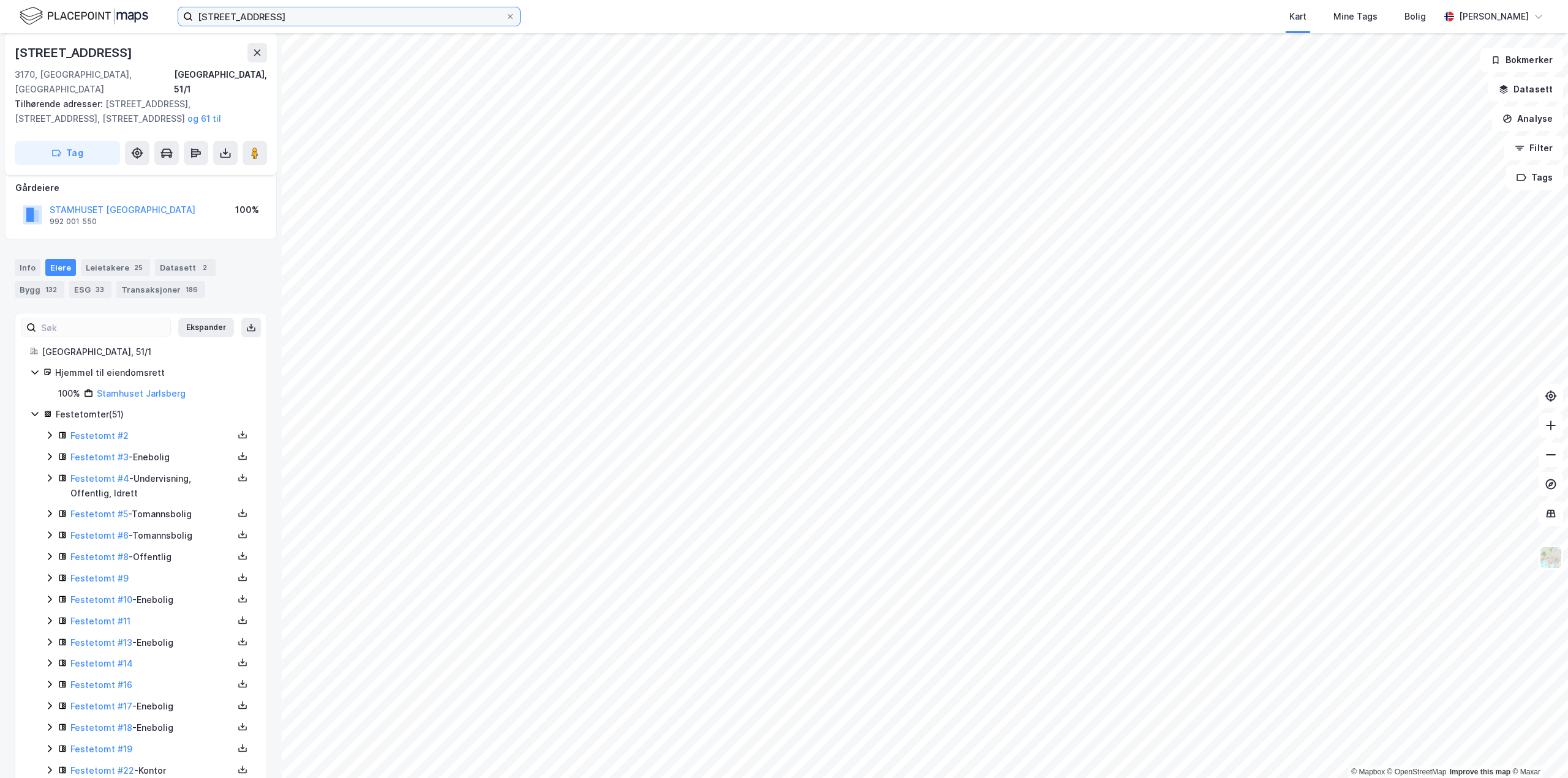
click at [282, 9] on input "semsbyveien 118" at bounding box center [349, 16] width 313 height 19
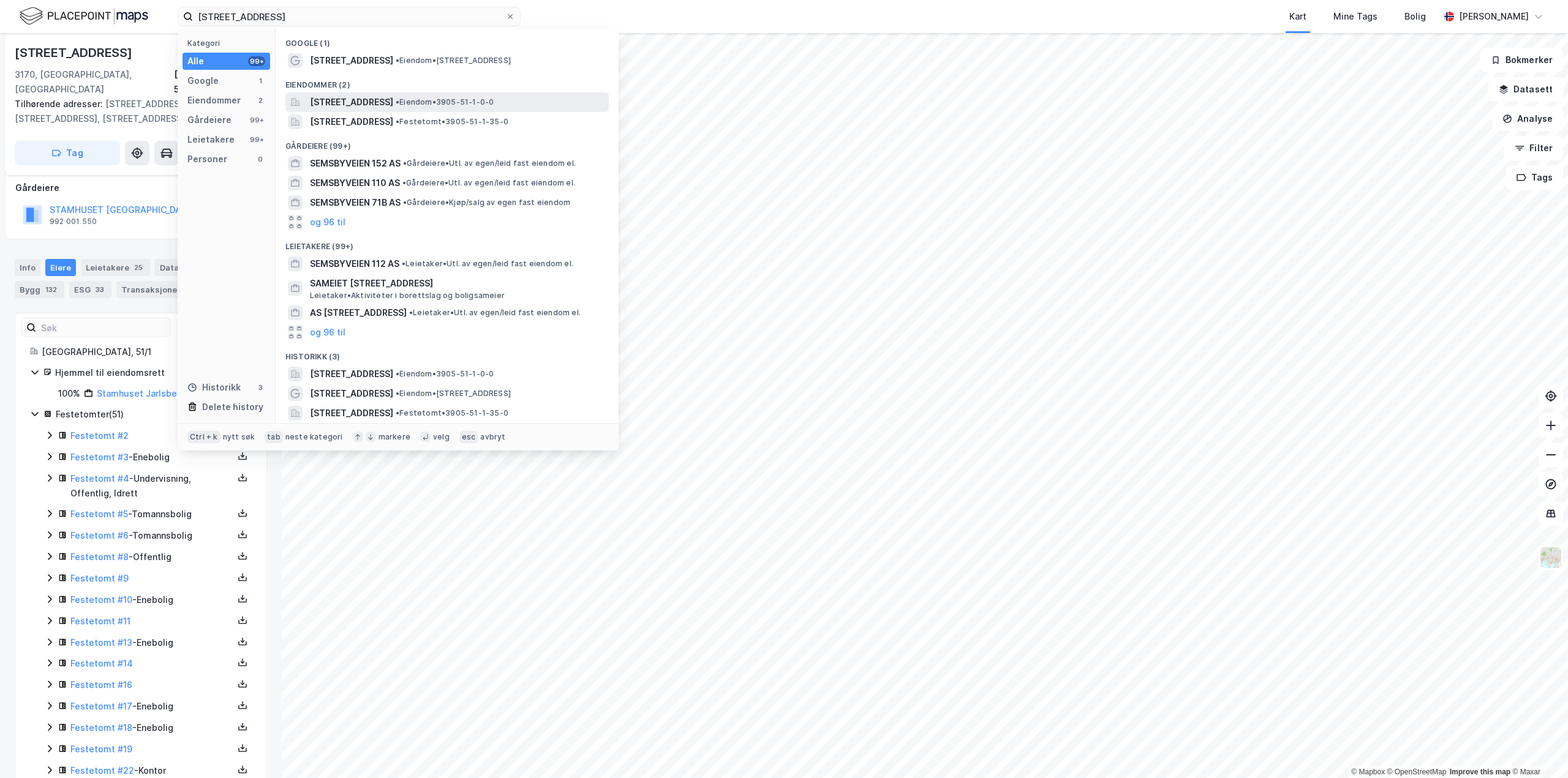
click at [393, 102] on span "[STREET_ADDRESS]" at bounding box center [351, 102] width 83 height 15
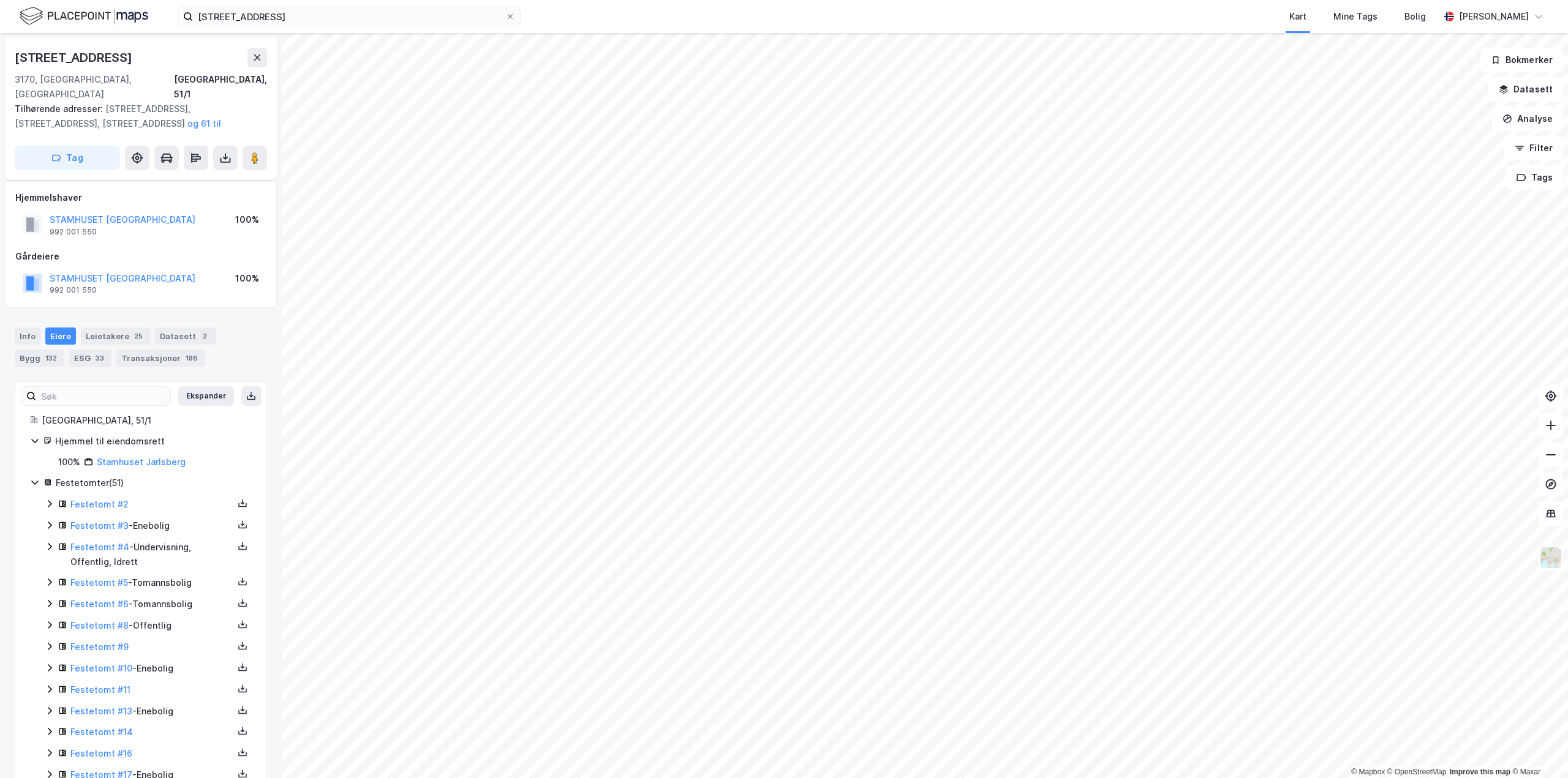
scroll to position [68, 0]
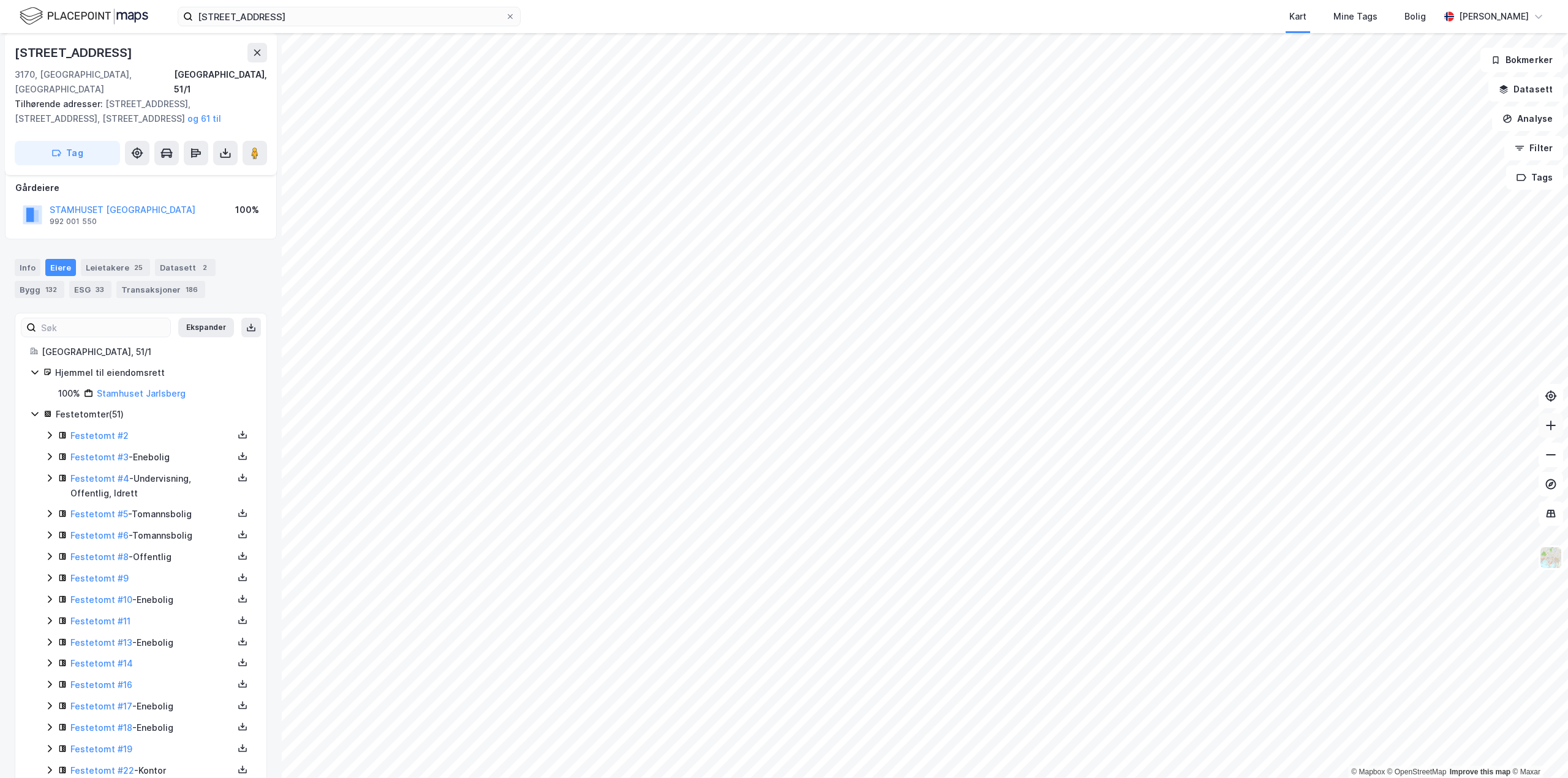
click at [1556, 422] on icon at bounding box center [1551, 426] width 12 height 12
click at [294, 12] on input "semsbyveien 112" at bounding box center [349, 16] width 313 height 19
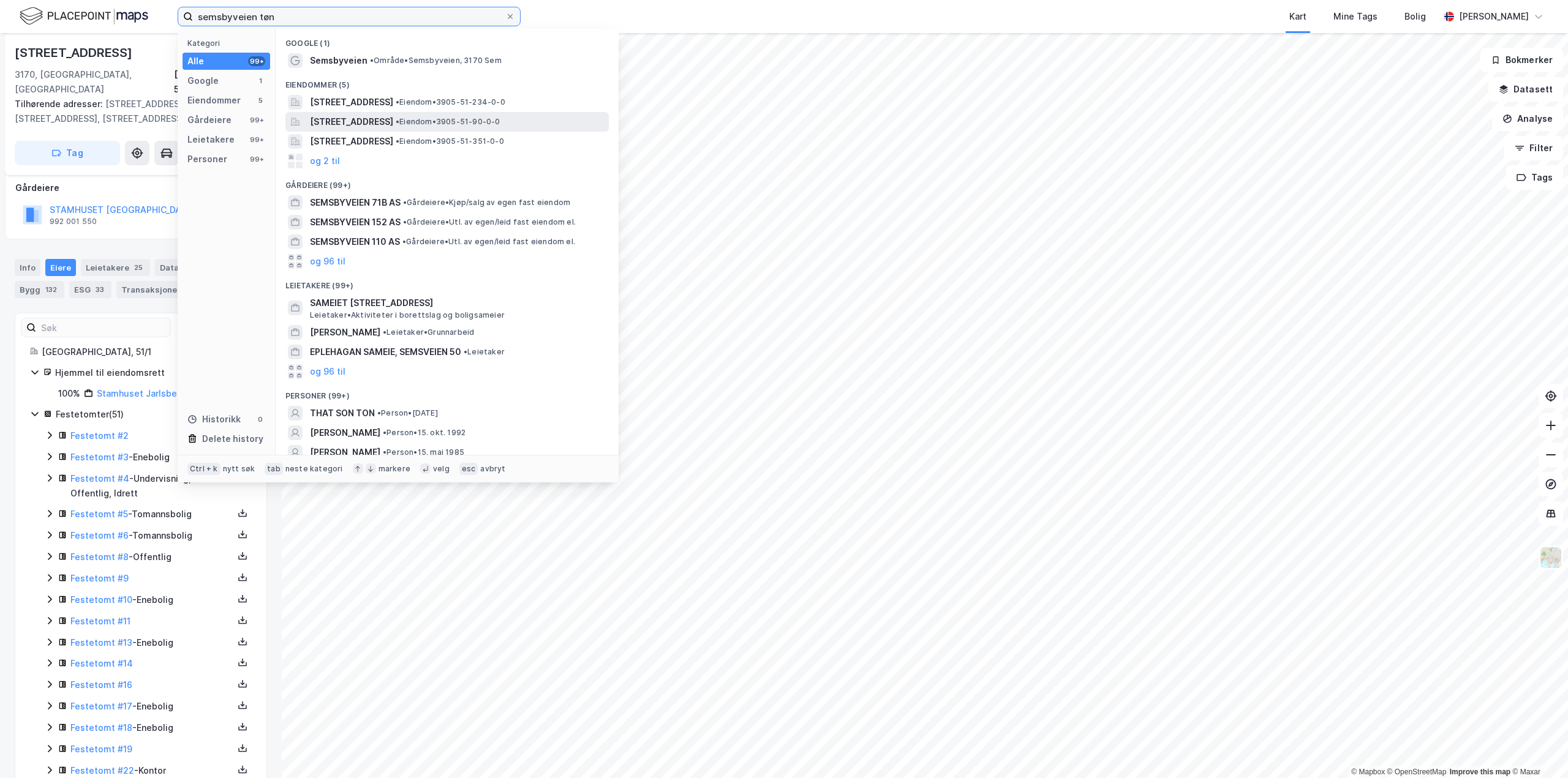
type input "semsbyveien tøn"
click at [360, 120] on span "[STREET_ADDRESS]" at bounding box center [351, 122] width 83 height 15
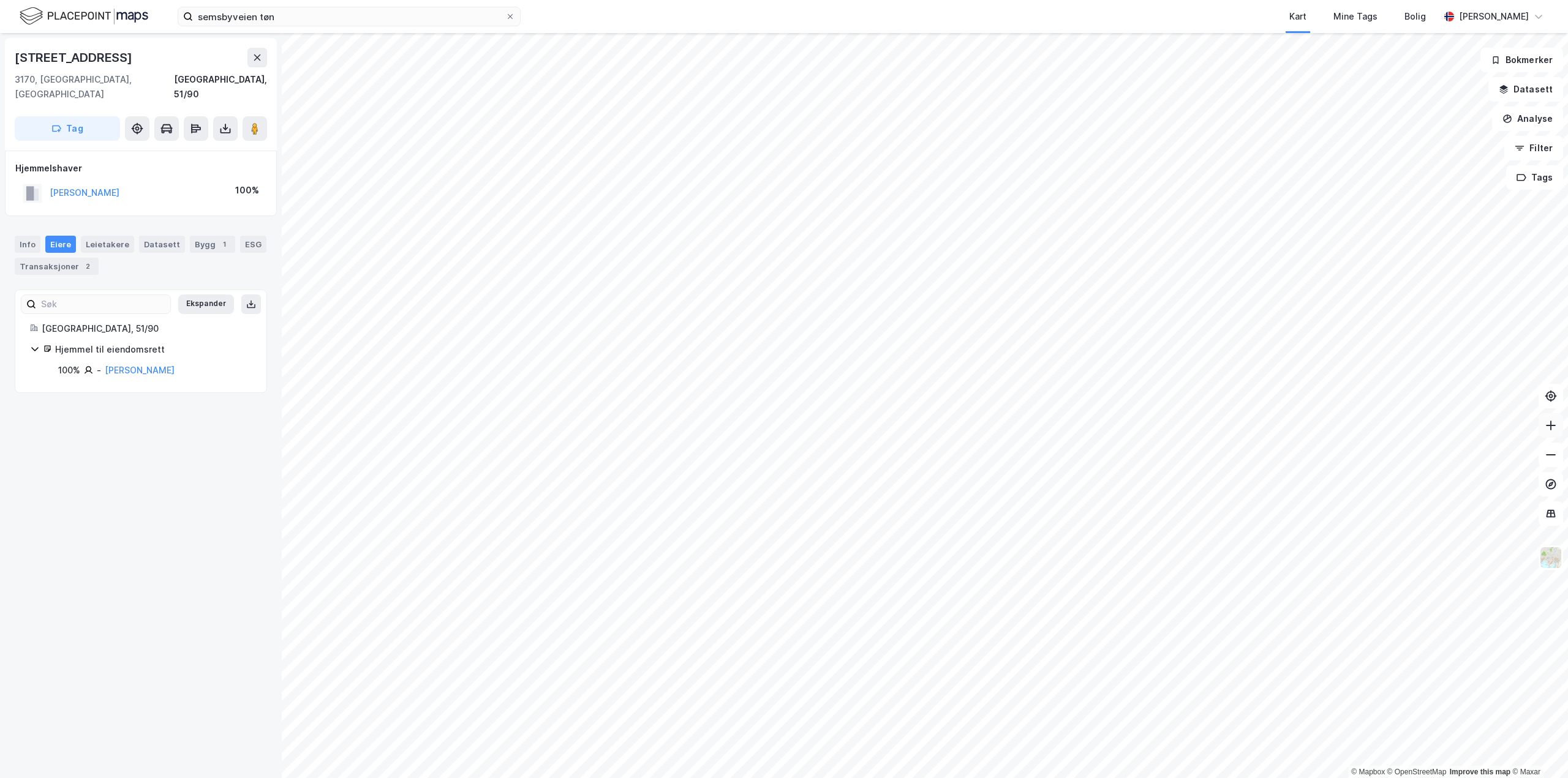
click at [1550, 429] on icon at bounding box center [1551, 426] width 12 height 12
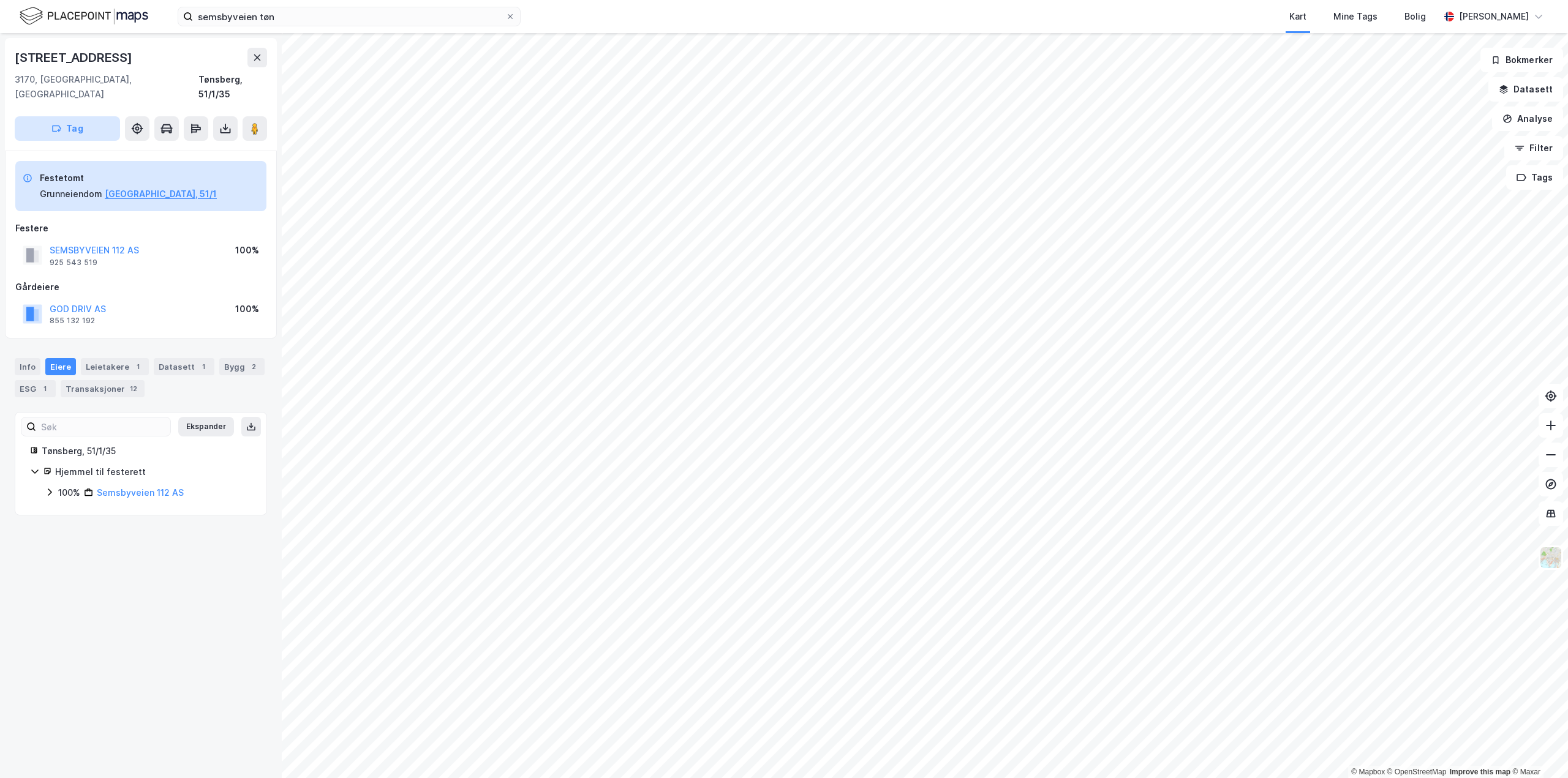
click at [60, 126] on icon "button" at bounding box center [56, 129] width 8 height 6
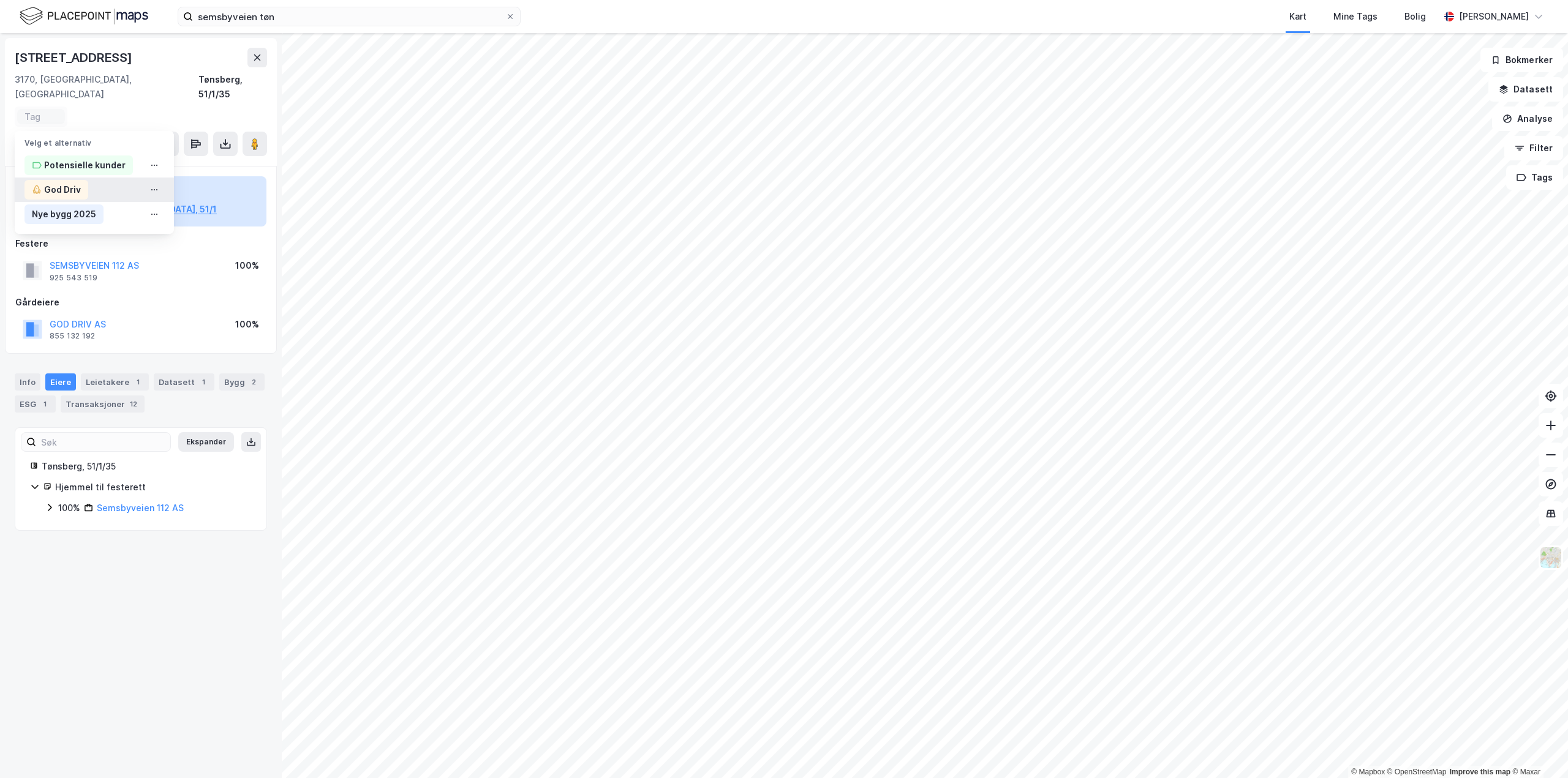
click at [63, 182] on div "God Driv" at bounding box center [62, 189] width 37 height 15
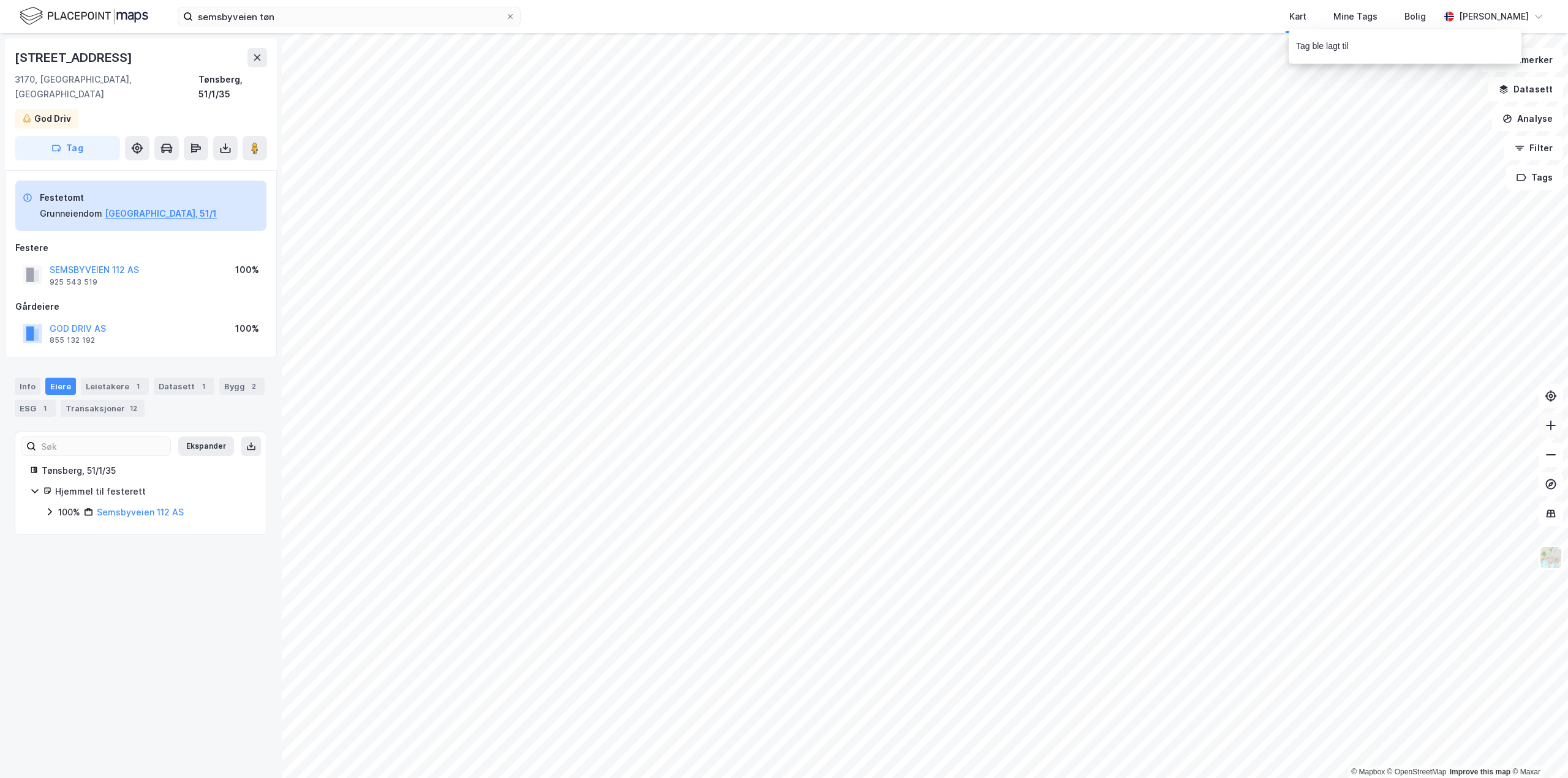
click at [1552, 429] on icon at bounding box center [1551, 426] width 12 height 12
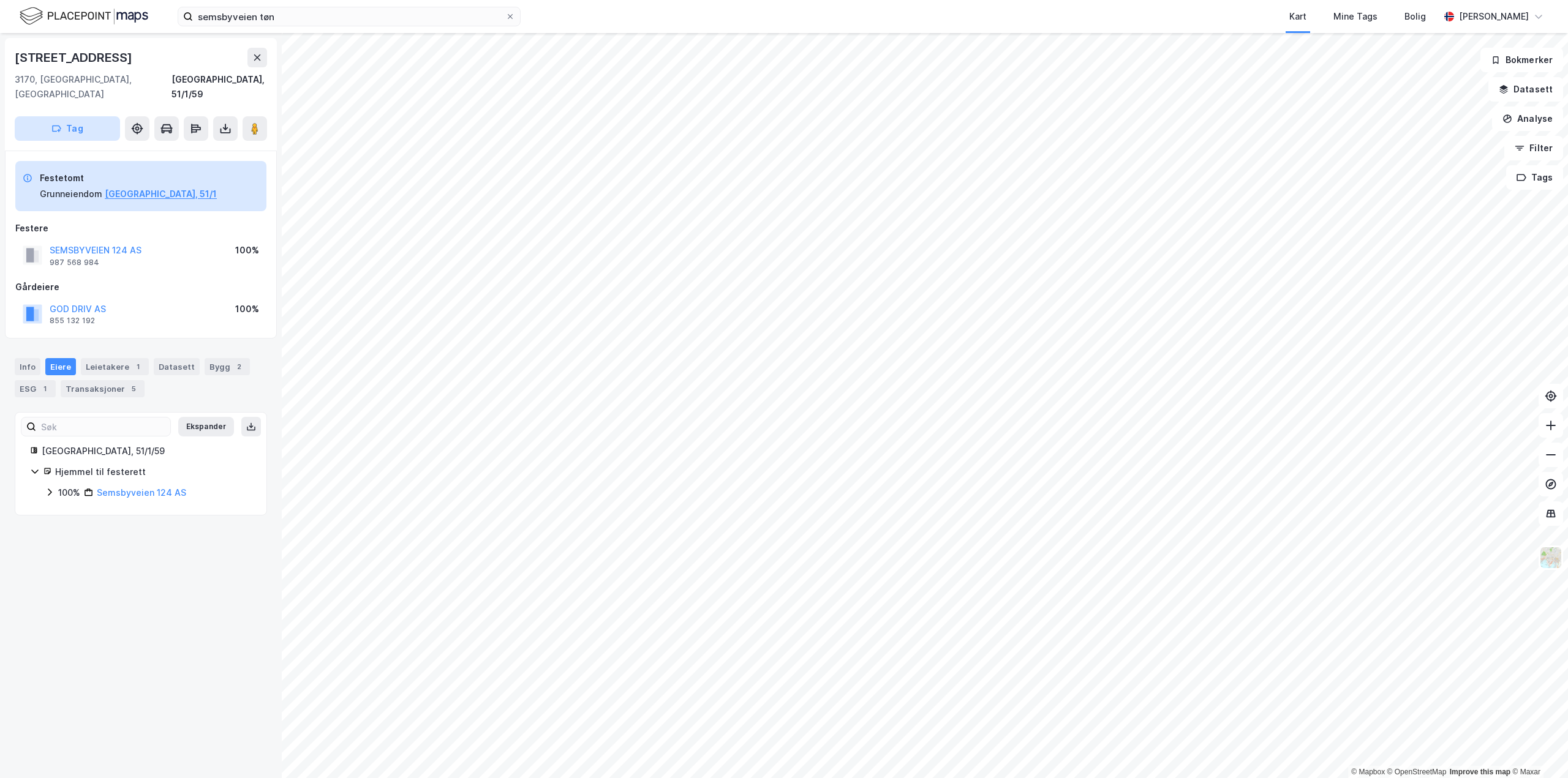
click at [79, 117] on button "Tag" at bounding box center [67, 129] width 105 height 25
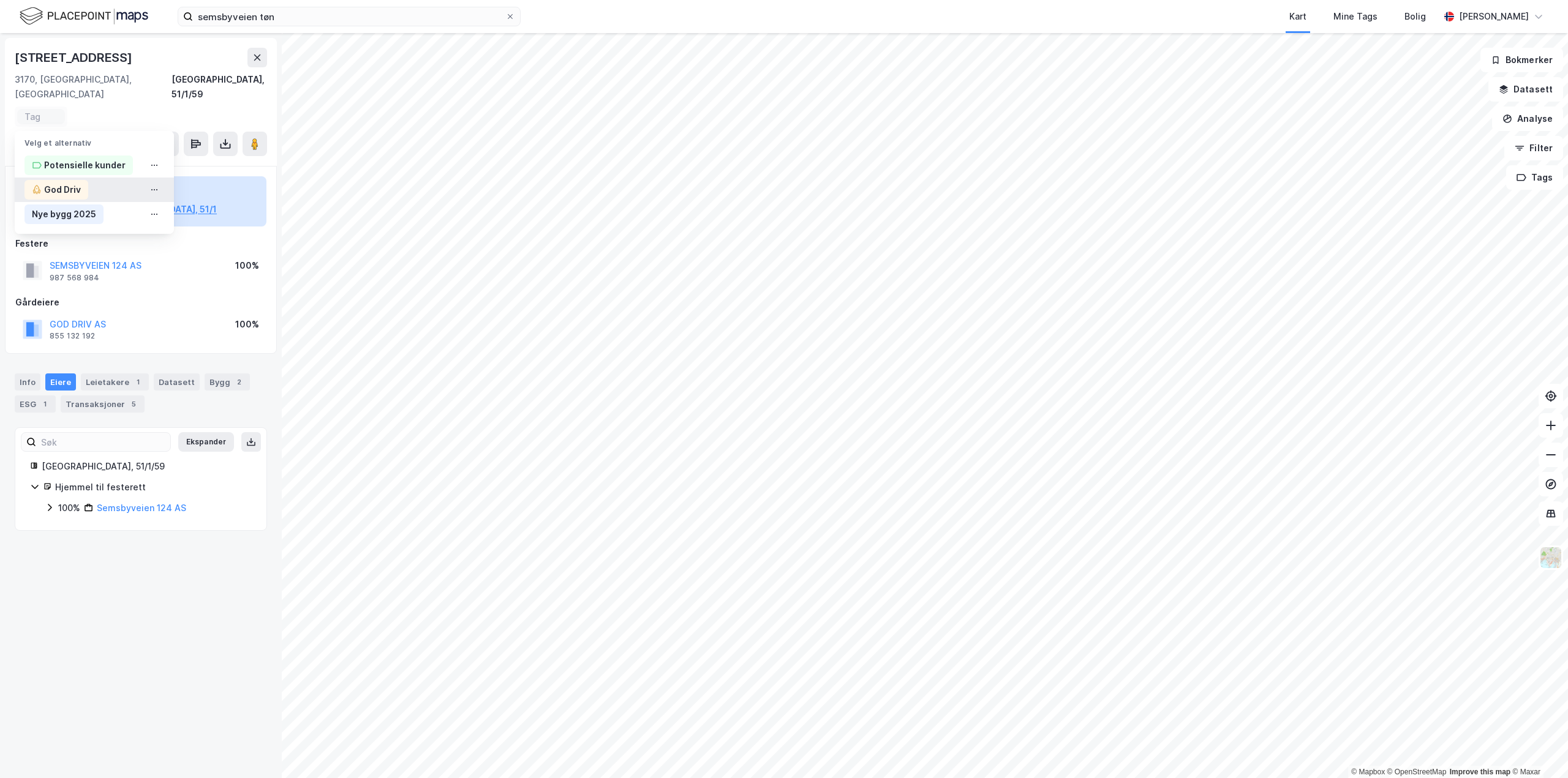
click at [57, 182] on div "God Driv" at bounding box center [62, 189] width 37 height 15
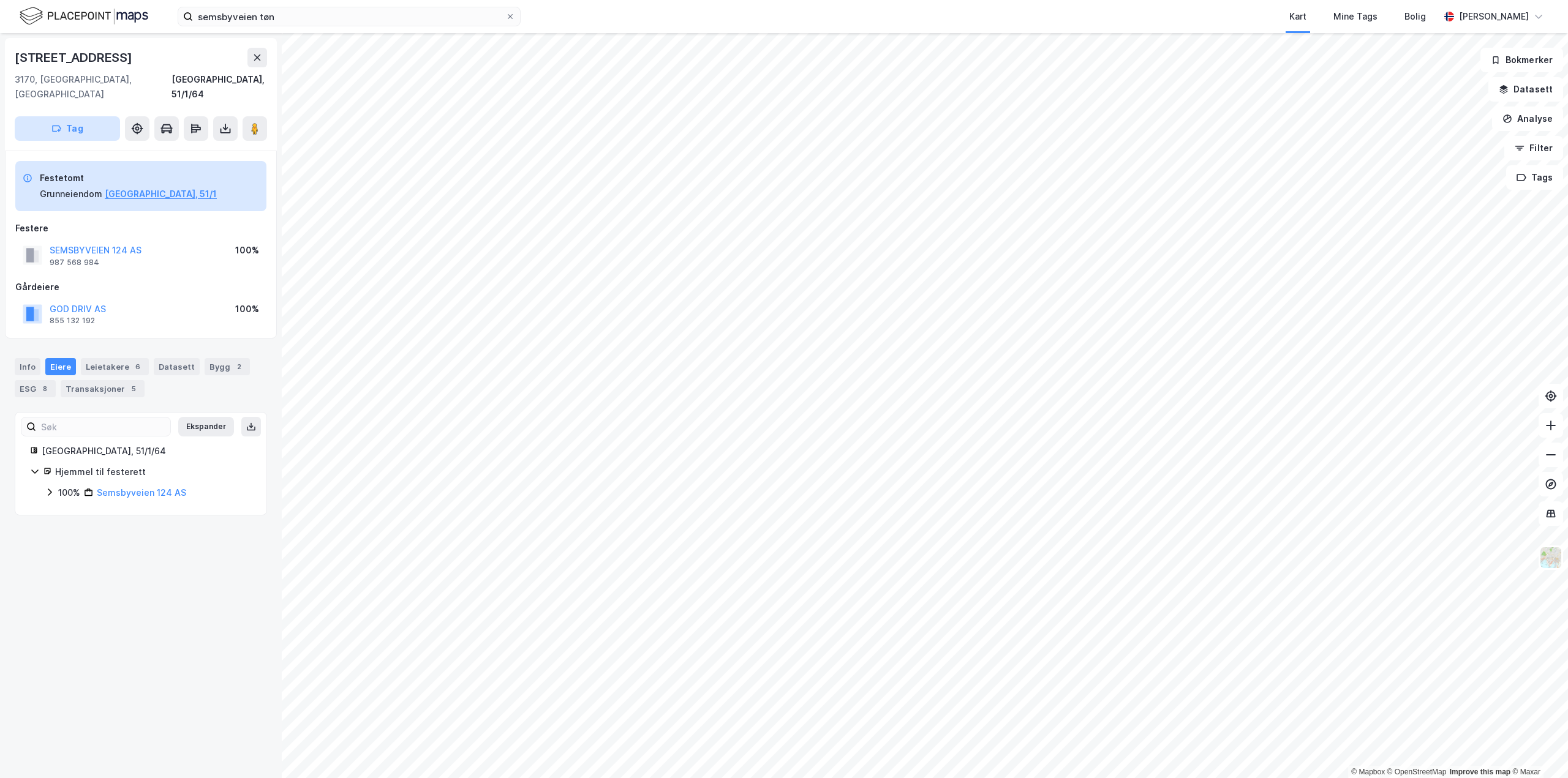
click at [81, 117] on button "Tag" at bounding box center [67, 129] width 105 height 25
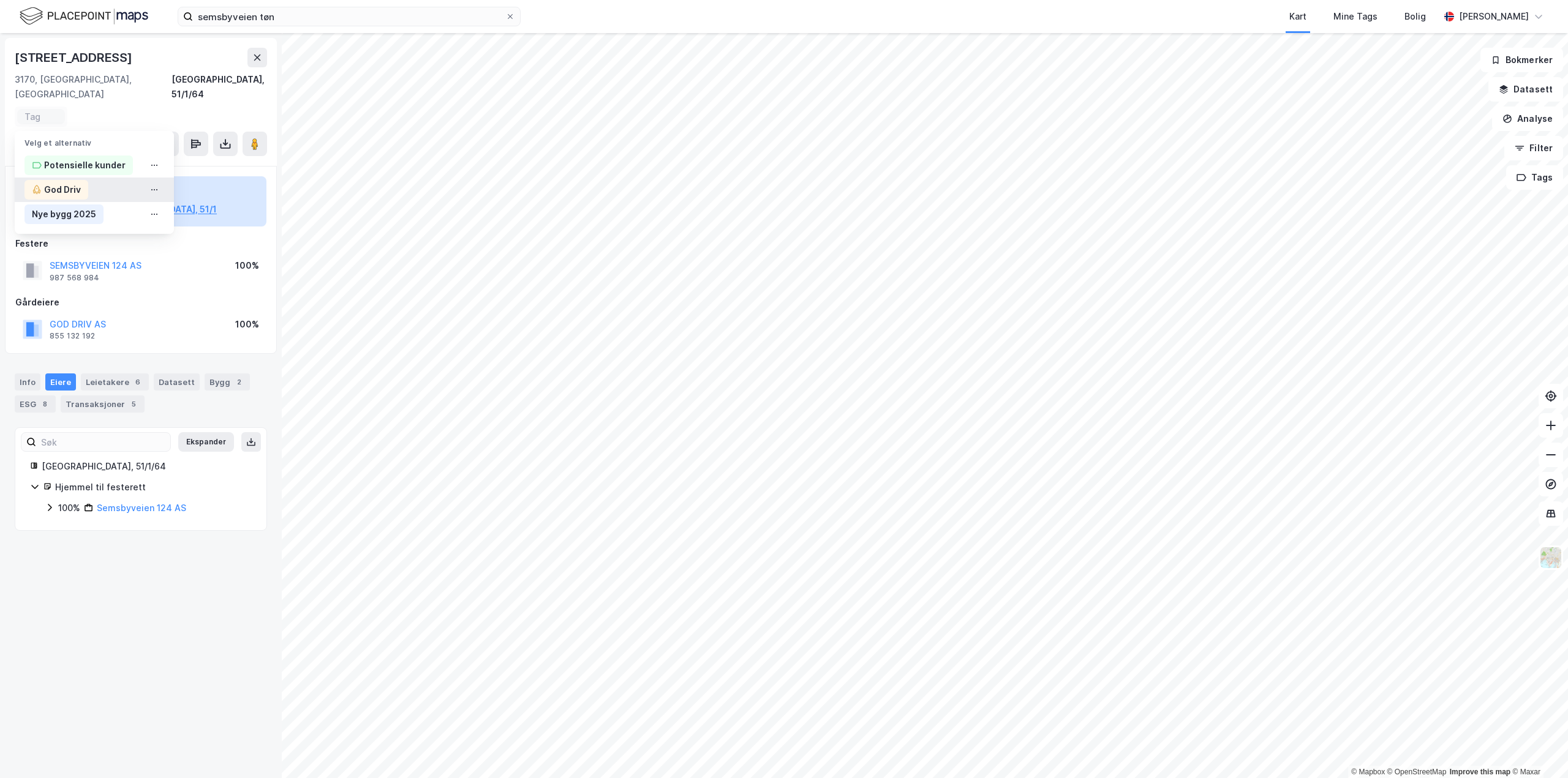
click at [55, 182] on div "God Driv" at bounding box center [62, 189] width 37 height 15
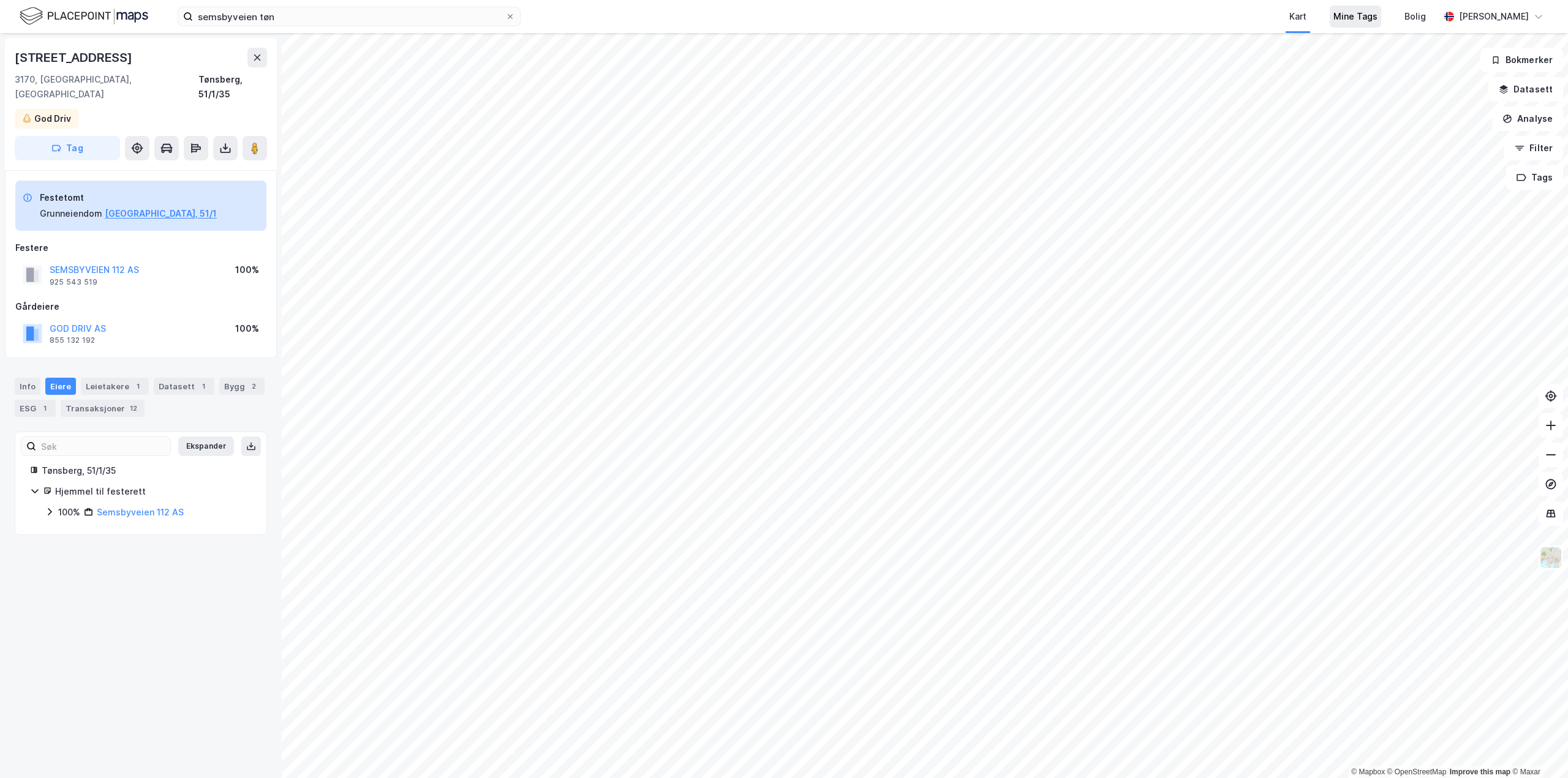
click at [1353, 12] on div "Mine Tags" at bounding box center [1355, 16] width 45 height 15
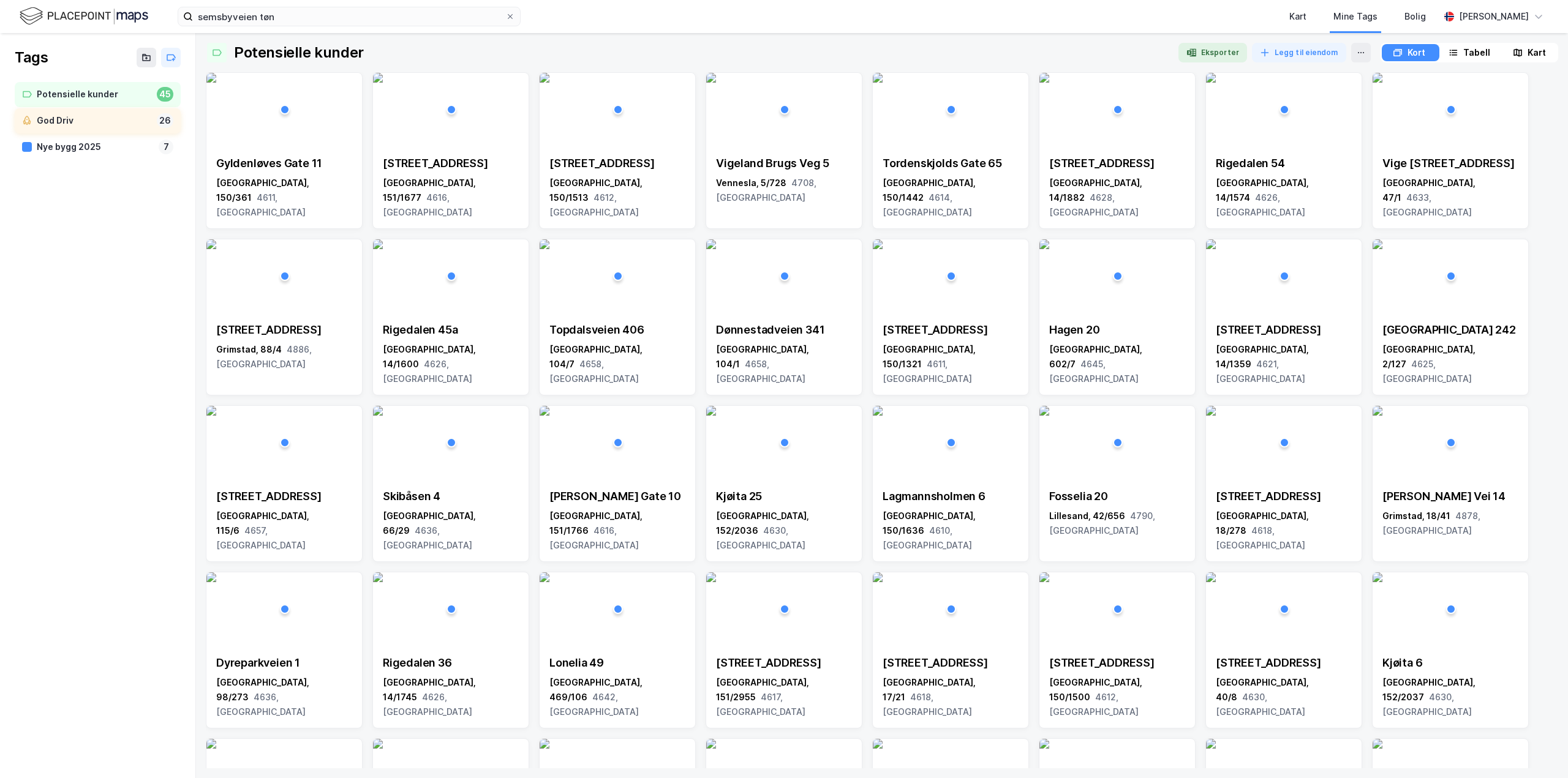
click at [78, 121] on div "God Driv" at bounding box center [94, 120] width 115 height 15
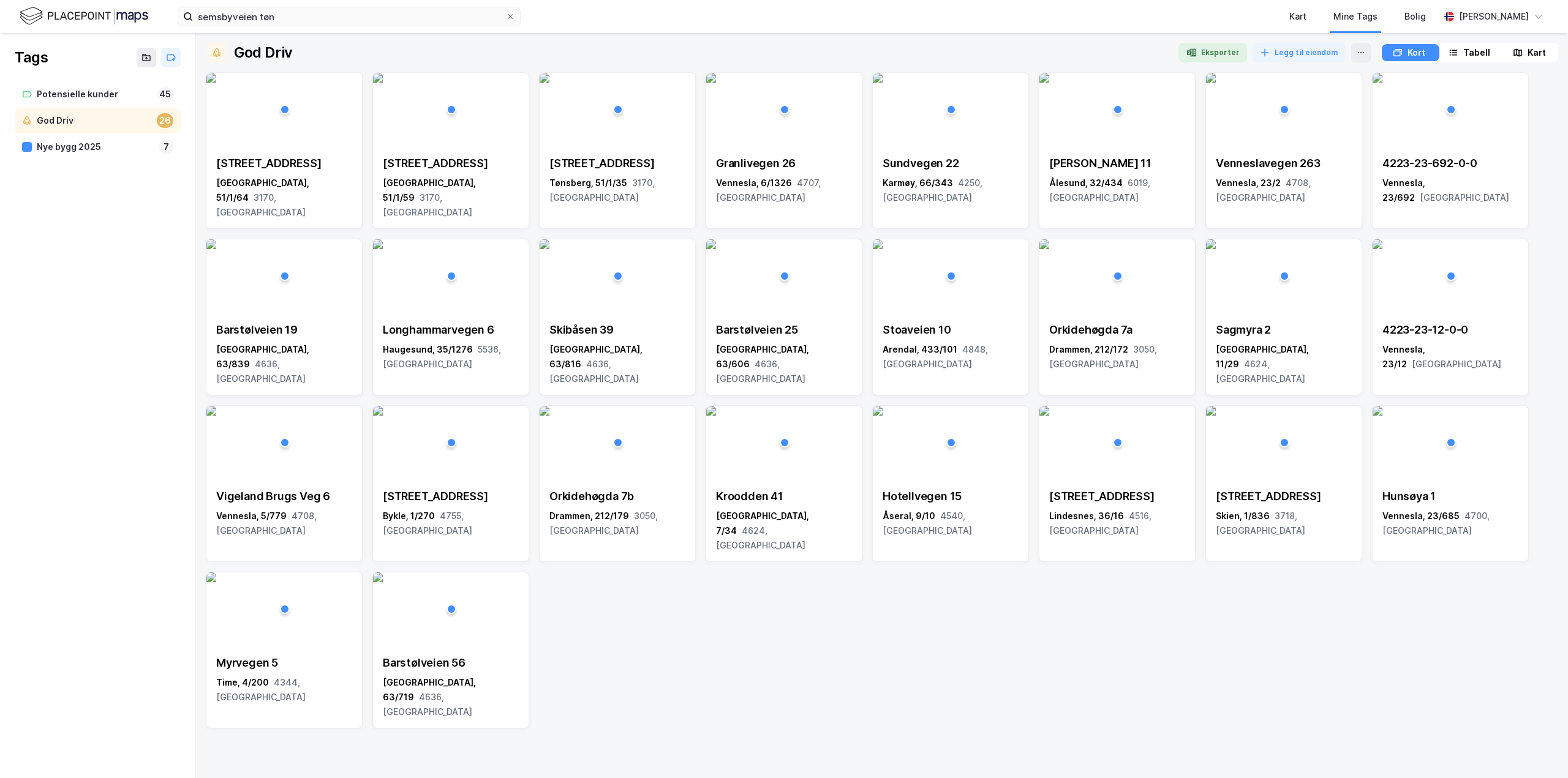
click at [1460, 49] on div "Tabell" at bounding box center [1470, 52] width 55 height 17
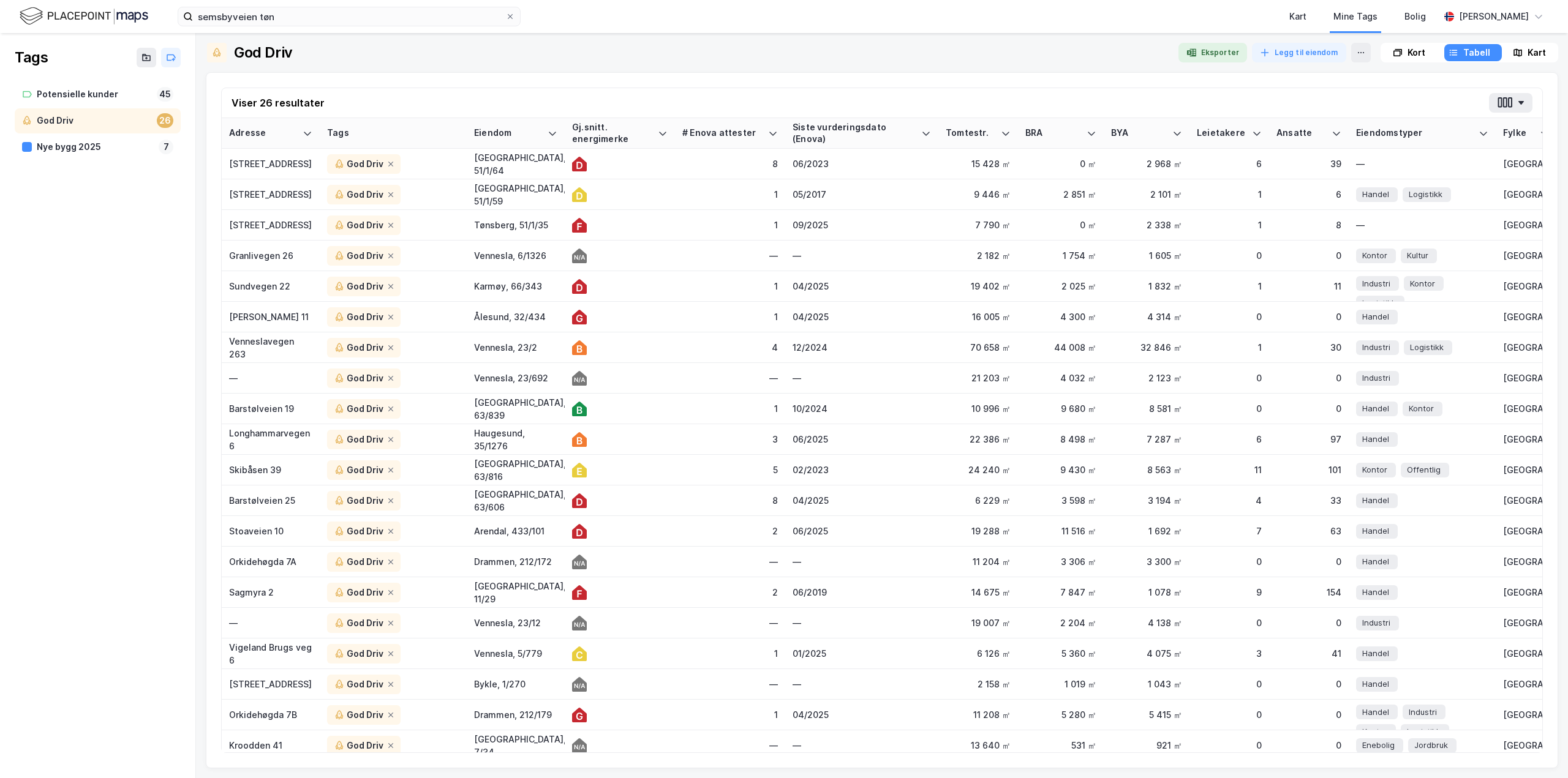
scroll to position [202, 0]
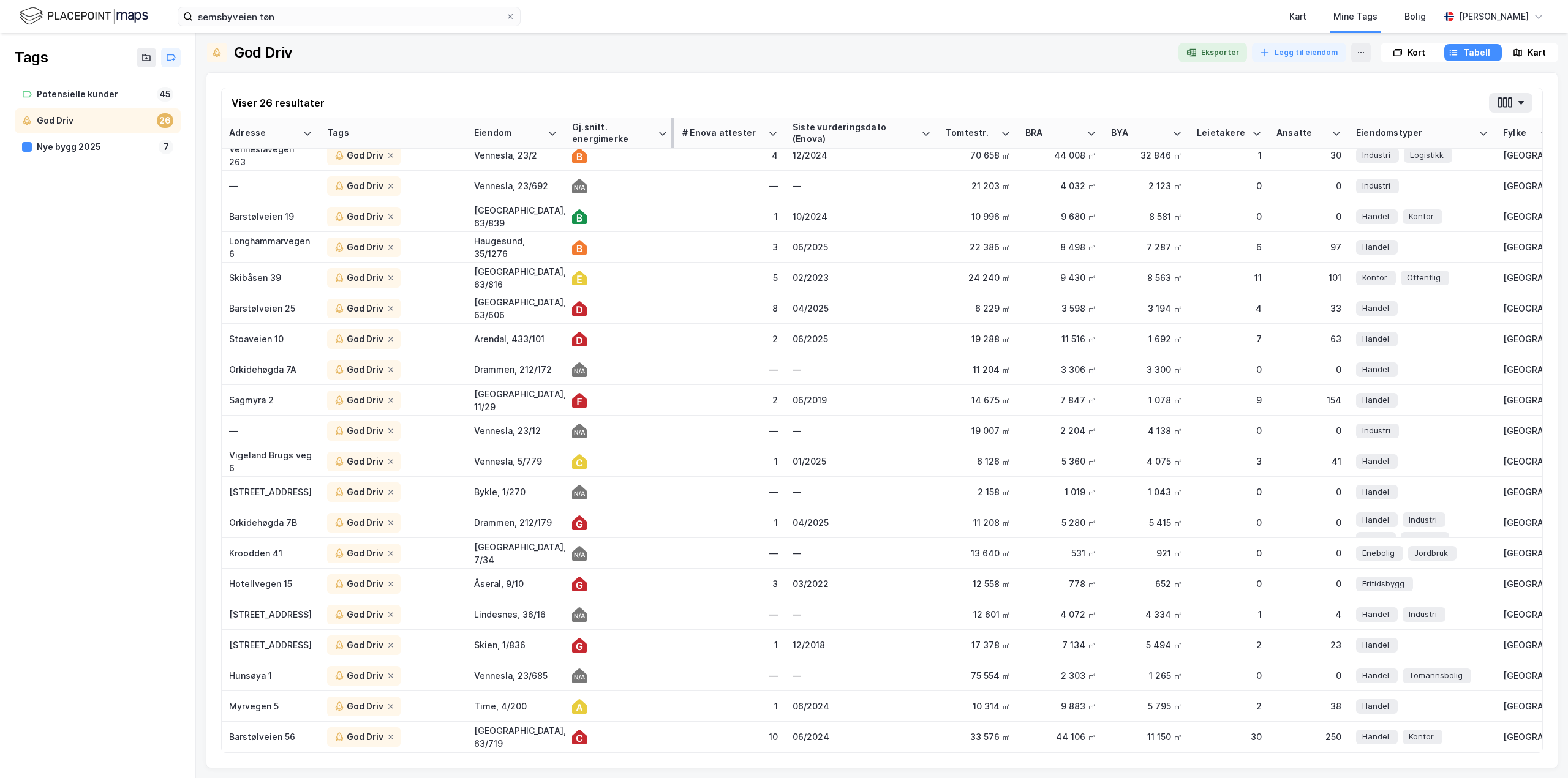
click at [605, 137] on div "Gj.snitt. energimerke" at bounding box center [613, 133] width 81 height 23
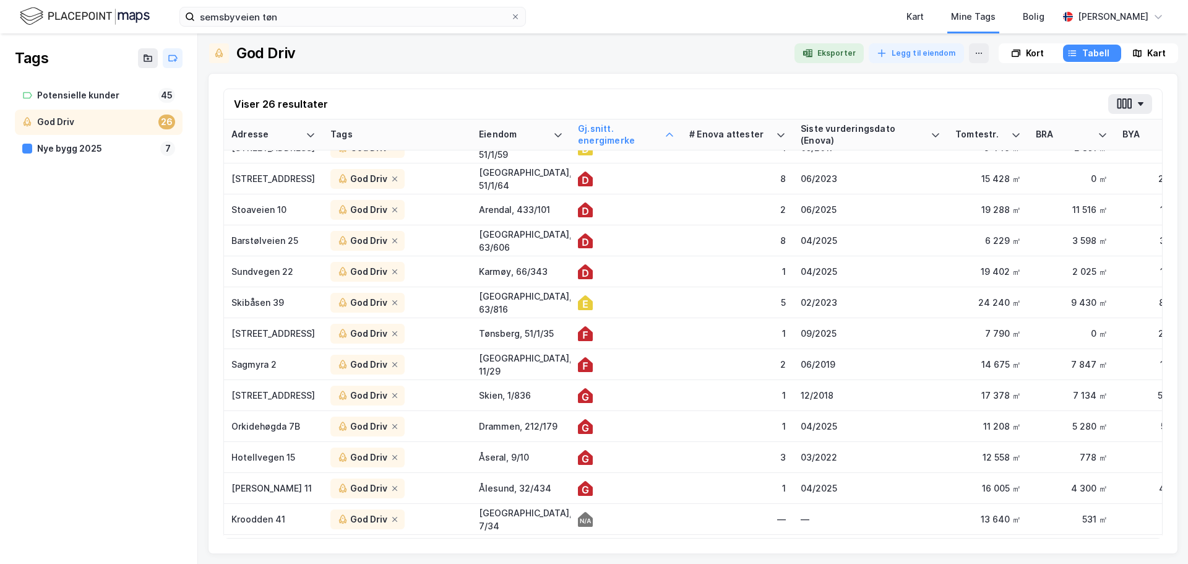
click at [77, 297] on div "Tags Potensielle kunder 45 God Driv 26 Nye bygg 2025 7" at bounding box center [99, 298] width 198 height 530
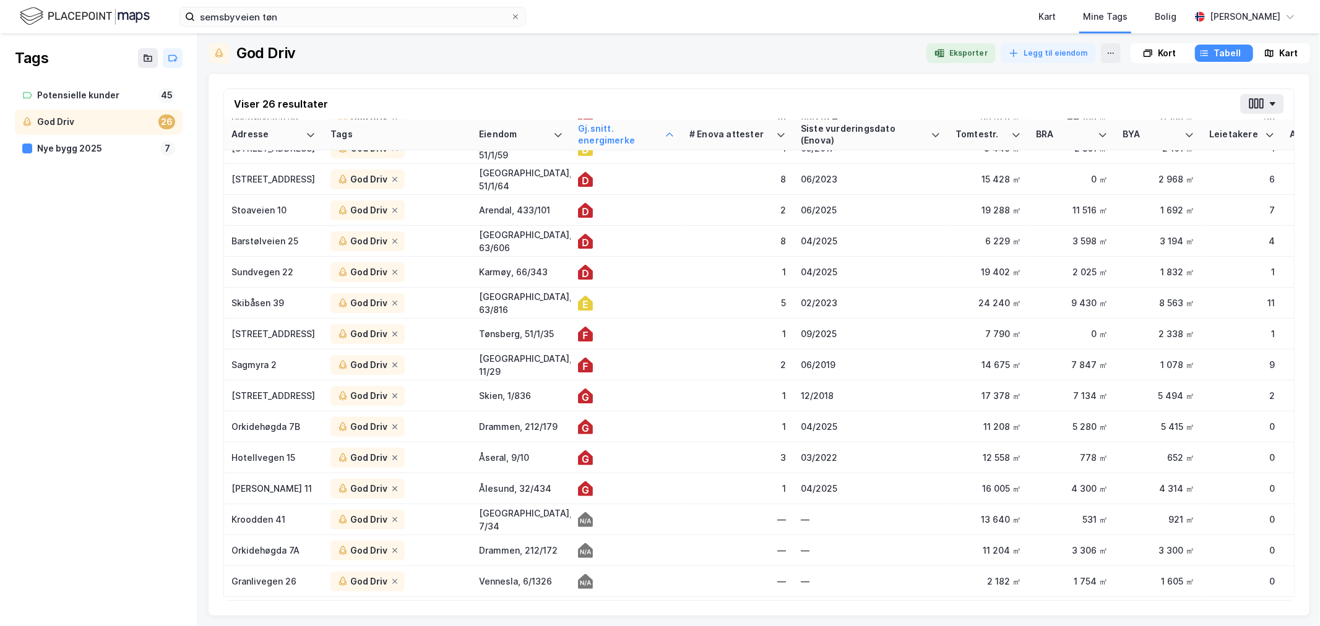
drag, startPoint x: 1187, startPoint y: 5, endPoint x: 140, endPoint y: 292, distance: 1086.2
click at [140, 292] on div "Tags Potensielle kunder 45 God Driv 26 Nye bygg 2025 7" at bounding box center [99, 329] width 198 height 593
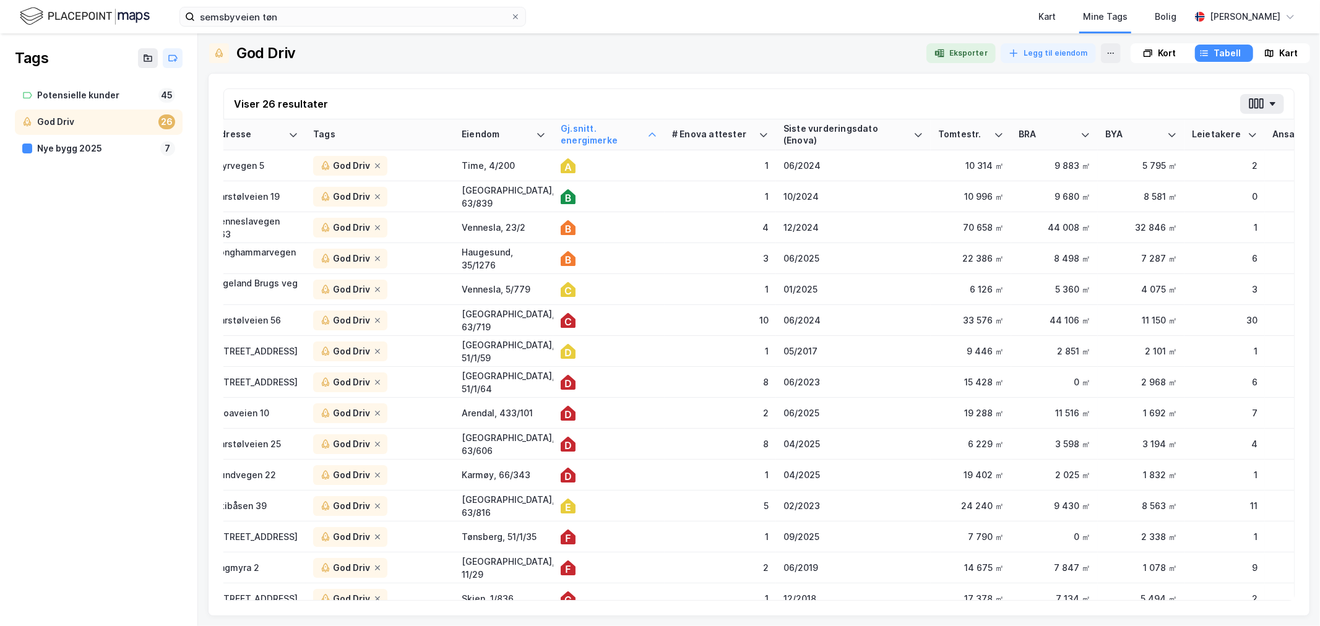
scroll to position [0, 0]
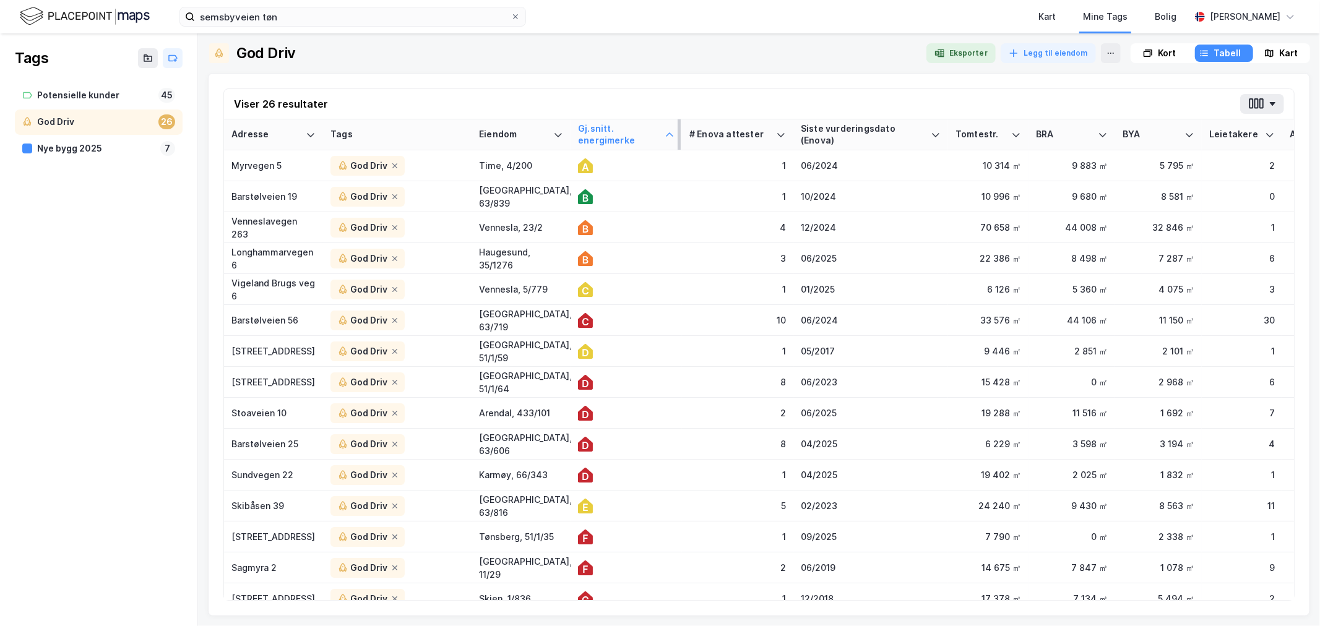
click at [605, 126] on div "Gj.snitt. energimerke" at bounding box center [619, 134] width 82 height 23
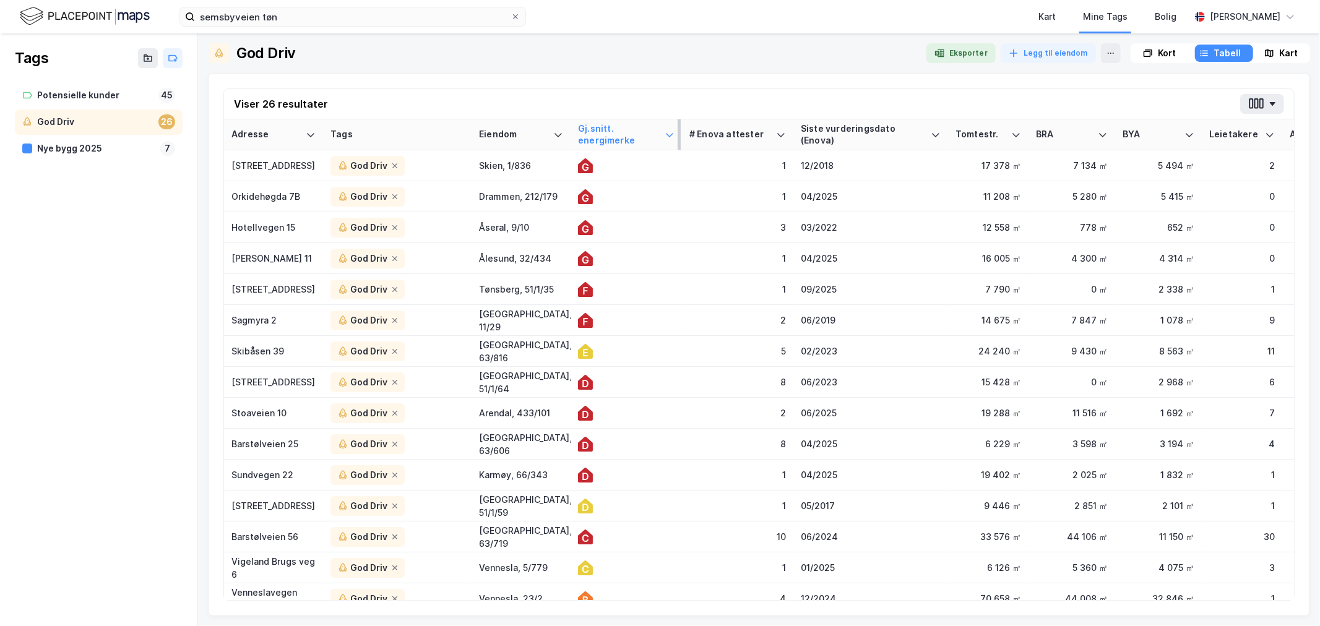
click at [603, 126] on div "Gj.snitt. energimerke" at bounding box center [619, 134] width 82 height 23
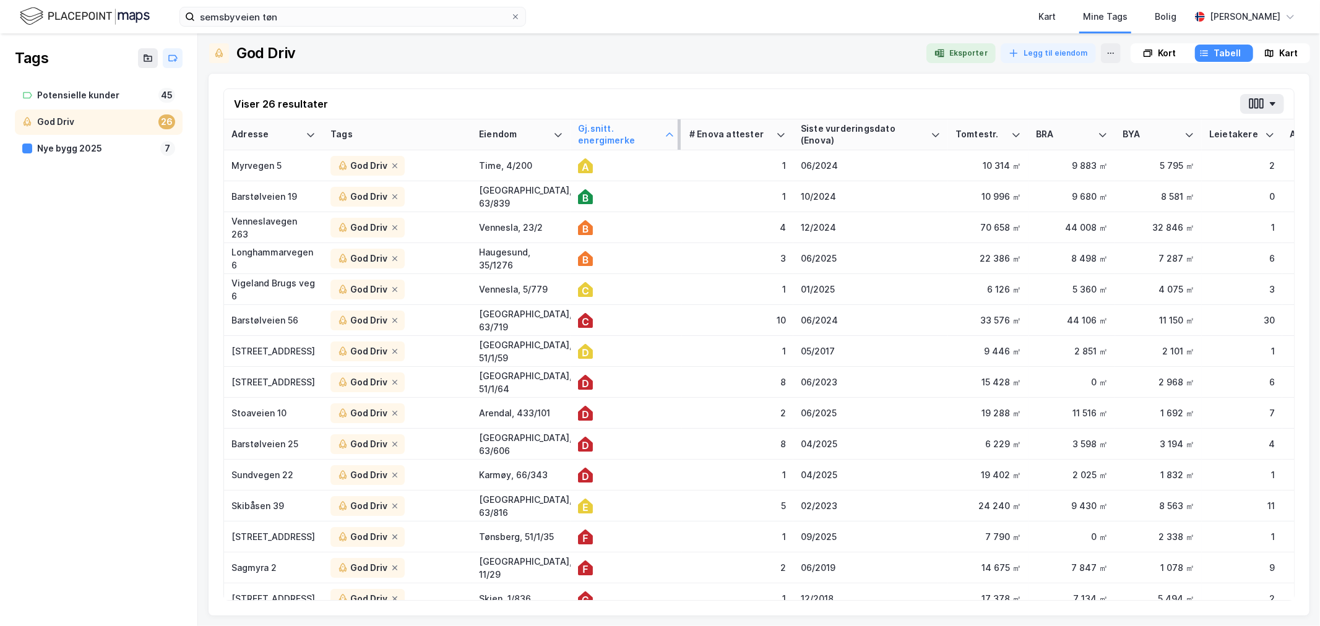
click at [603, 126] on div "Gj.snitt. energimerke" at bounding box center [619, 134] width 82 height 23
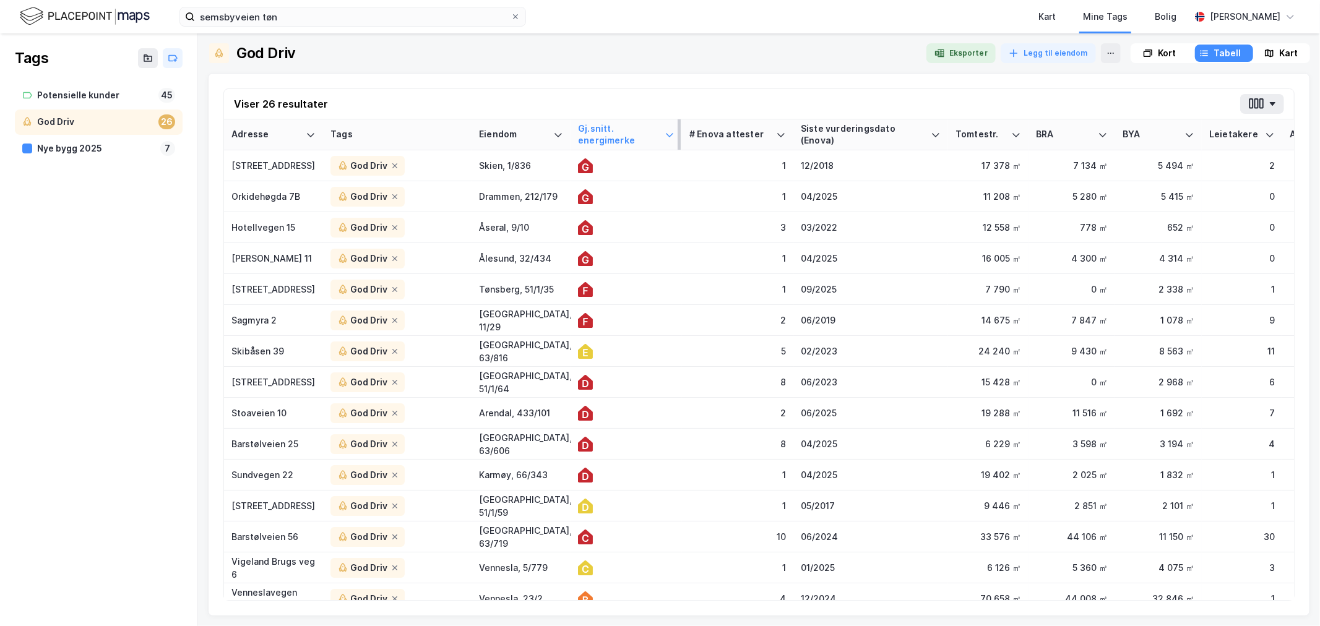
click at [603, 125] on div "Gj.snitt. energimerke" at bounding box center [619, 134] width 82 height 23
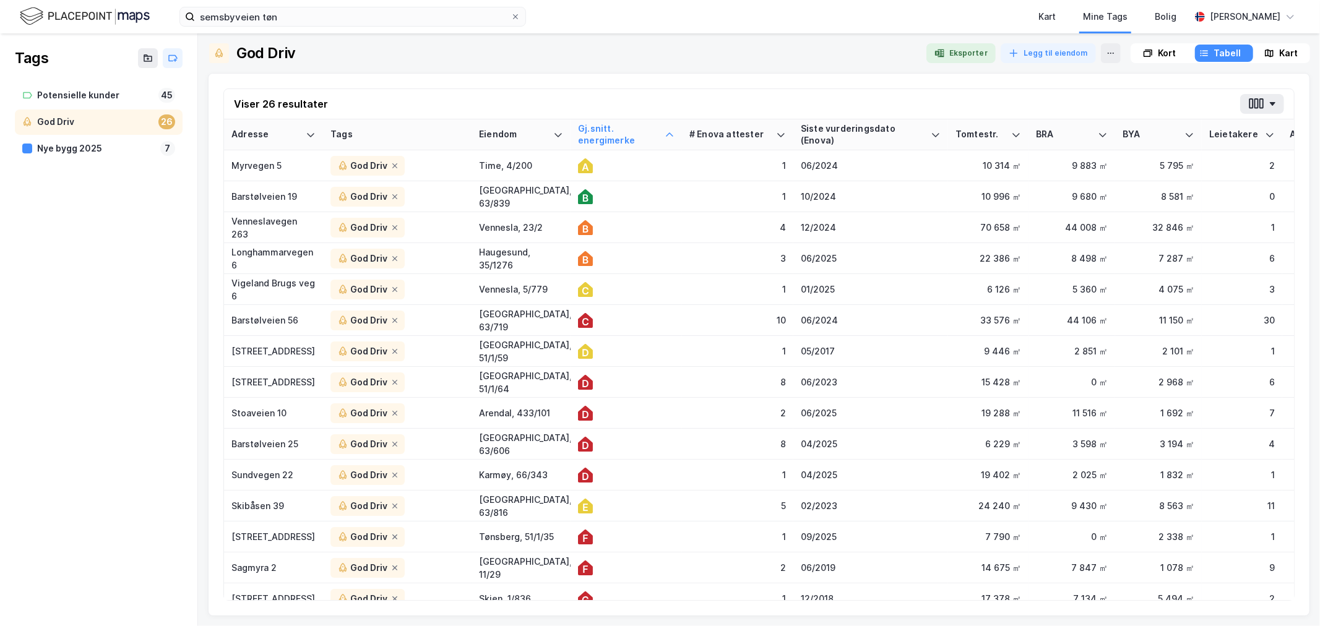
drag, startPoint x: 798, startPoint y: 615, endPoint x: 786, endPoint y: 614, distance: 12.4
click at [798, 615] on div "Viser 26 resultater Adresse Tags Eiendom Gj.snitt. energimerke # Enova attester…" at bounding box center [759, 344] width 1102 height 543
click at [528, 91] on div "Viser 26 resultater" at bounding box center [759, 104] width 1070 height 30
